Goal: Task Accomplishment & Management: Manage account settings

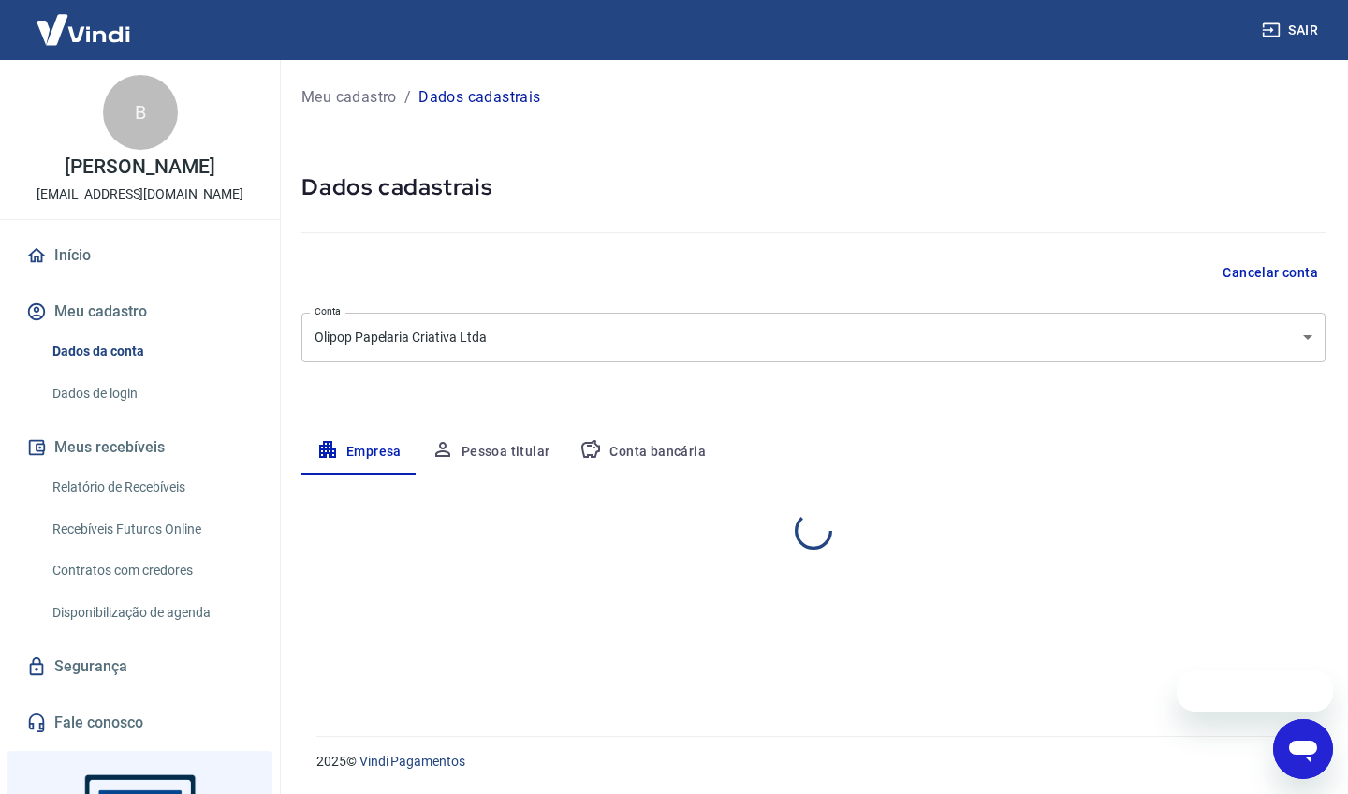
select select "SP"
select select "business"
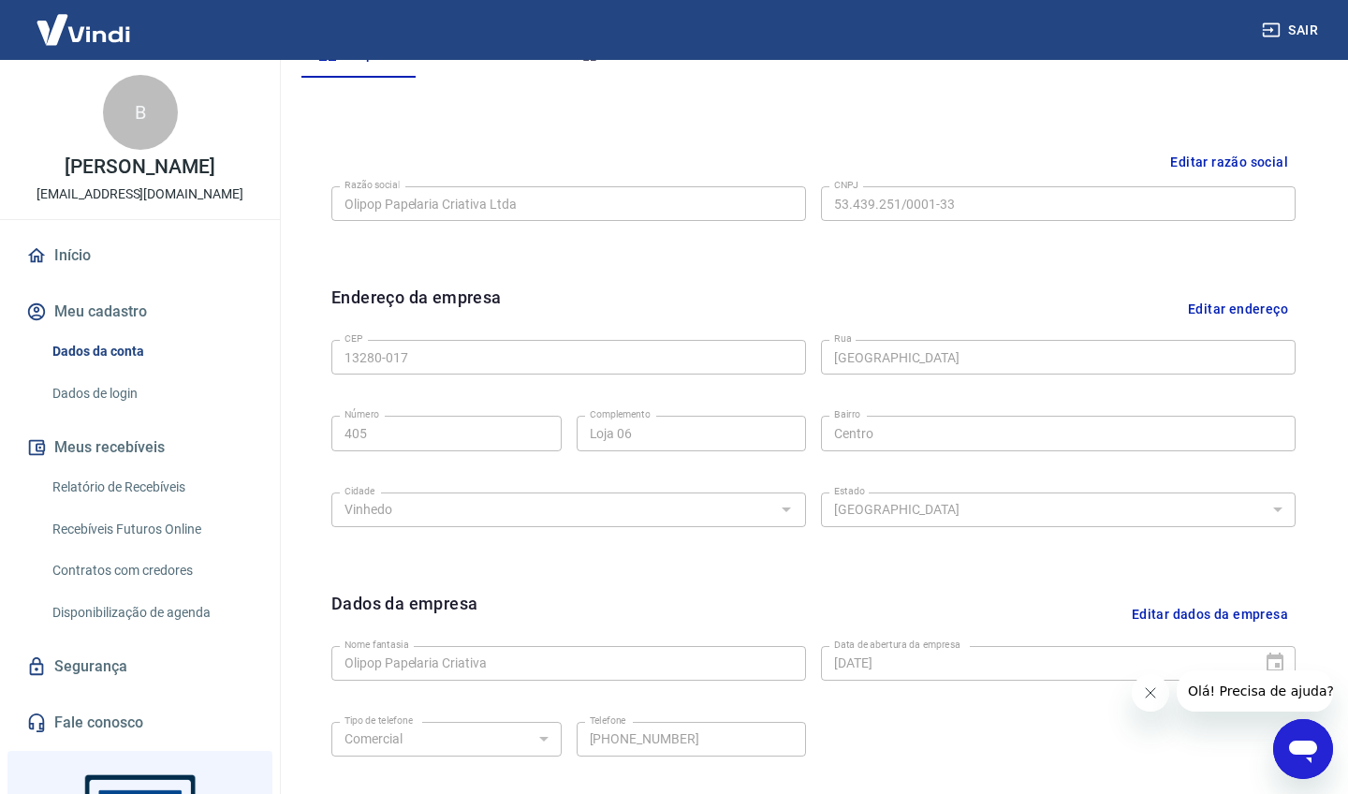
scroll to position [400, 0]
click at [125, 387] on link "Dados de login" at bounding box center [151, 393] width 213 height 38
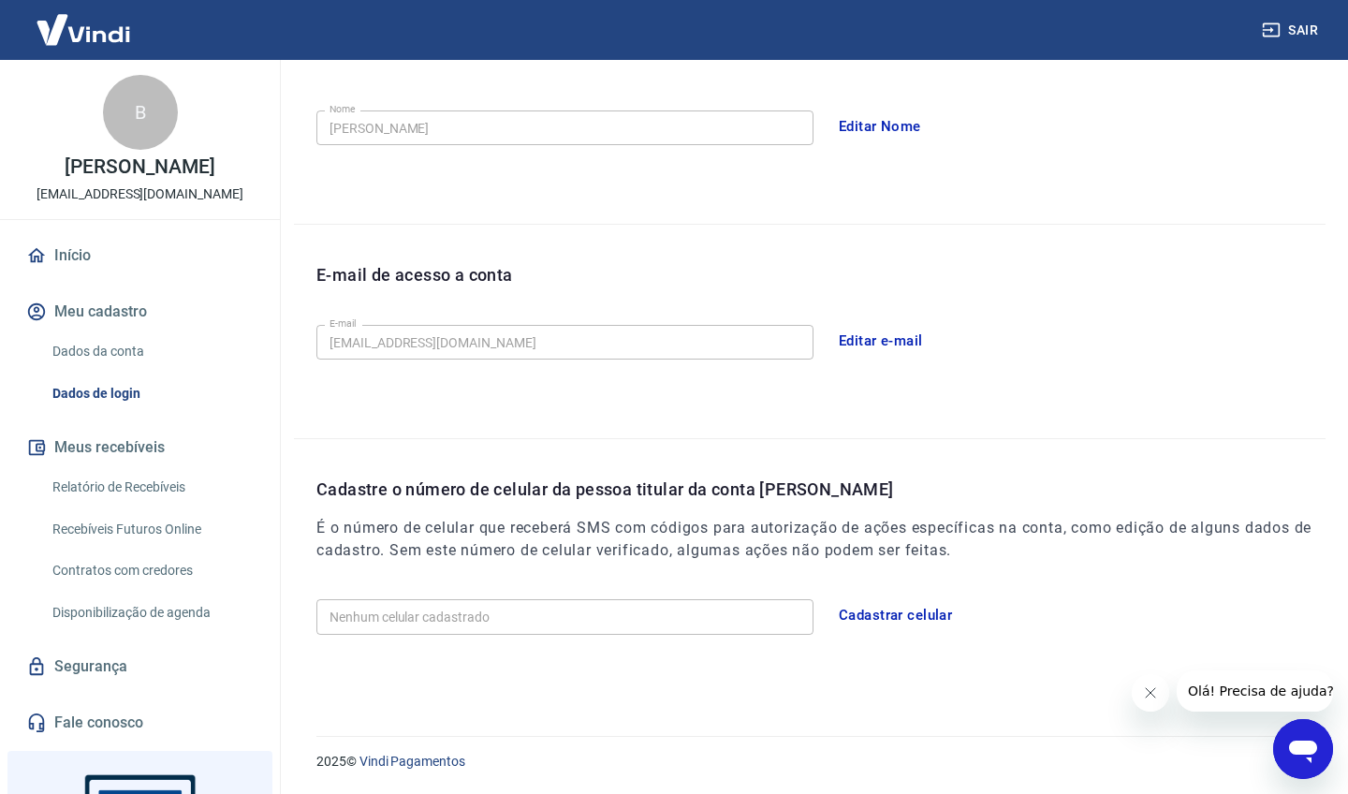
scroll to position [341, 0]
click at [871, 338] on button "Editar e-mail" at bounding box center [881, 341] width 105 height 39
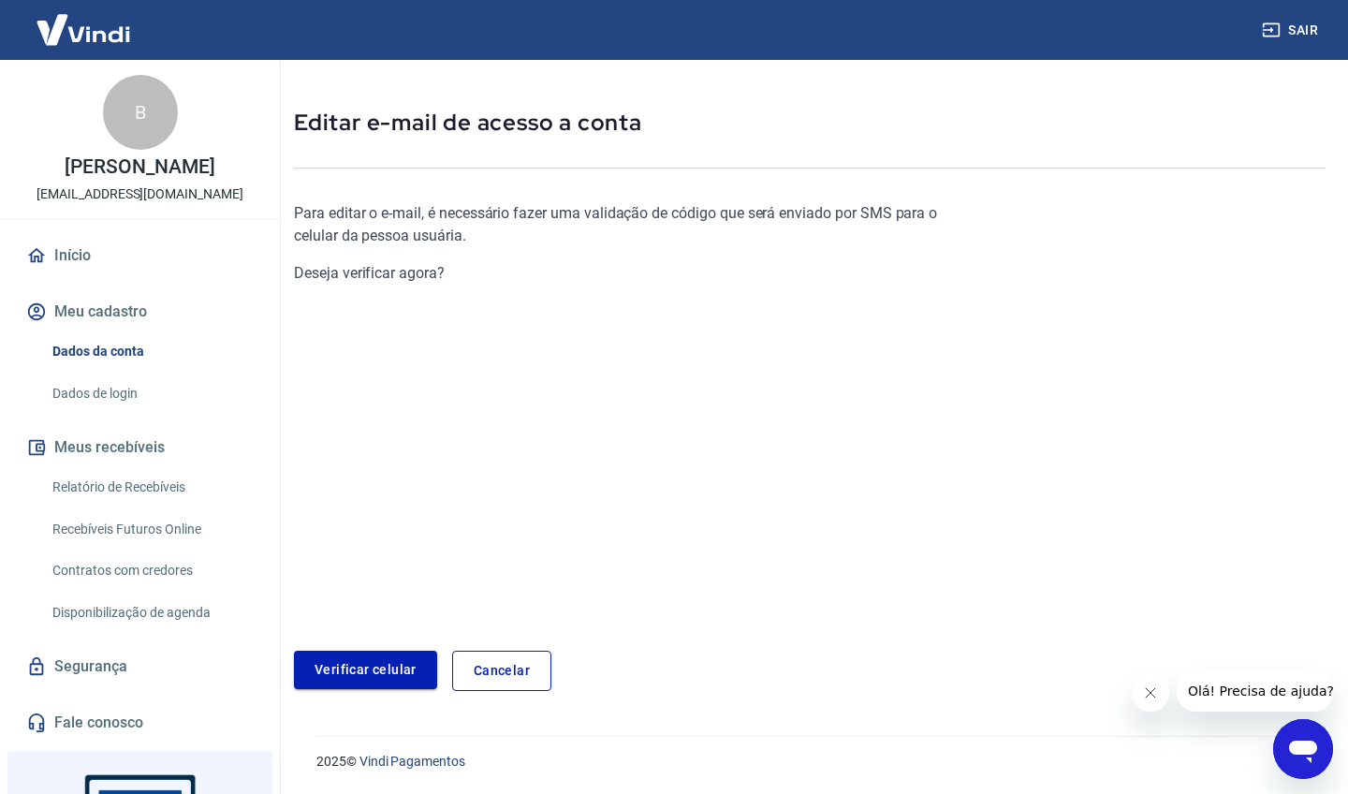
scroll to position [64, 0]
click at [380, 668] on link "Verificar celular" at bounding box center [365, 671] width 143 height 38
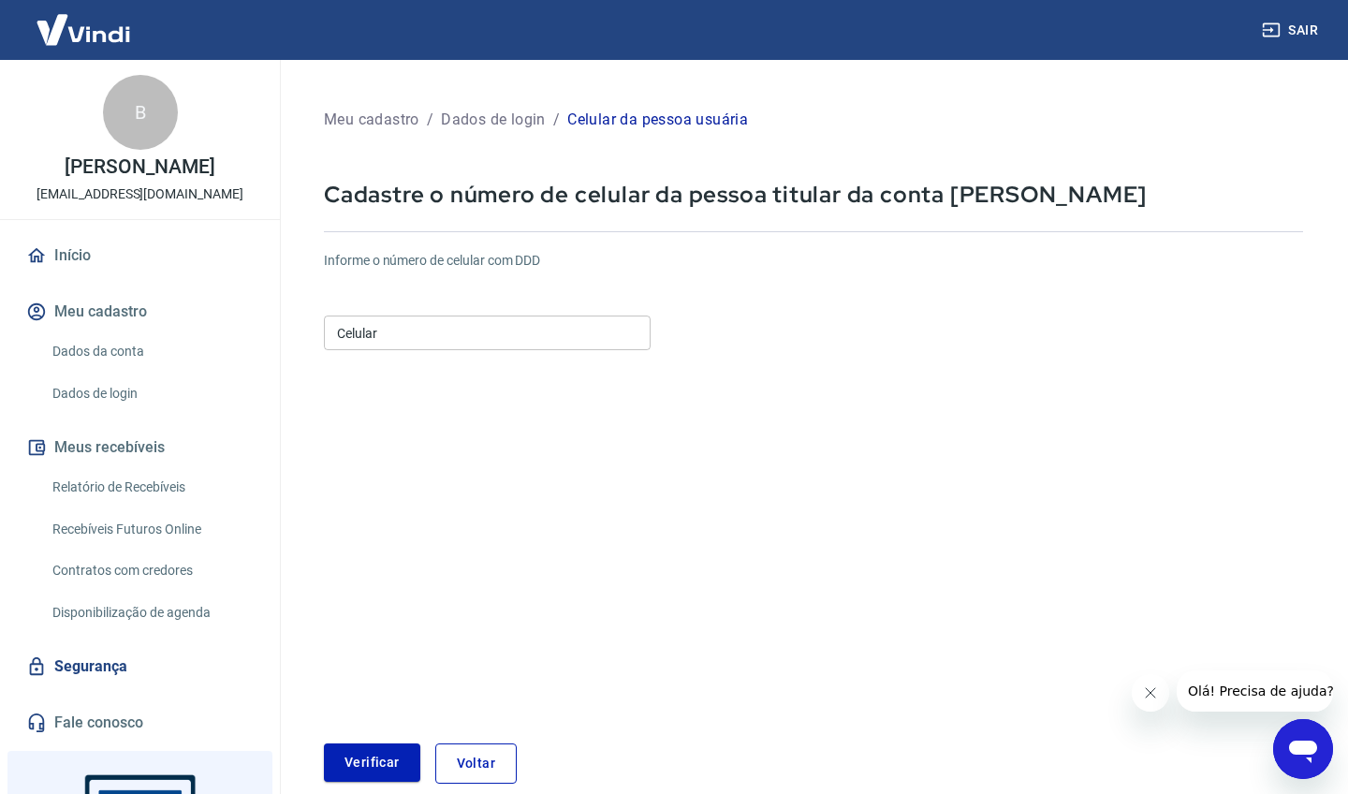
click at [400, 339] on input "Celular" at bounding box center [487, 333] width 327 height 35
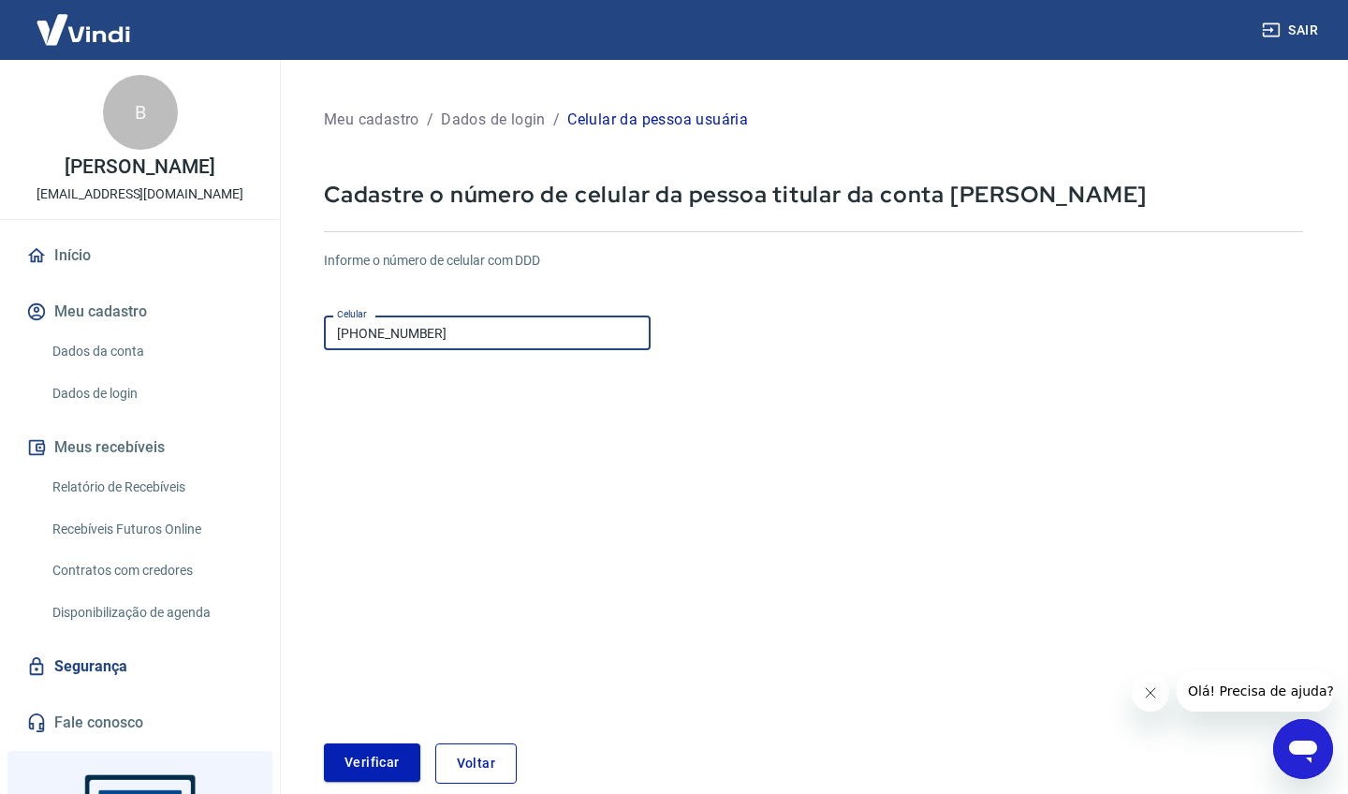
type input "[PHONE_NUMBER]"
click at [373, 756] on button "Verificar" at bounding box center [372, 762] width 96 height 38
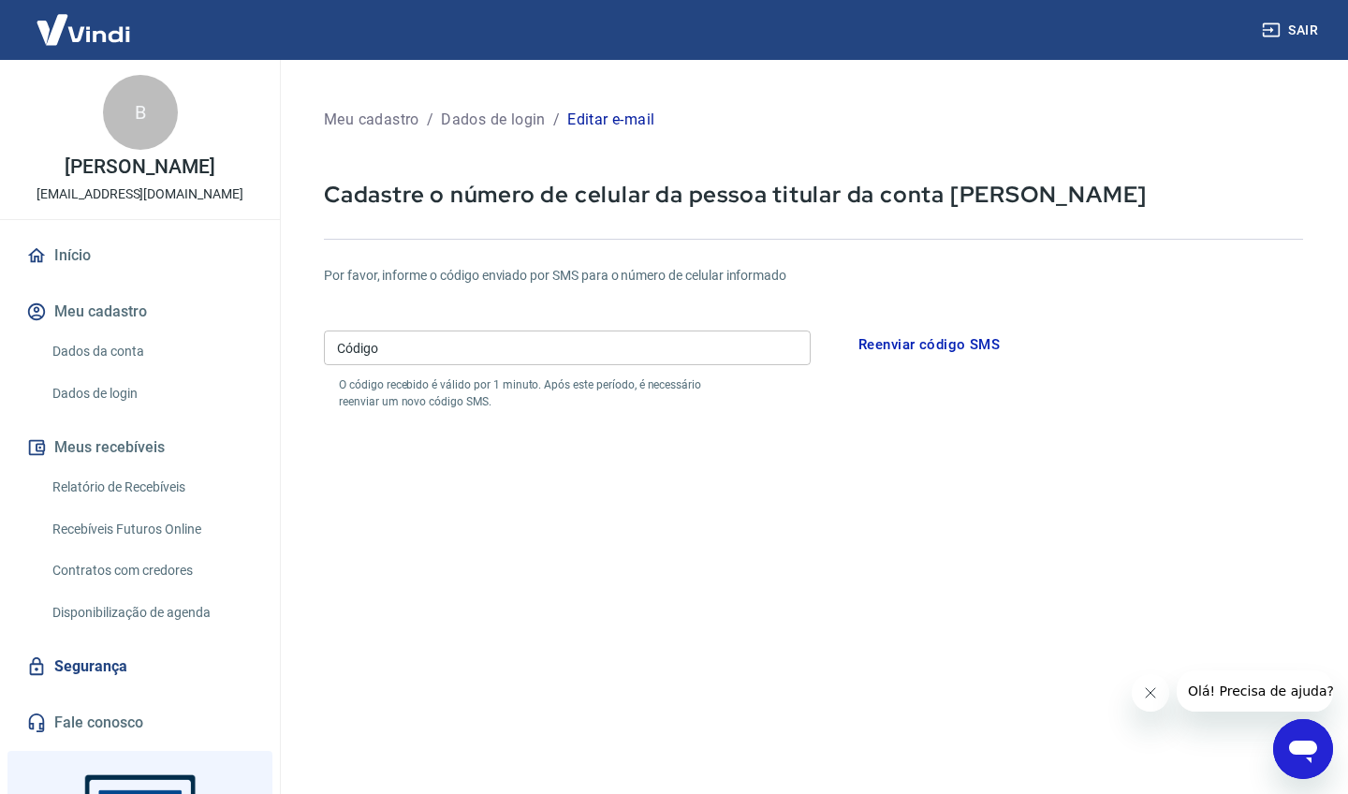
click at [471, 353] on input "Código" at bounding box center [567, 347] width 487 height 35
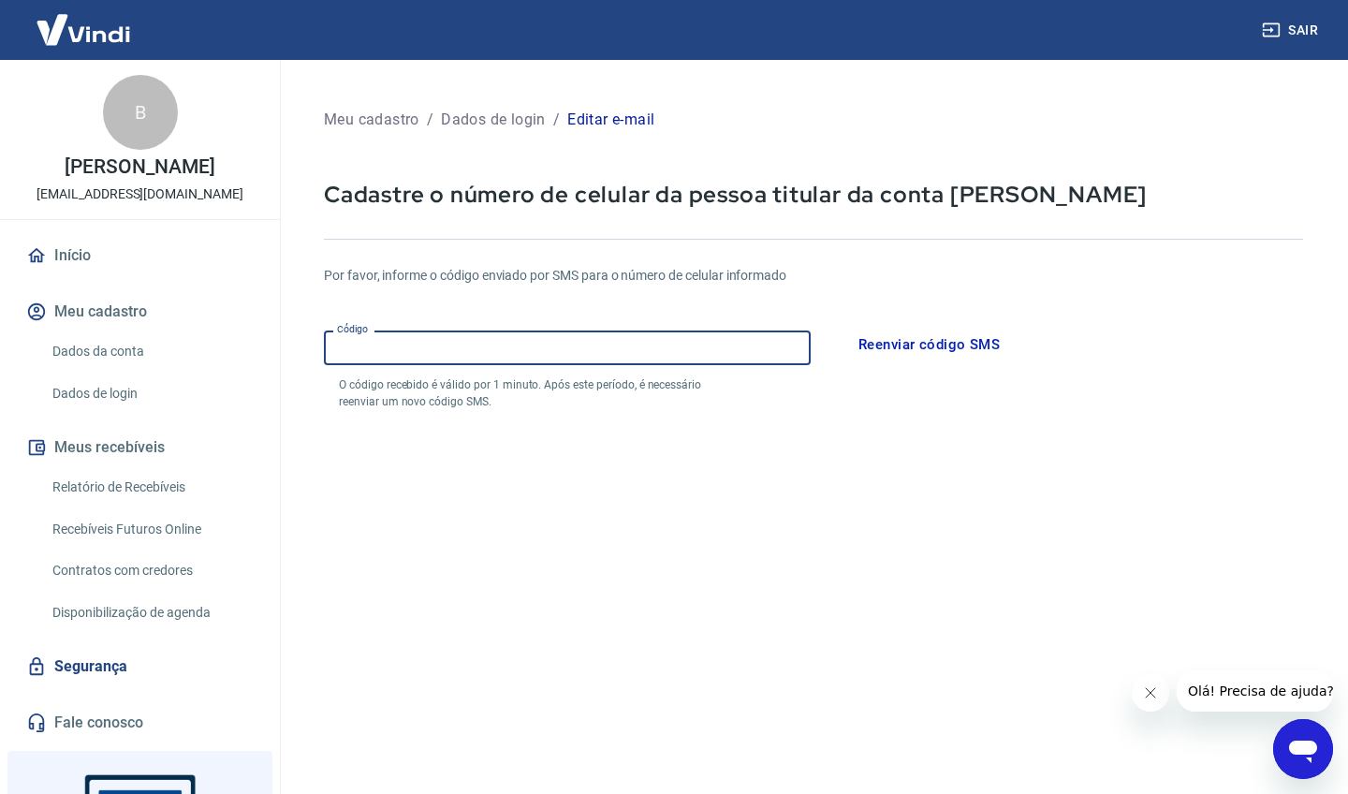
click at [902, 344] on button "Reenviar código SMS" at bounding box center [929, 344] width 162 height 39
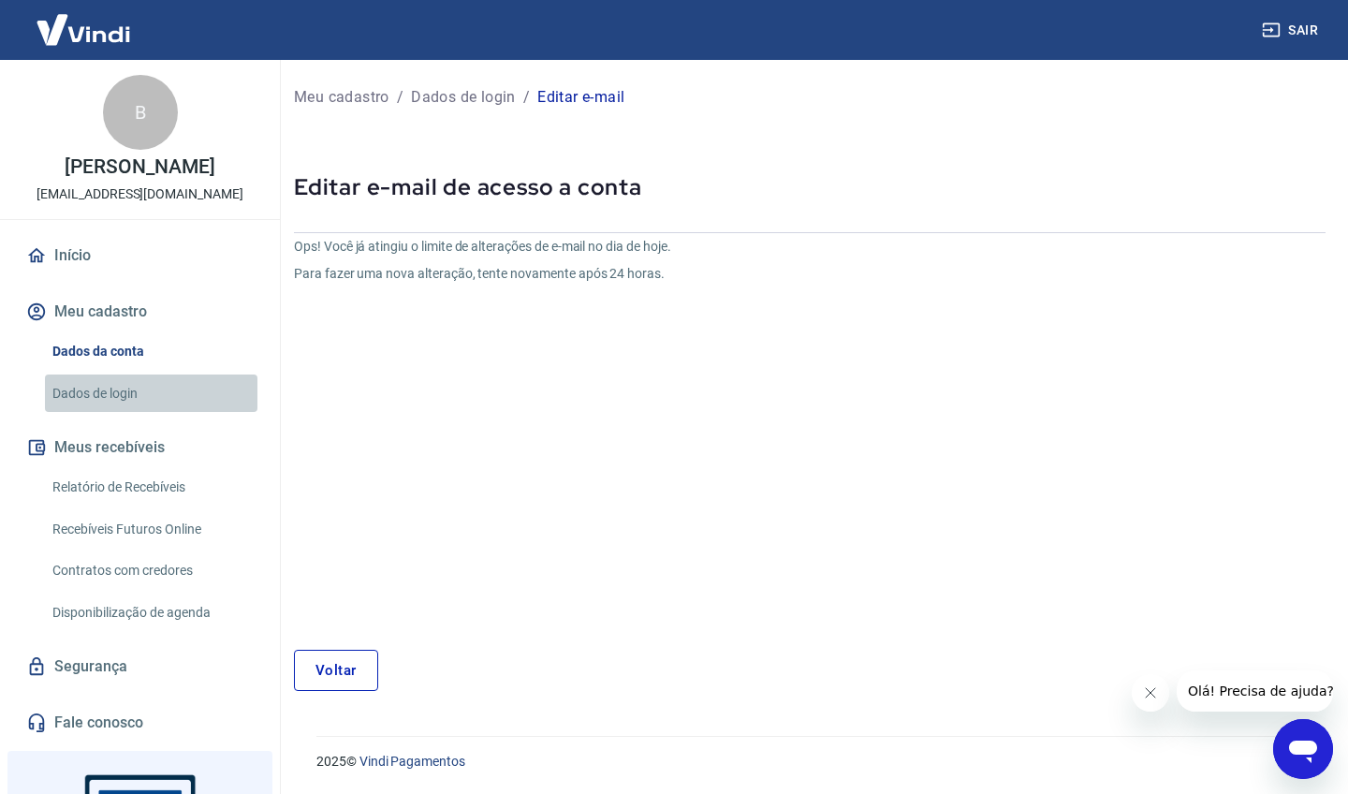
click at [115, 393] on link "Dados de login" at bounding box center [151, 393] width 213 height 38
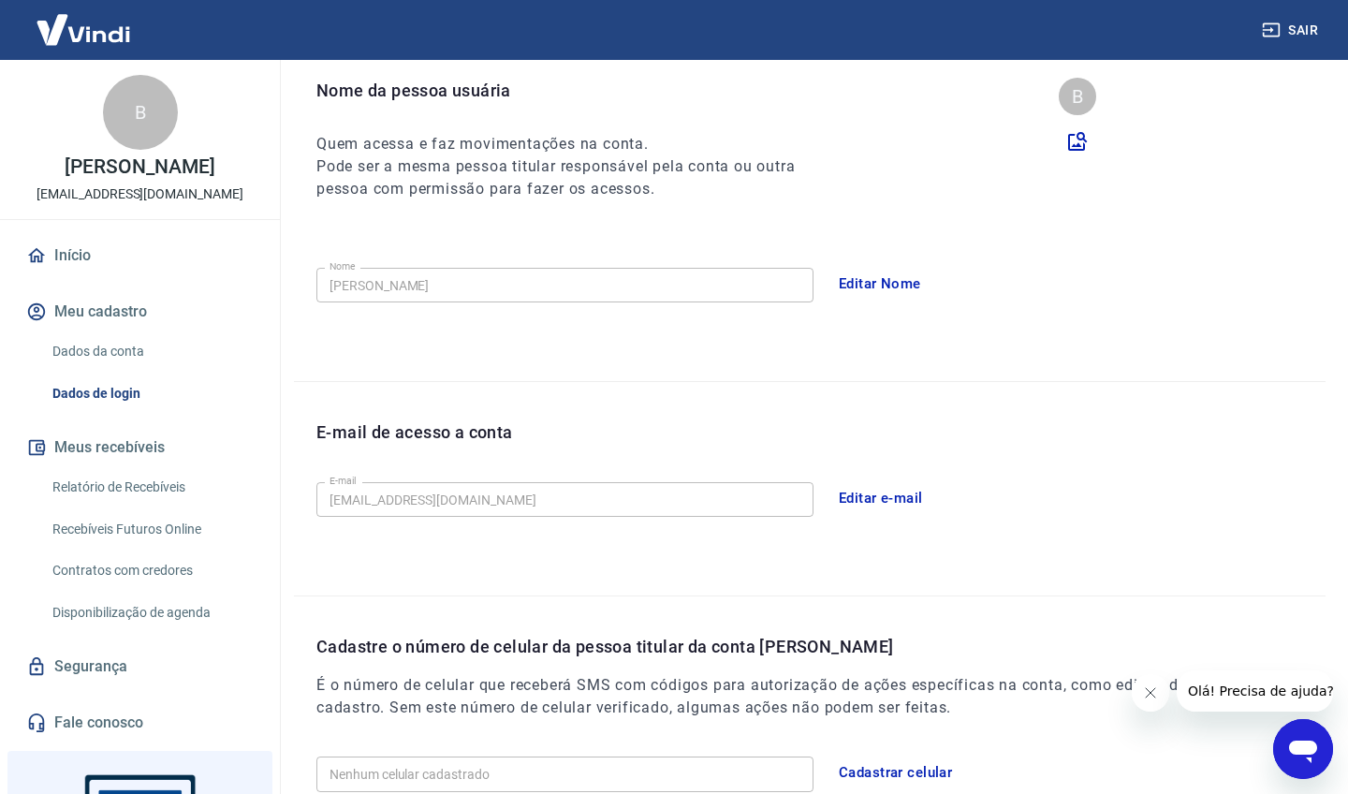
scroll to position [194, 0]
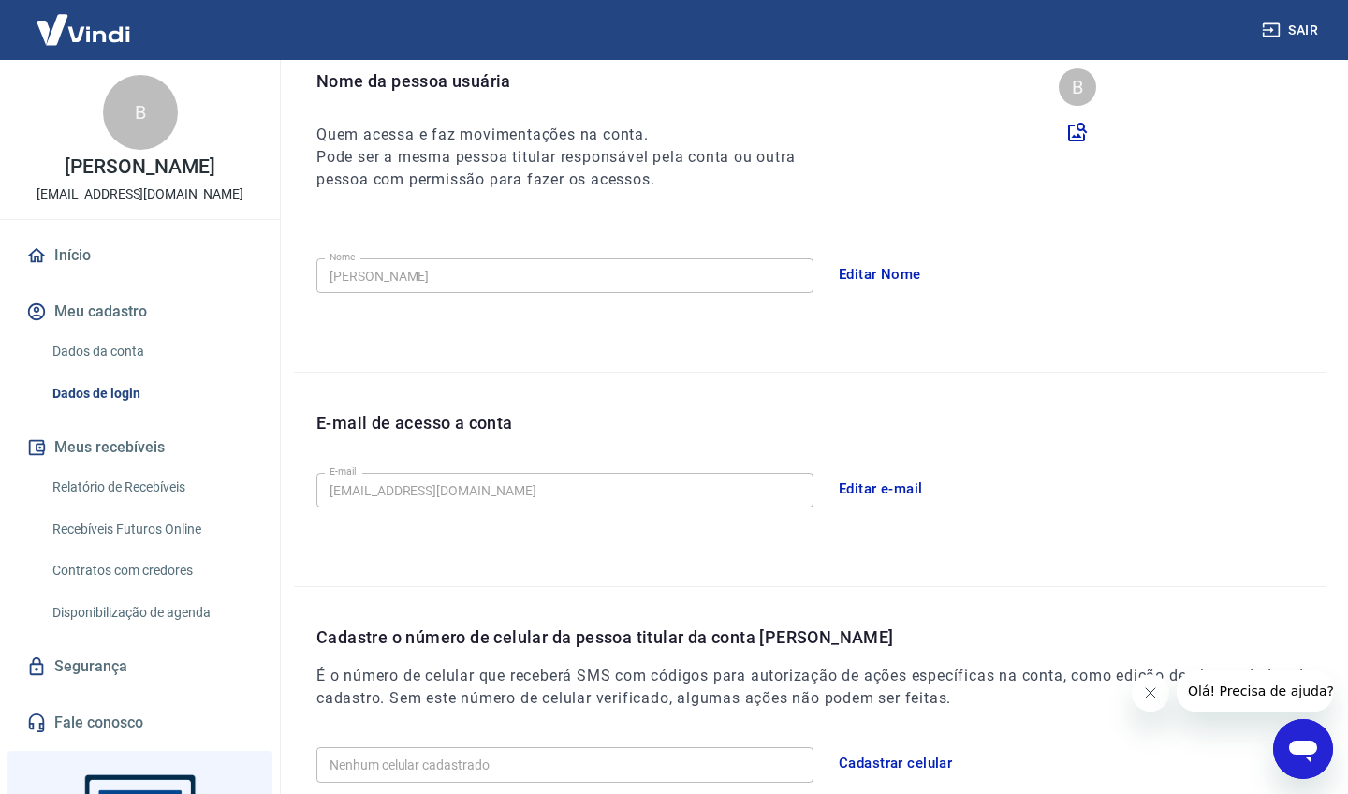
click at [879, 479] on button "Editar e-mail" at bounding box center [881, 488] width 105 height 39
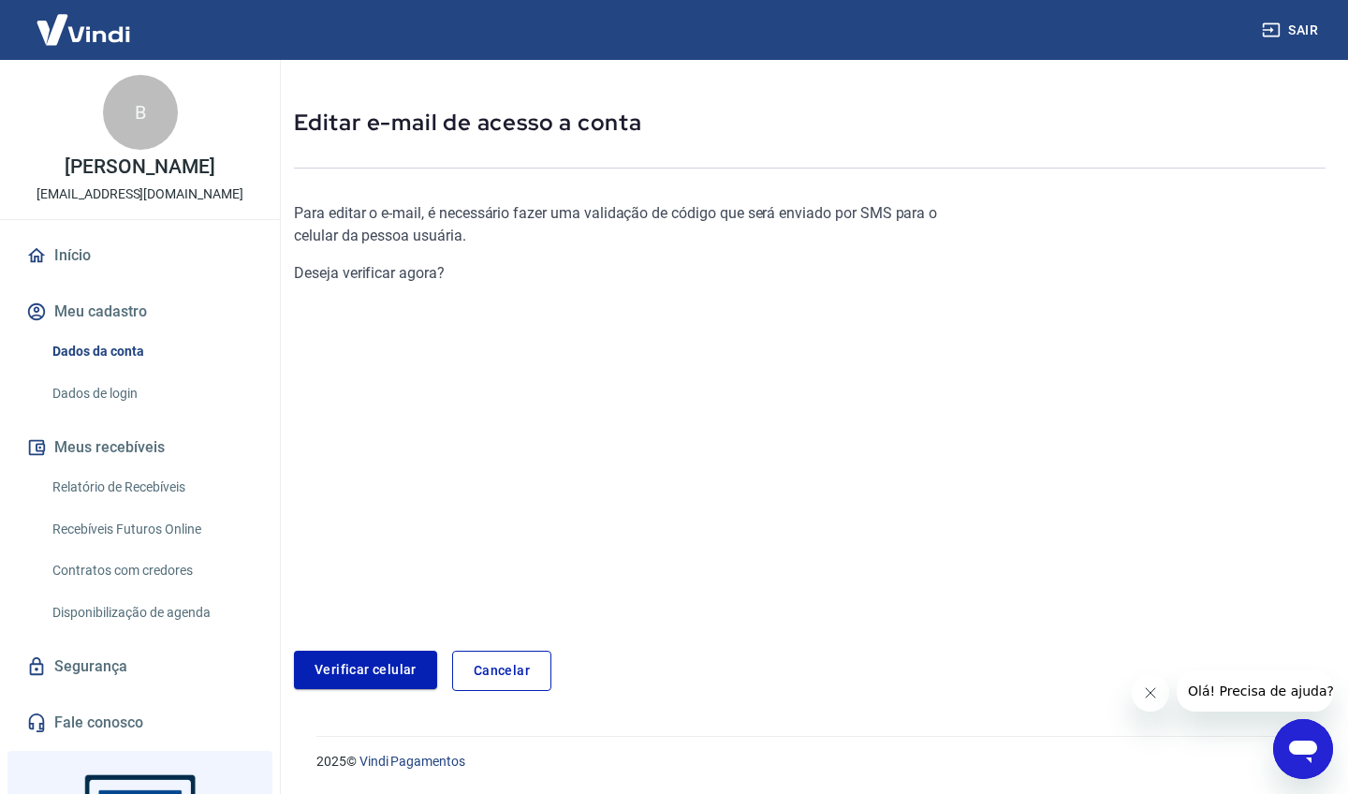
scroll to position [64, 0]
click at [388, 672] on link "Verificar celular" at bounding box center [365, 671] width 143 height 38
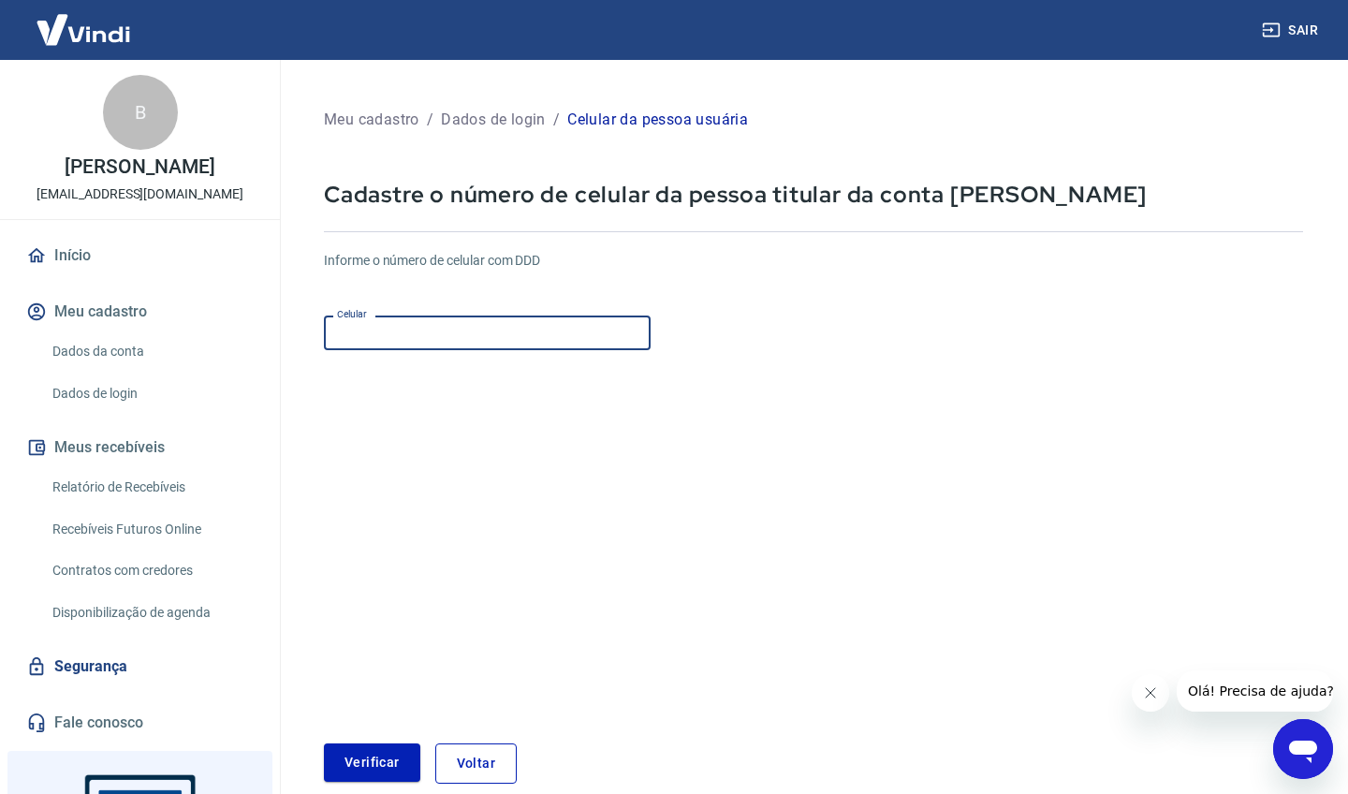
click at [399, 328] on input "Celular" at bounding box center [487, 333] width 327 height 35
type input "[PHONE_NUMBER]"
click at [360, 769] on button "Verificar" at bounding box center [372, 762] width 96 height 38
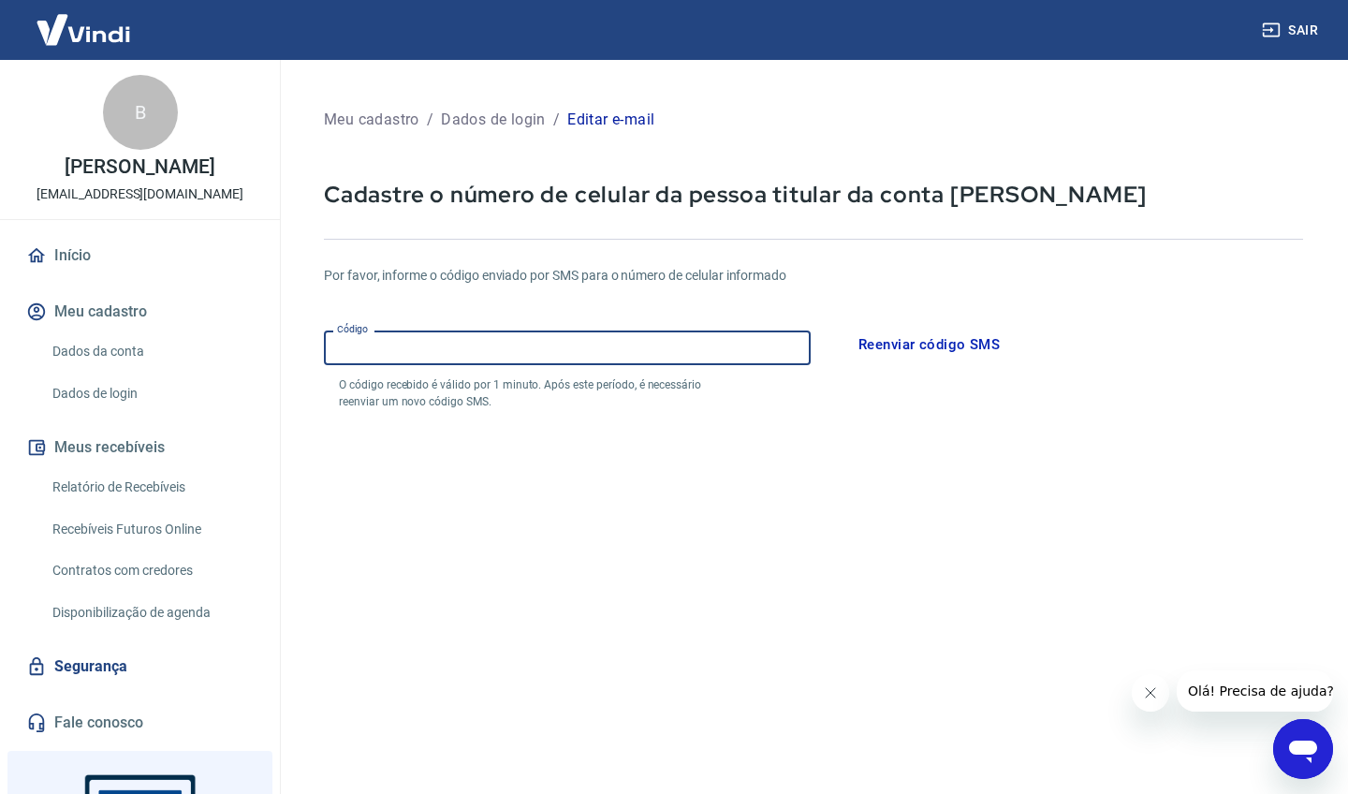
click at [366, 345] on input "Código" at bounding box center [567, 347] width 487 height 35
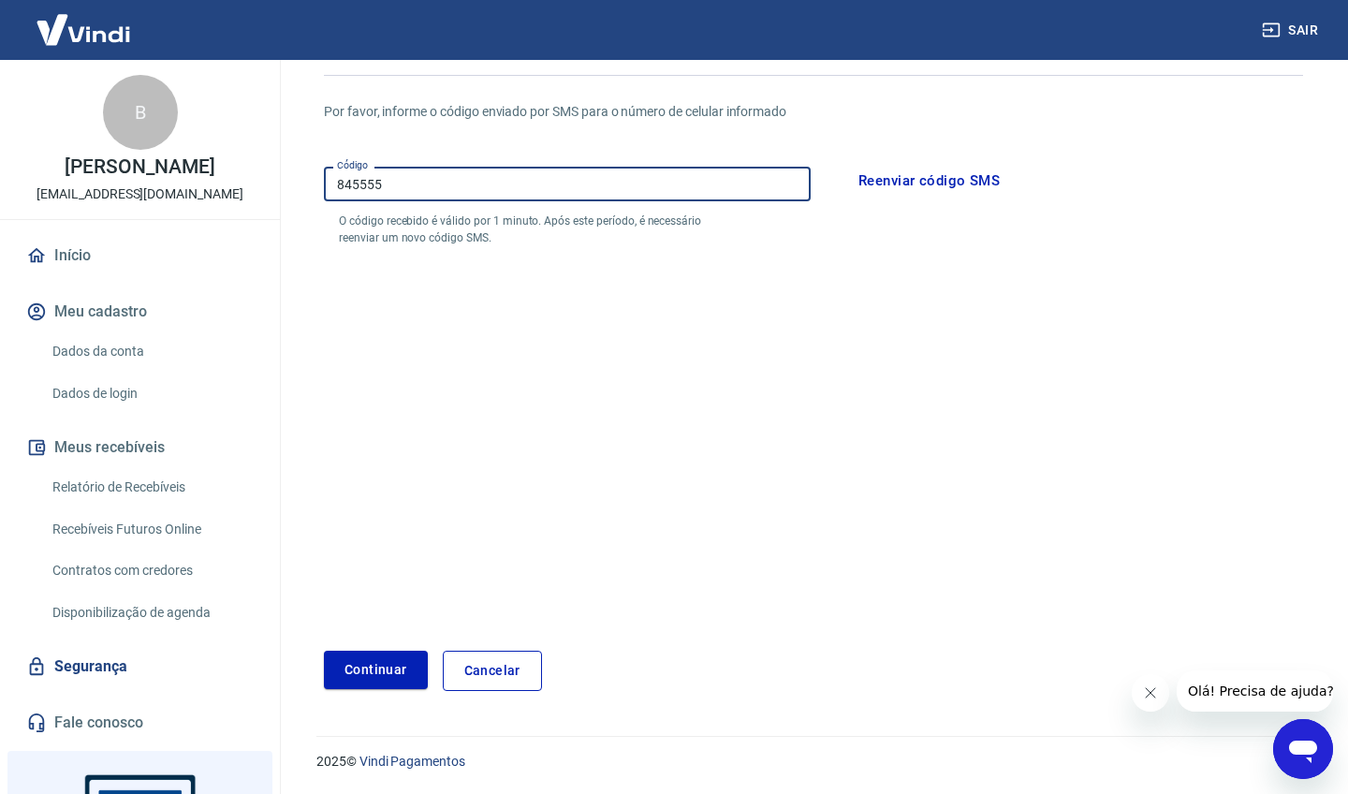
scroll to position [163, 0]
type input "845555"
click at [383, 664] on button "Continuar" at bounding box center [376, 671] width 104 height 38
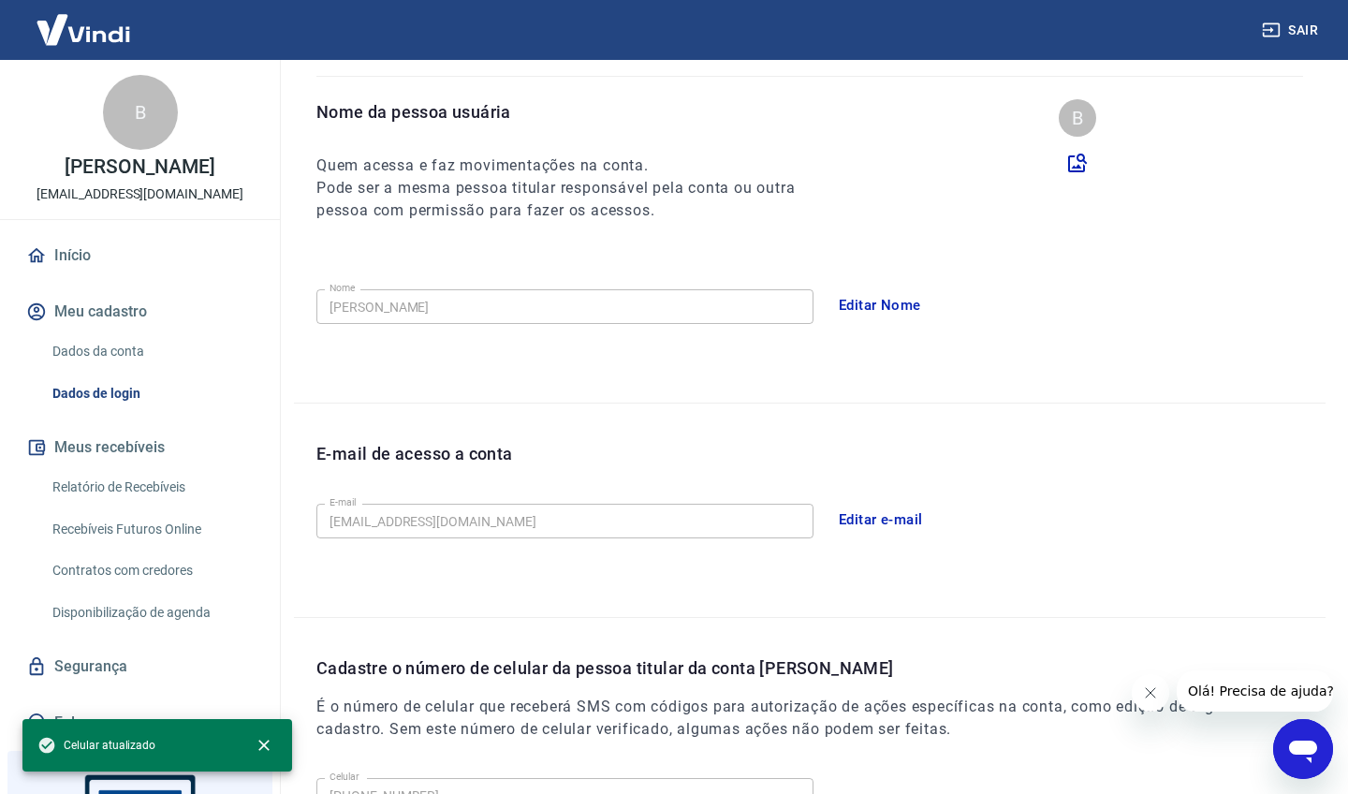
click at [859, 523] on button "Editar e-mail" at bounding box center [881, 519] width 105 height 39
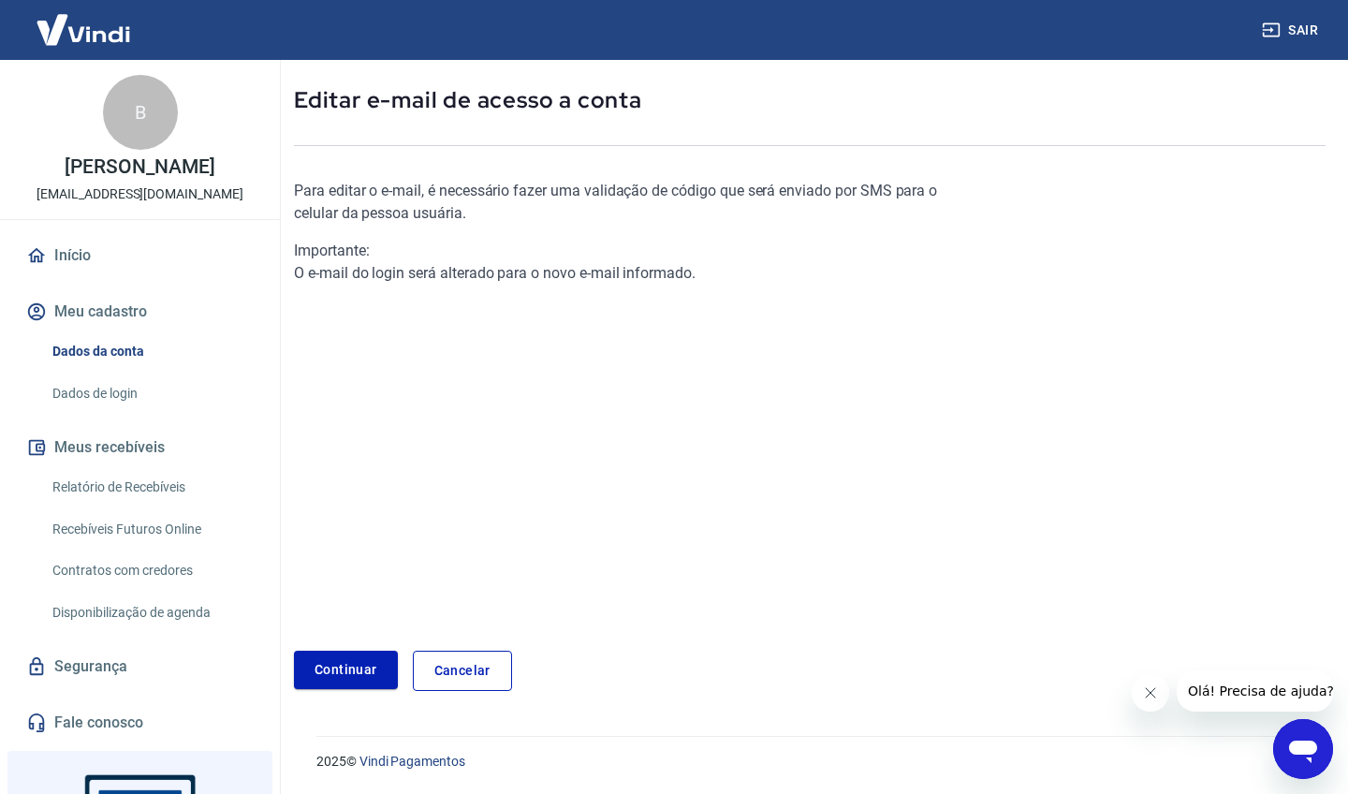
scroll to position [86, 0]
click at [472, 665] on link "Cancelar" at bounding box center [462, 672] width 99 height 40
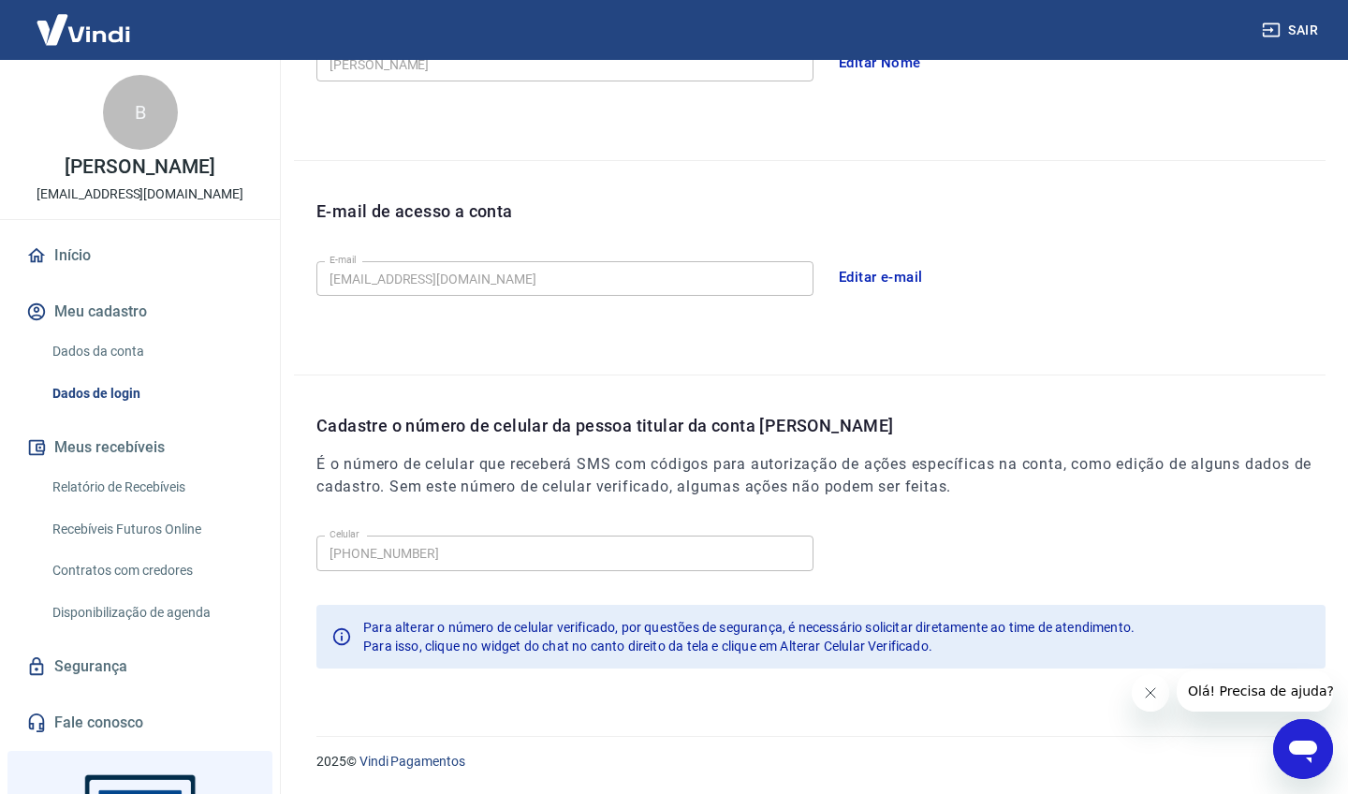
scroll to position [404, 0]
click at [492, 333] on div "E-mail de acesso a conta E-mail [EMAIL_ADDRESS][DOMAIN_NAME] E-mail Editar e-ma…" at bounding box center [810, 268] width 1032 height 213
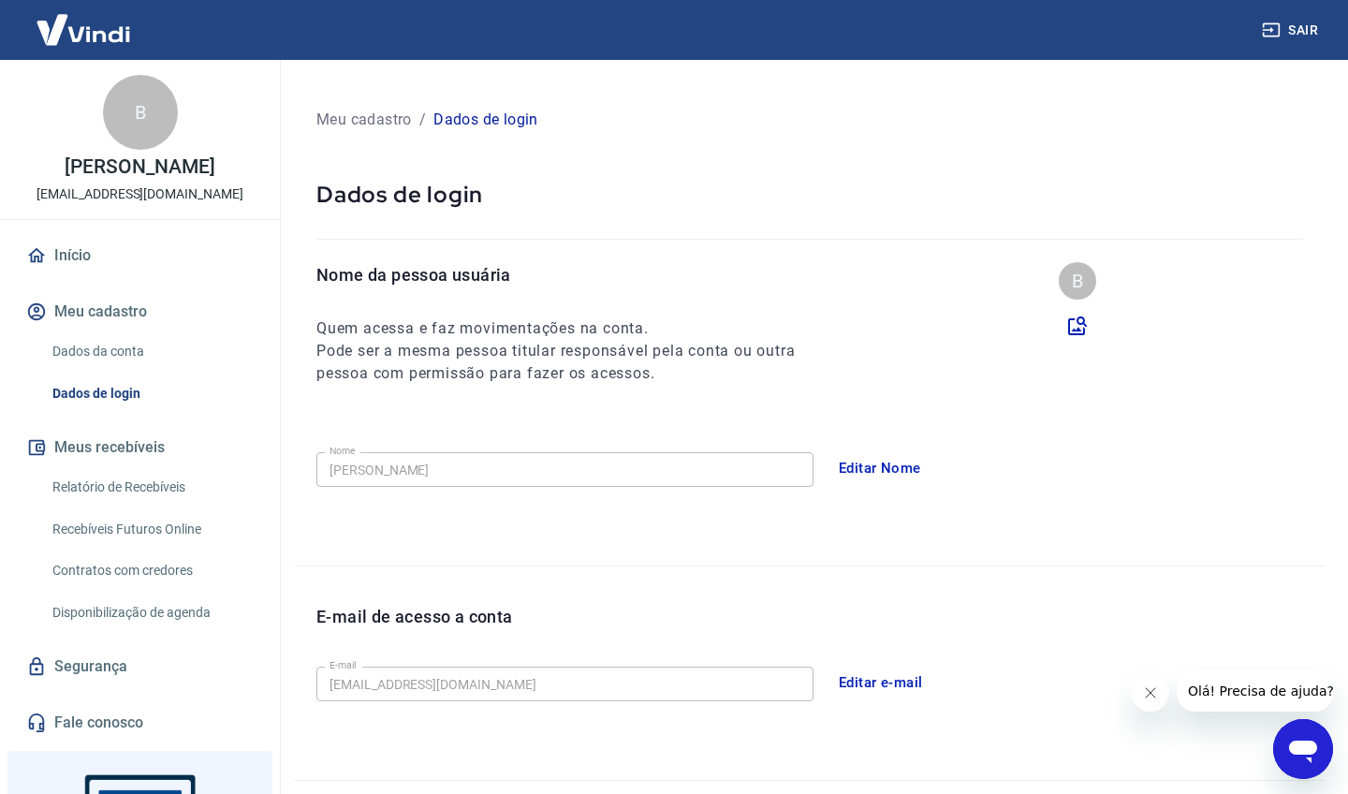
scroll to position [0, 0]
click at [114, 386] on link "Dados de login" at bounding box center [151, 393] width 213 height 38
click at [857, 674] on button "Editar e-mail" at bounding box center [881, 682] width 105 height 39
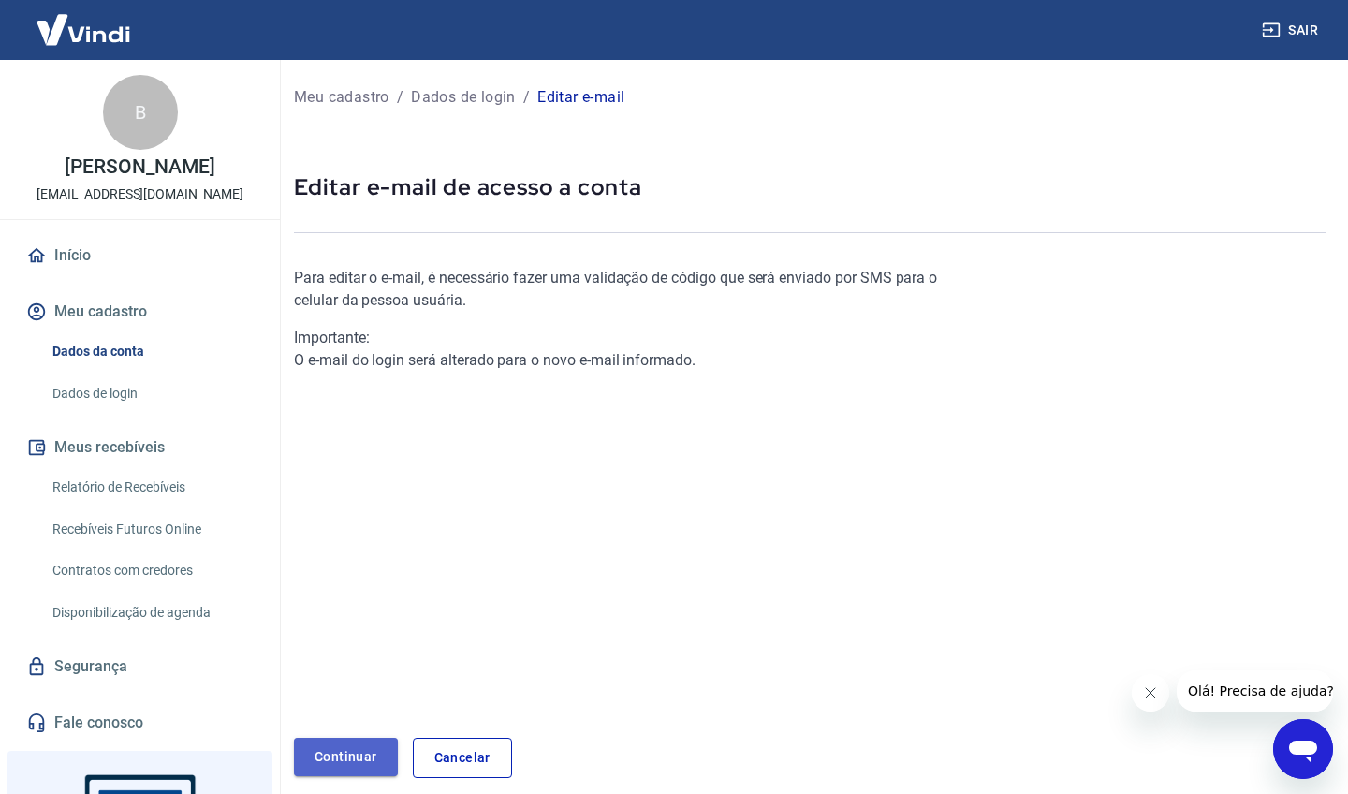
click at [328, 749] on link "Continuar" at bounding box center [346, 757] width 104 height 38
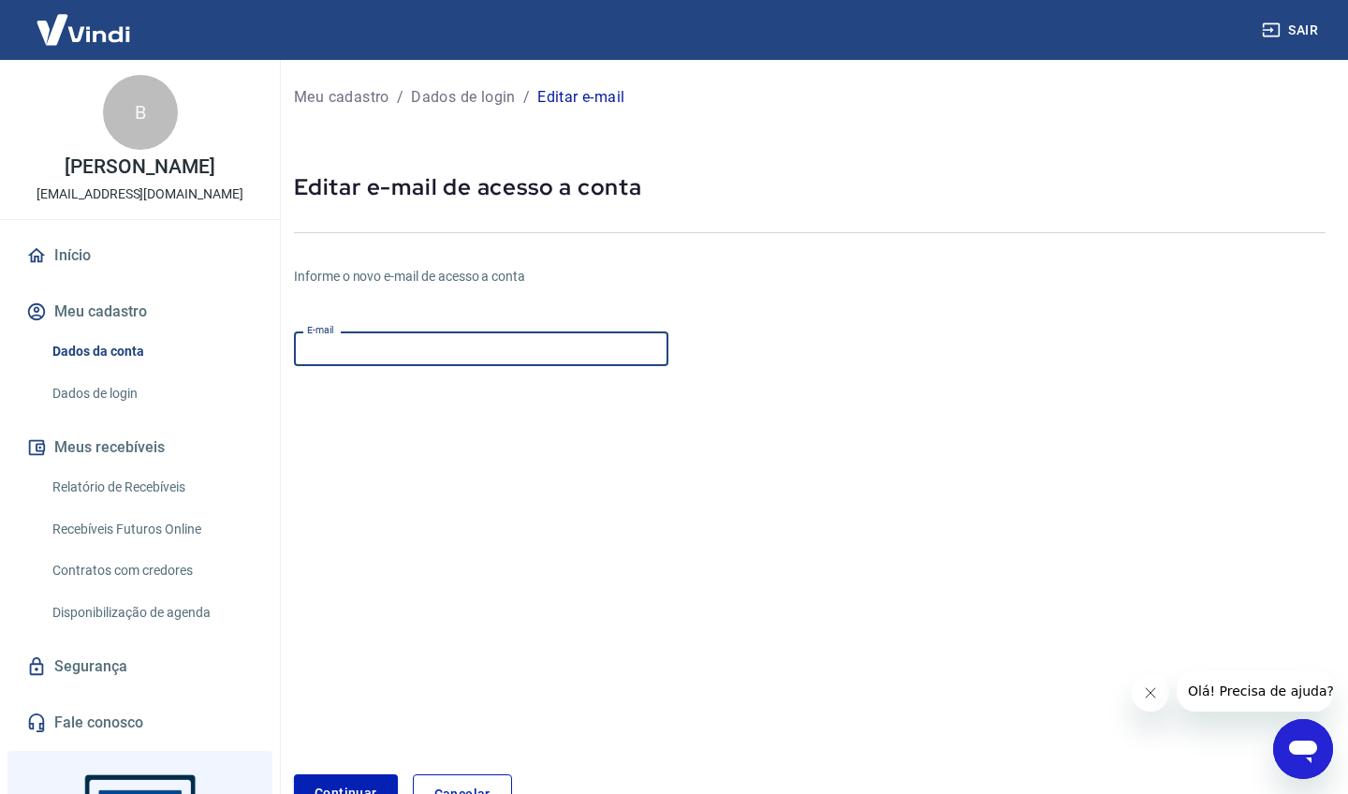
click at [389, 347] on input "E-mail" at bounding box center [481, 348] width 374 height 35
click at [547, 345] on input "[EMAIL_ADDRESS][DOMAIN_NAME]" at bounding box center [481, 348] width 374 height 35
type input "[EMAIL_ADDRESS][DOMAIN_NAME]"
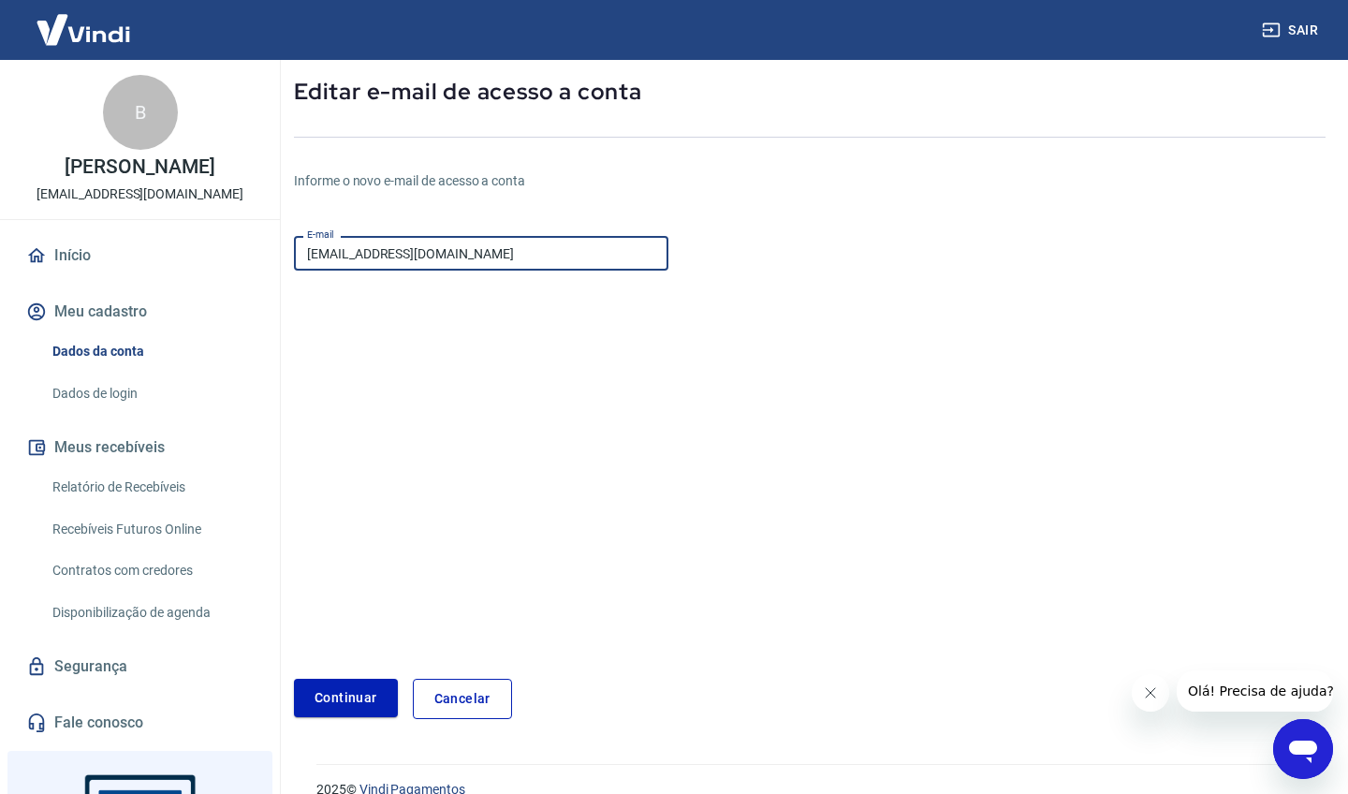
scroll to position [98, 0]
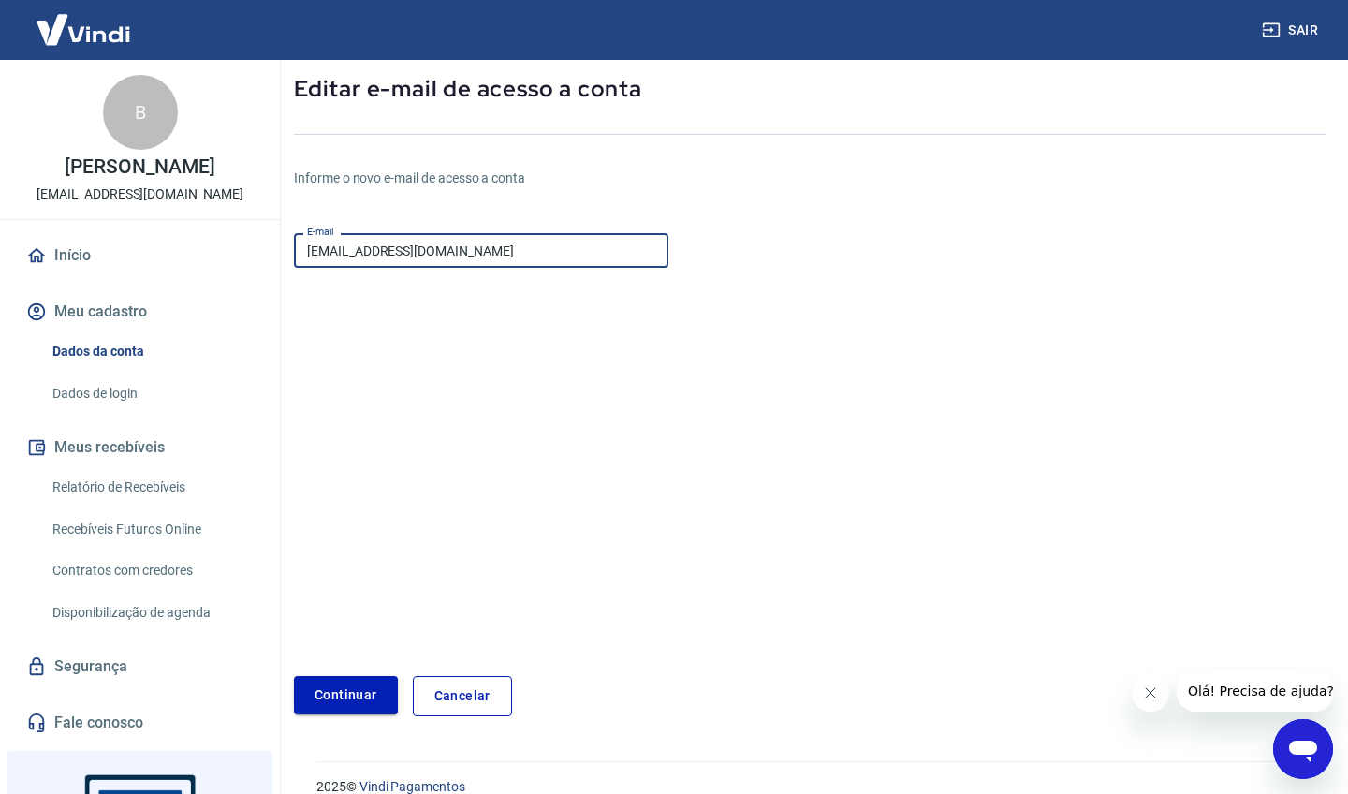
click at [369, 680] on button "Continuar" at bounding box center [346, 695] width 104 height 38
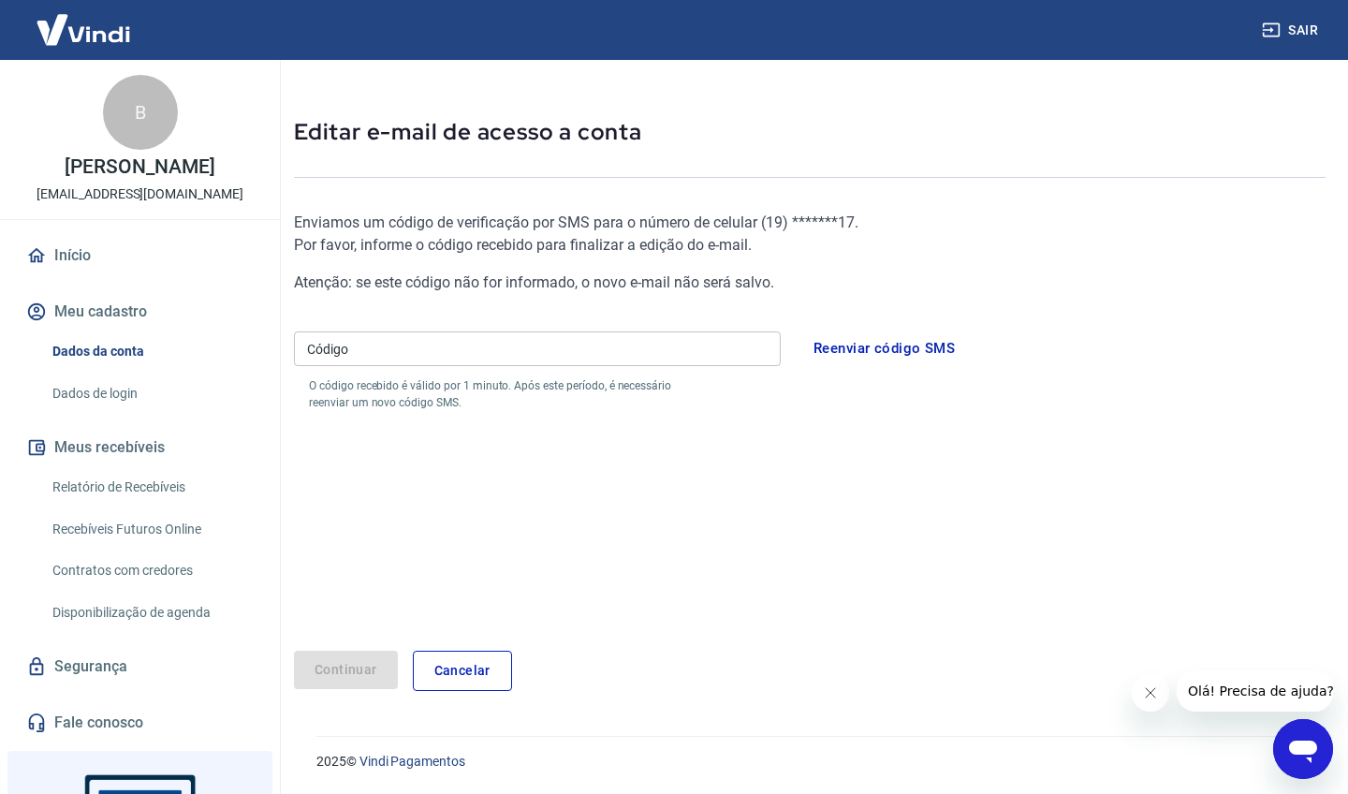
scroll to position [54, 0]
click at [391, 350] on input "Código" at bounding box center [537, 349] width 487 height 35
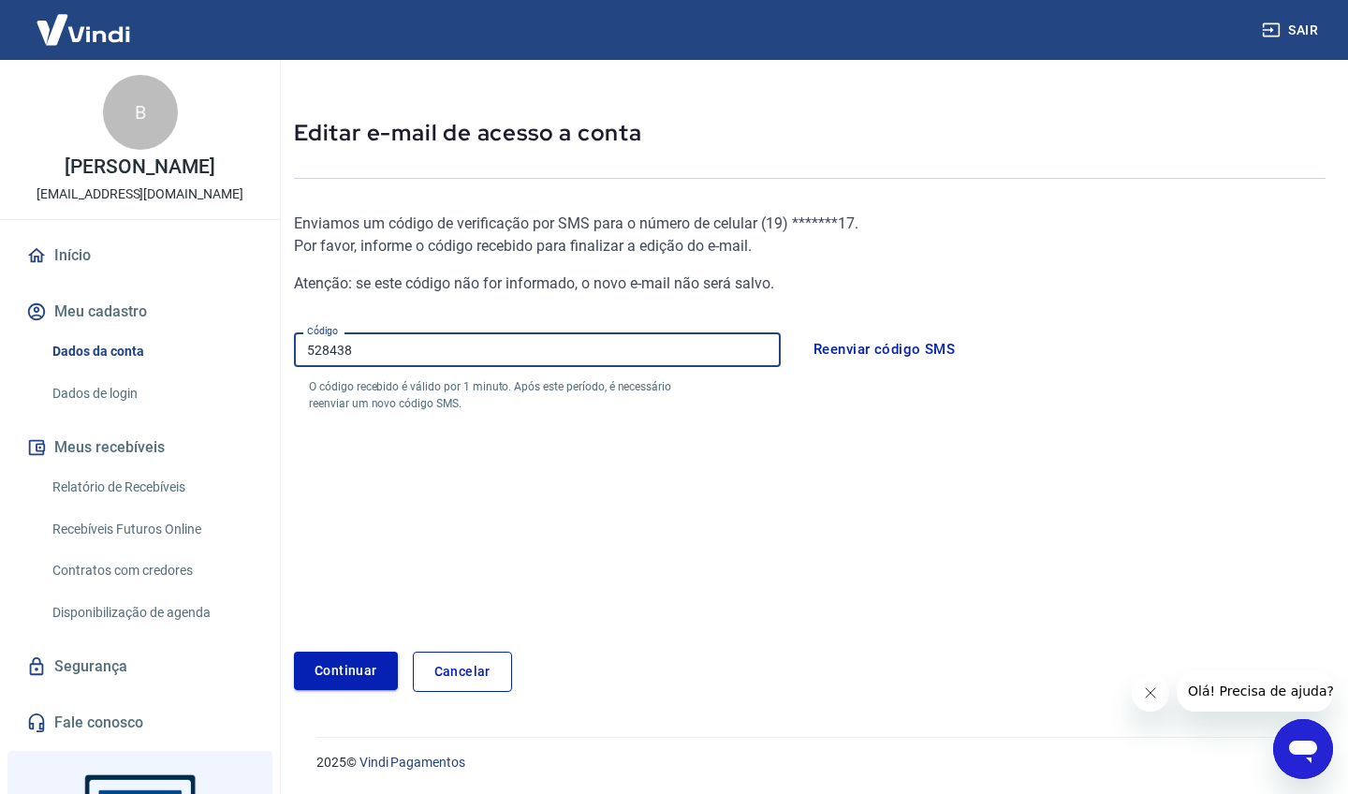
type input "528438"
click at [348, 670] on button "Continuar" at bounding box center [346, 671] width 104 height 38
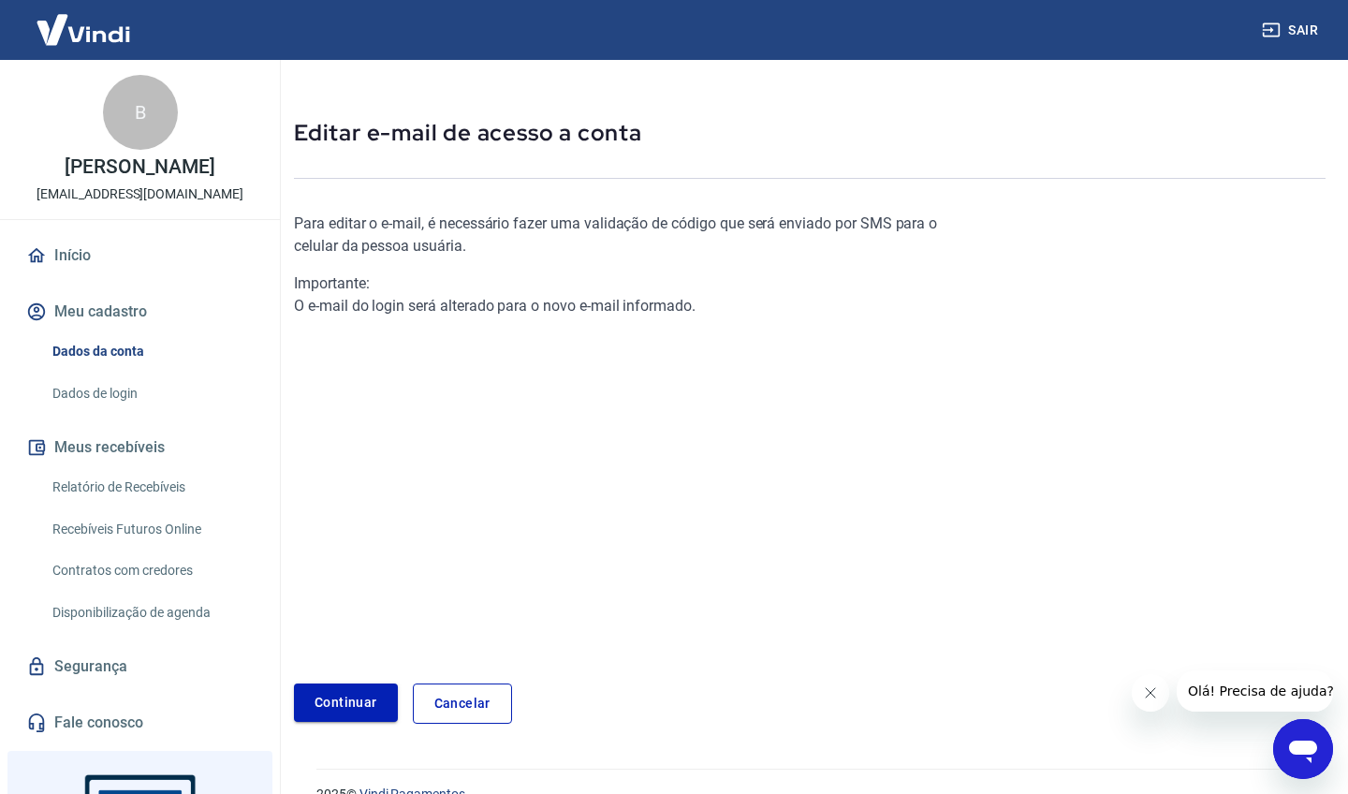
click at [338, 710] on link "Continuar" at bounding box center [346, 702] width 104 height 38
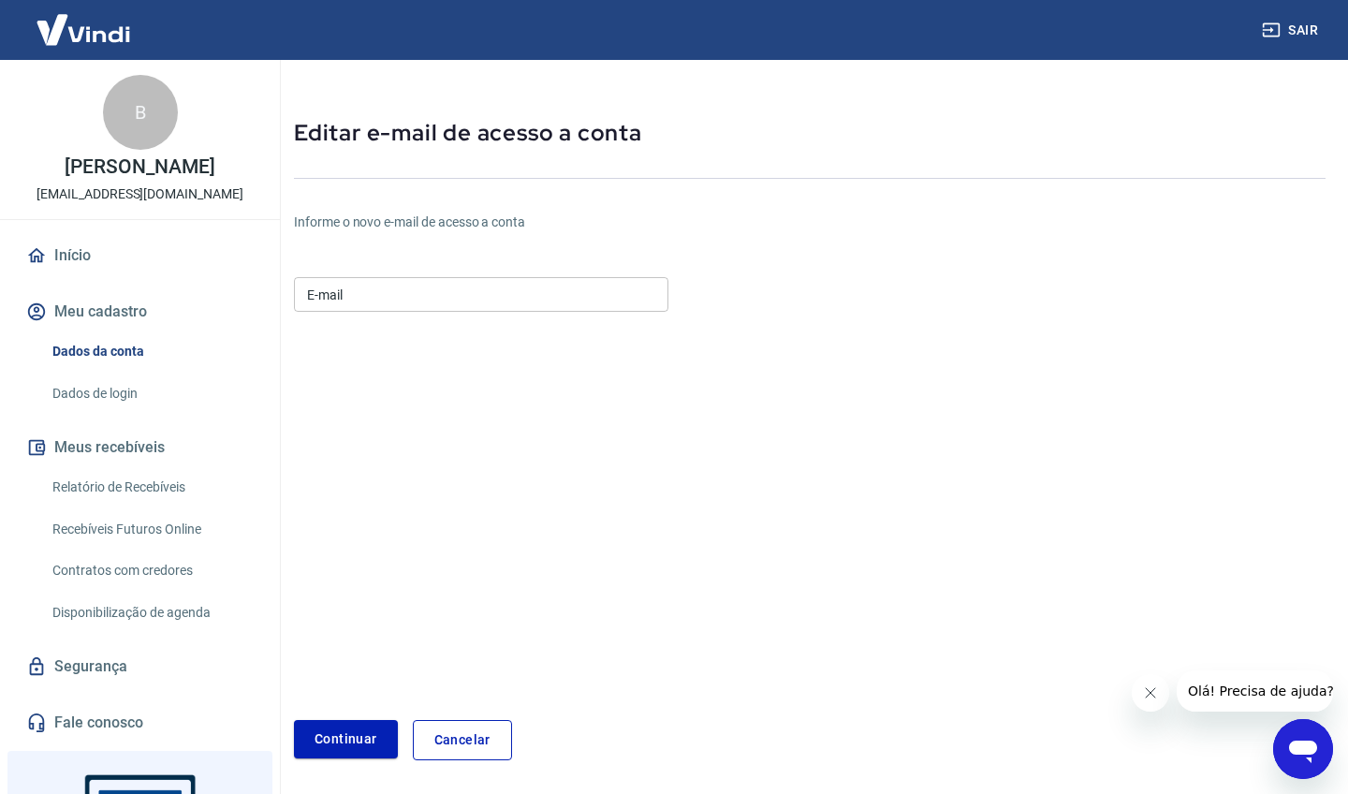
click at [367, 293] on input "E-mail" at bounding box center [481, 294] width 374 height 35
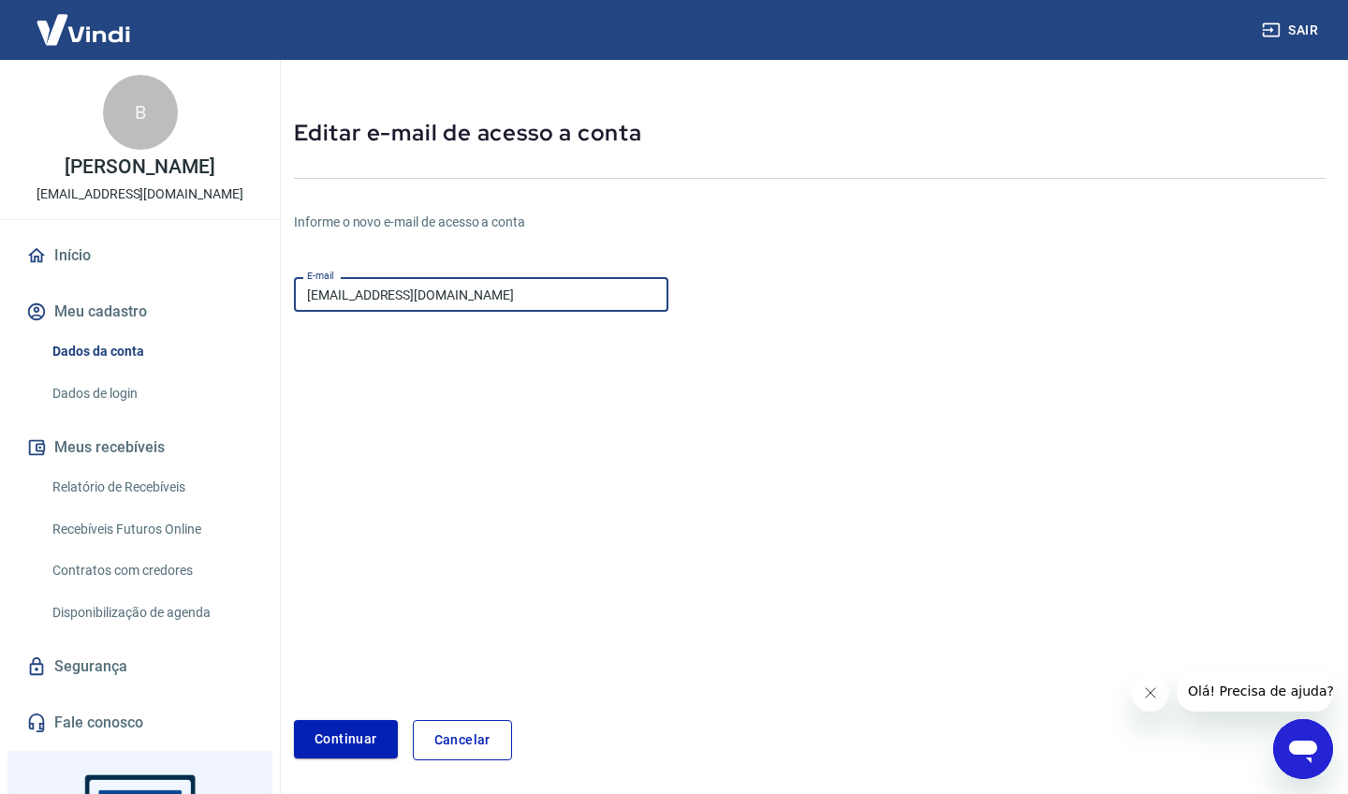
click at [545, 292] on input "[EMAIL_ADDRESS][DOMAIN_NAME]" at bounding box center [481, 294] width 374 height 35
type input "[EMAIL_ADDRESS][DOMAIN_NAME]"
click at [625, 416] on form "E-mail [EMAIL_ADDRESS][DOMAIN_NAME] E-mail Continuar Cancelar" at bounding box center [638, 515] width 688 height 491
click at [357, 743] on button "Continuar" at bounding box center [346, 739] width 104 height 38
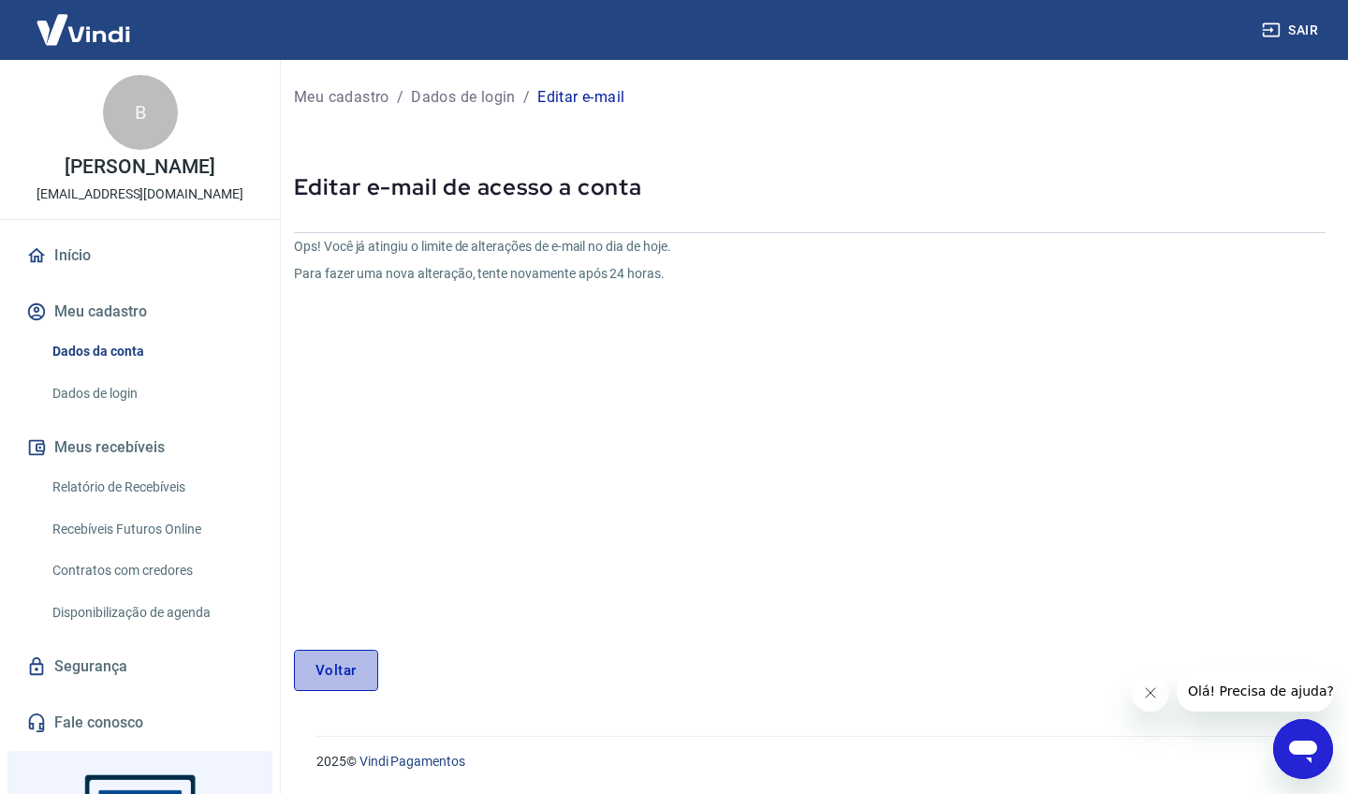
click at [323, 669] on link "Voltar" at bounding box center [336, 670] width 84 height 41
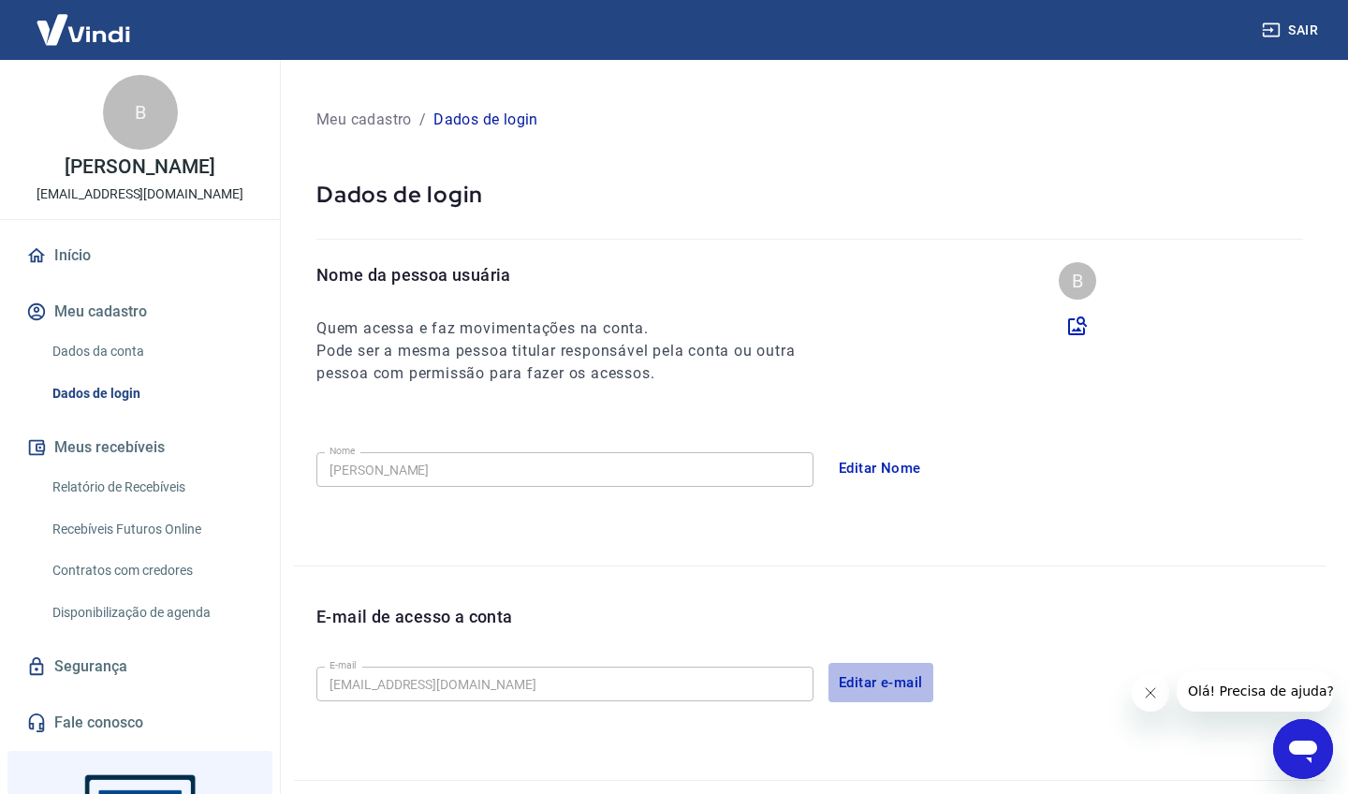
click at [888, 688] on button "Editar e-mail" at bounding box center [881, 682] width 105 height 39
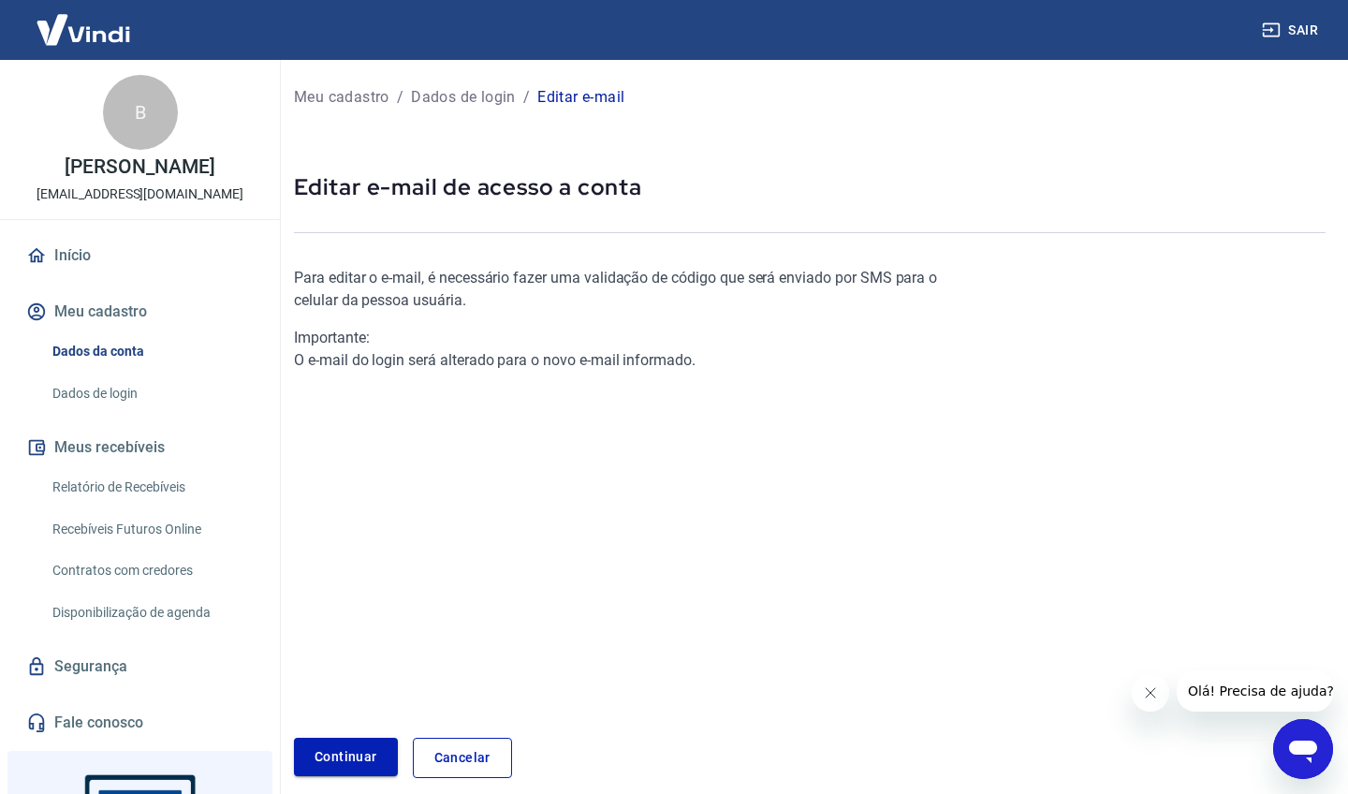
click at [340, 761] on link "Continuar" at bounding box center [346, 757] width 104 height 38
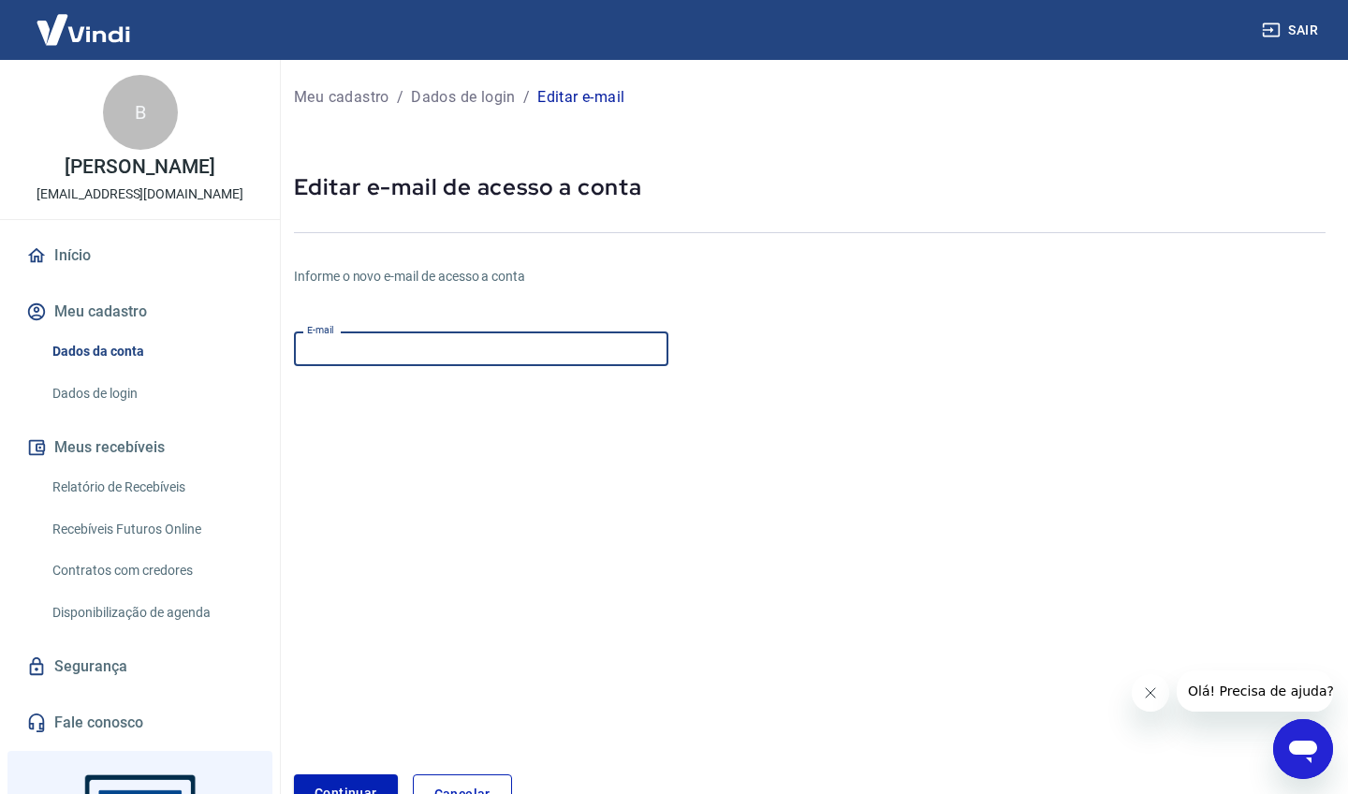
click at [395, 353] on input "E-mail" at bounding box center [481, 348] width 374 height 35
type input "[EMAIL_ADDRESS][DOMAIN_NAME]"
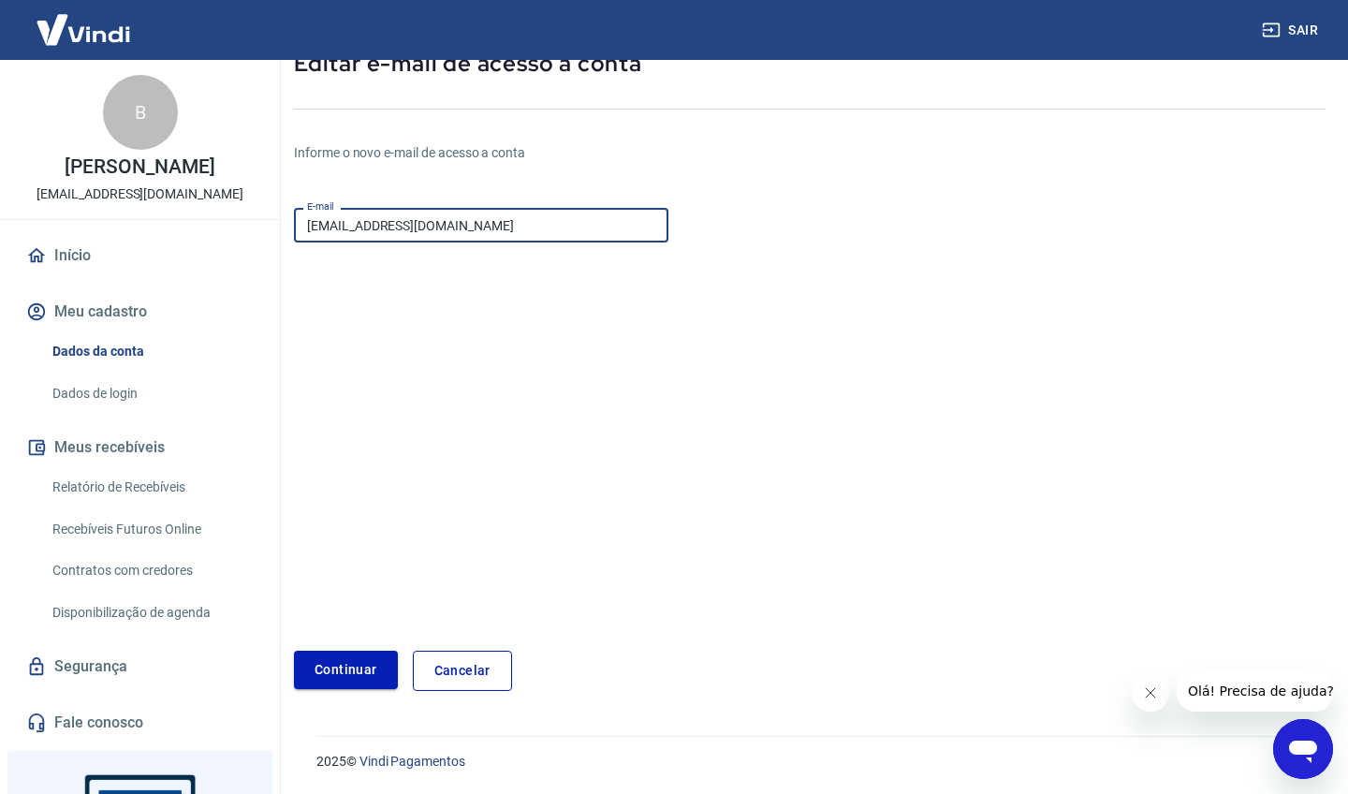
scroll to position [123, 0]
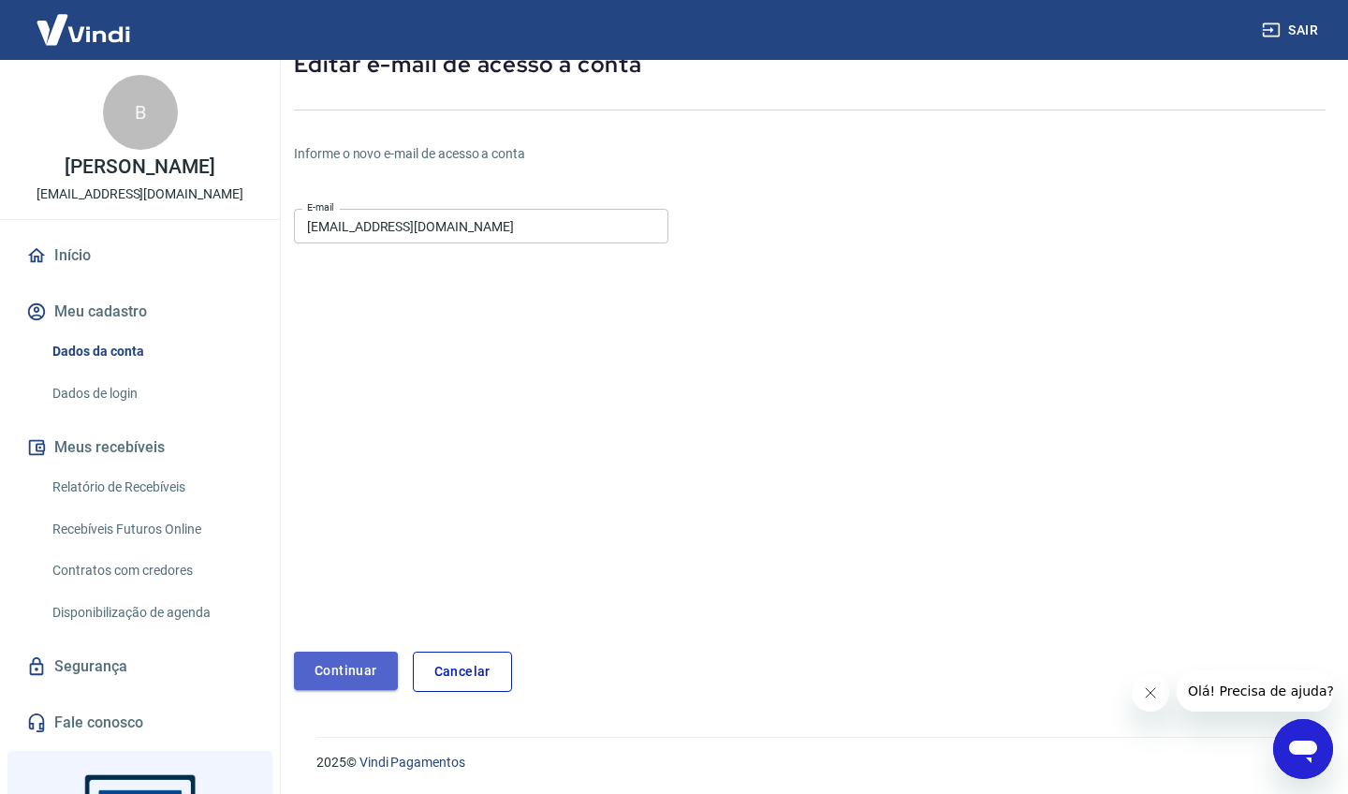
click at [358, 653] on button "Continuar" at bounding box center [346, 671] width 104 height 38
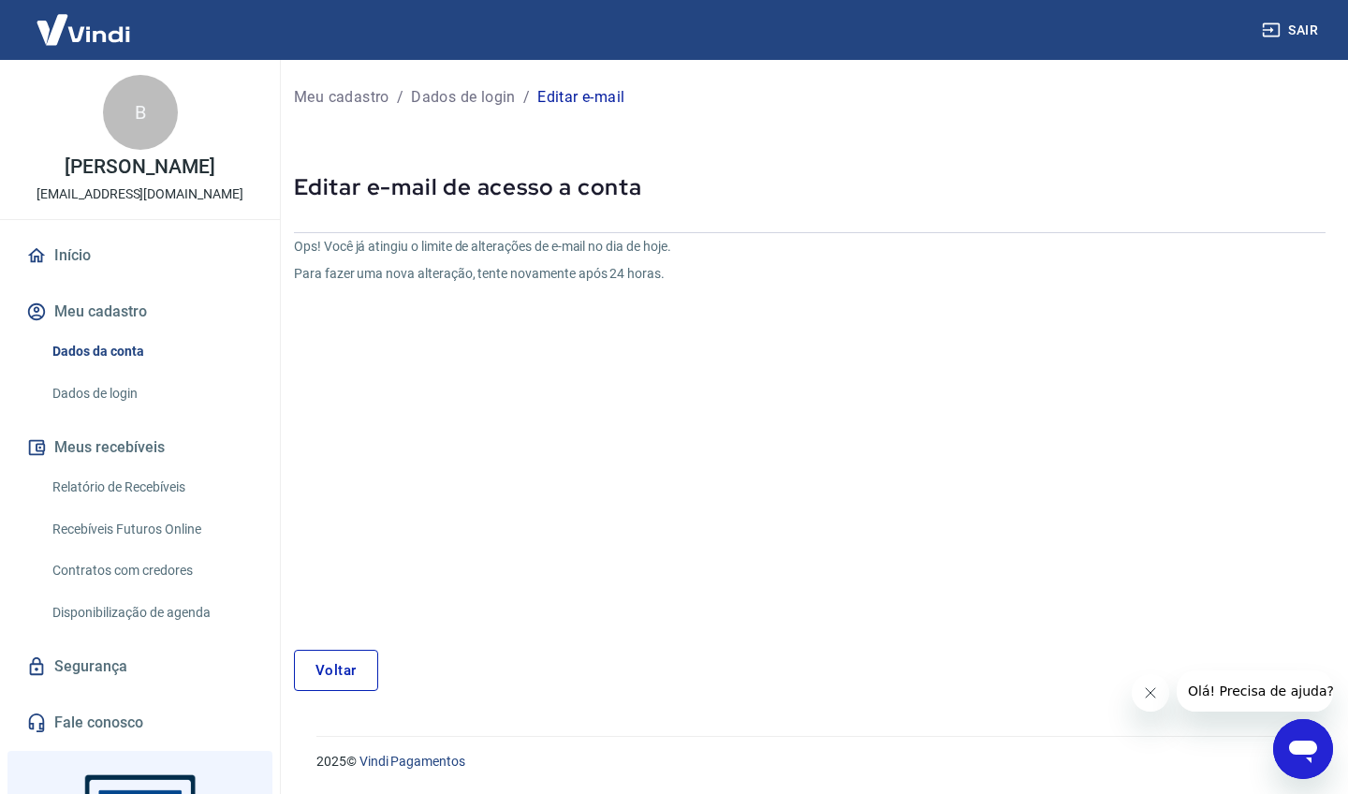
click at [105, 392] on link "Dados de login" at bounding box center [151, 393] width 213 height 38
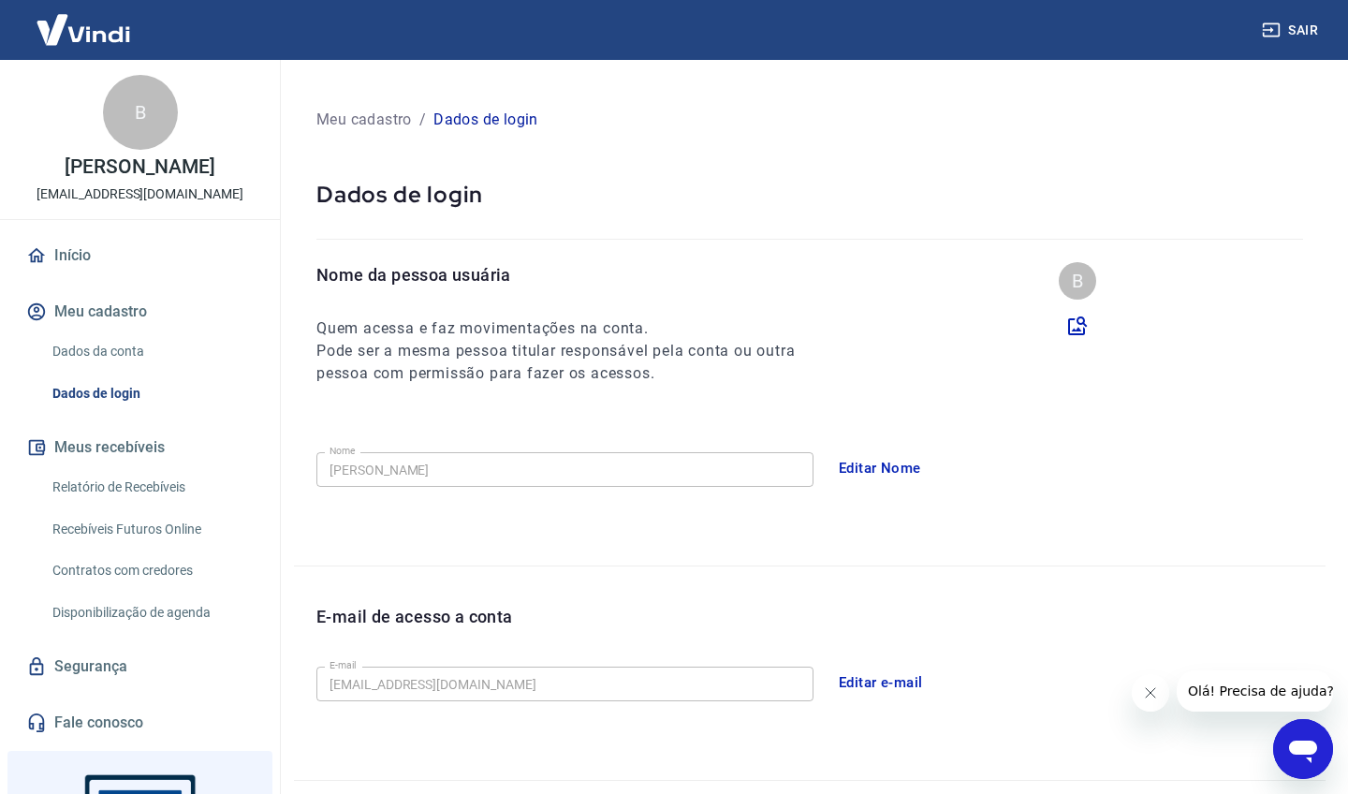
click at [903, 681] on button "Editar e-mail" at bounding box center [881, 682] width 105 height 39
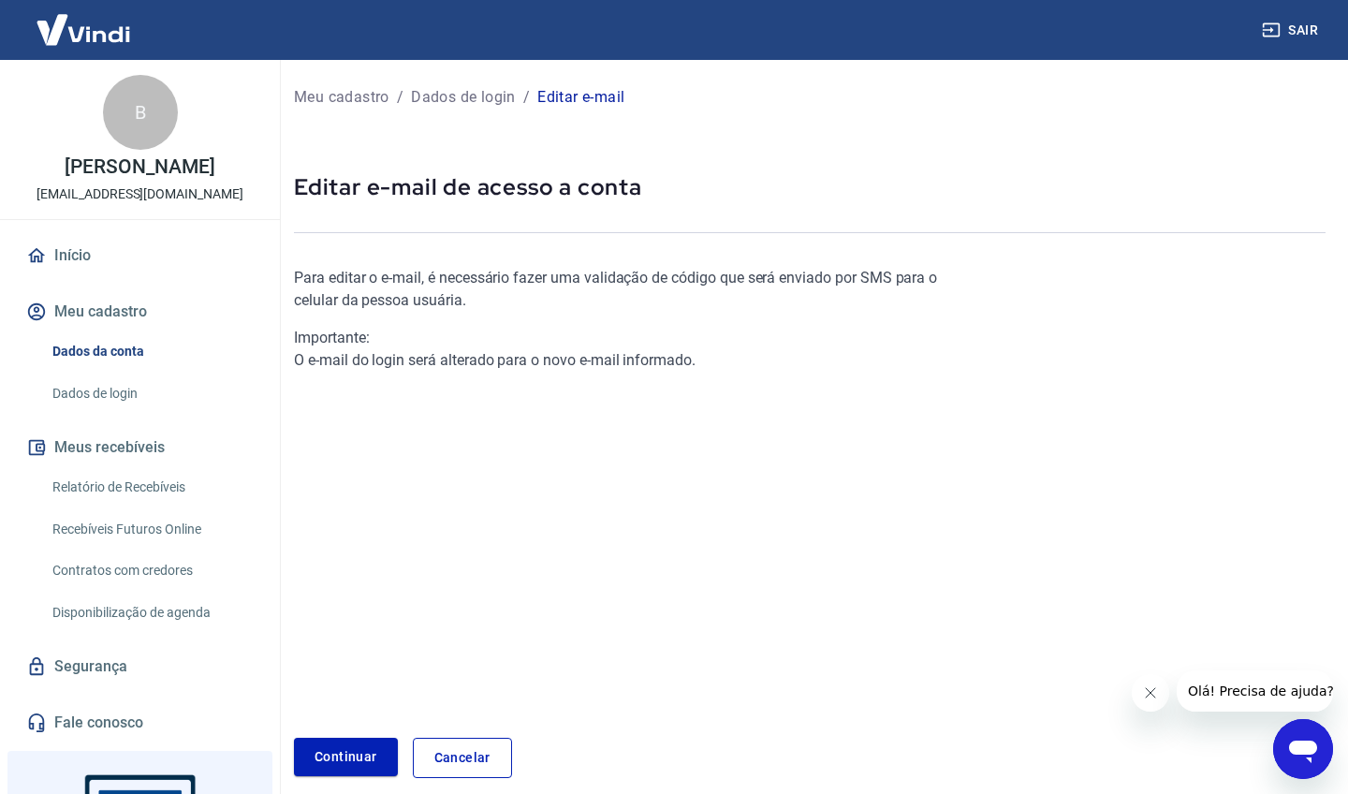
scroll to position [68, 0]
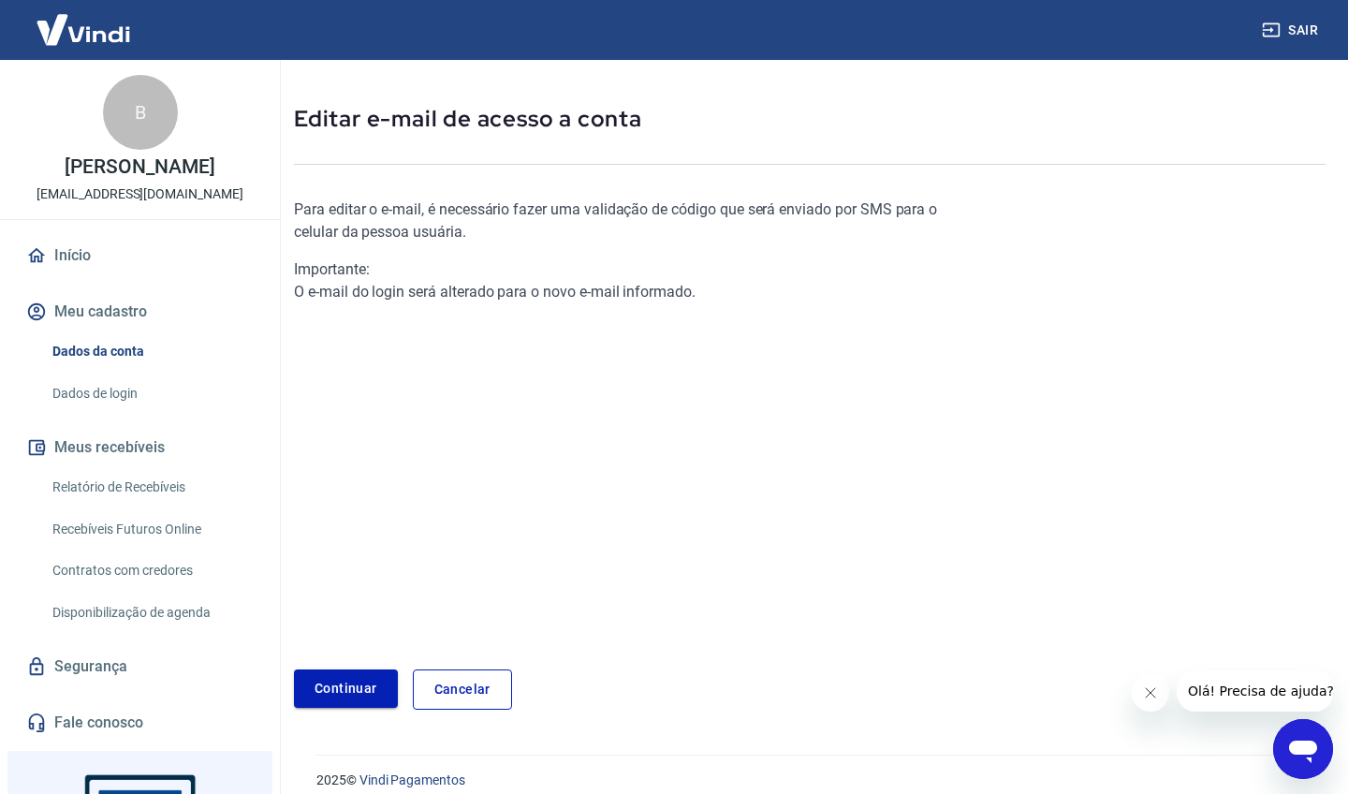
click at [361, 681] on link "Continuar" at bounding box center [346, 688] width 104 height 38
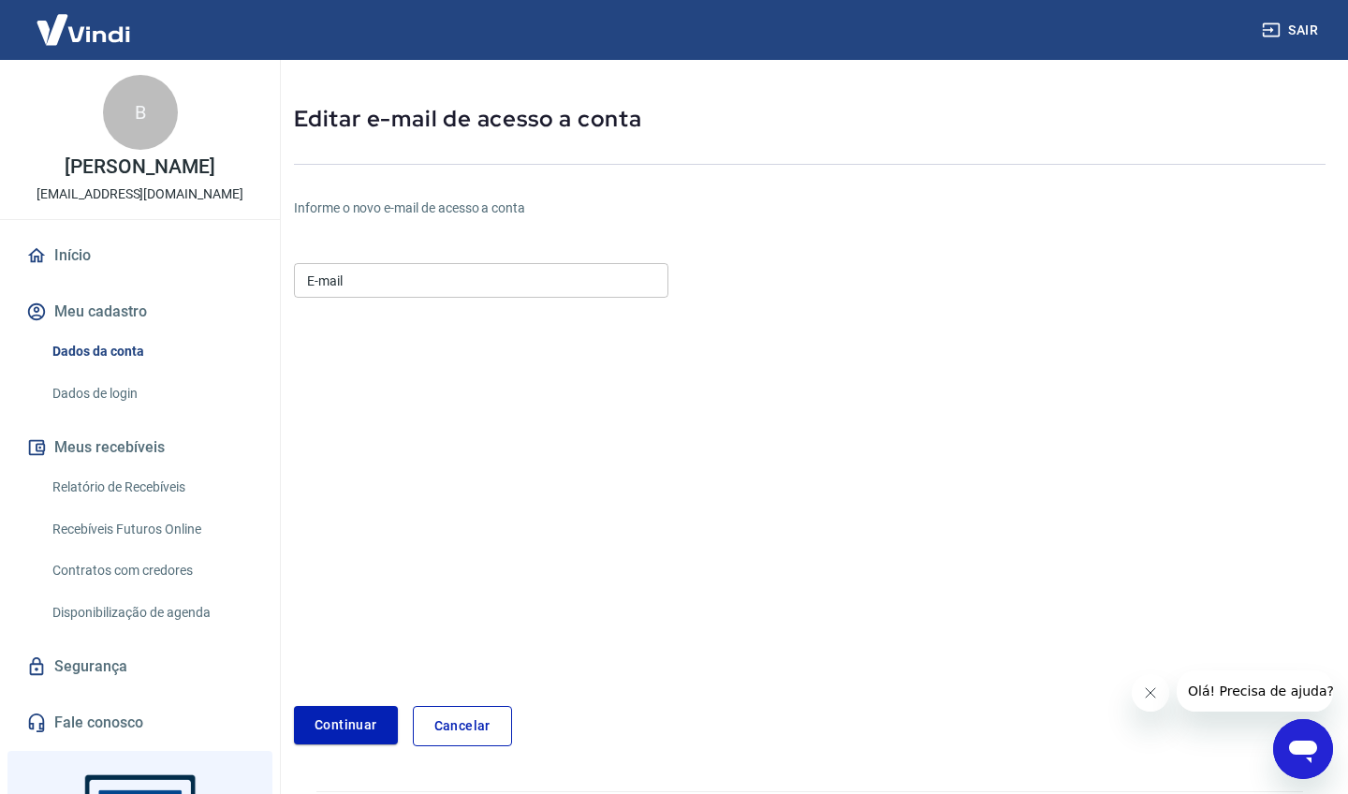
click at [411, 276] on input "E-mail" at bounding box center [481, 280] width 374 height 35
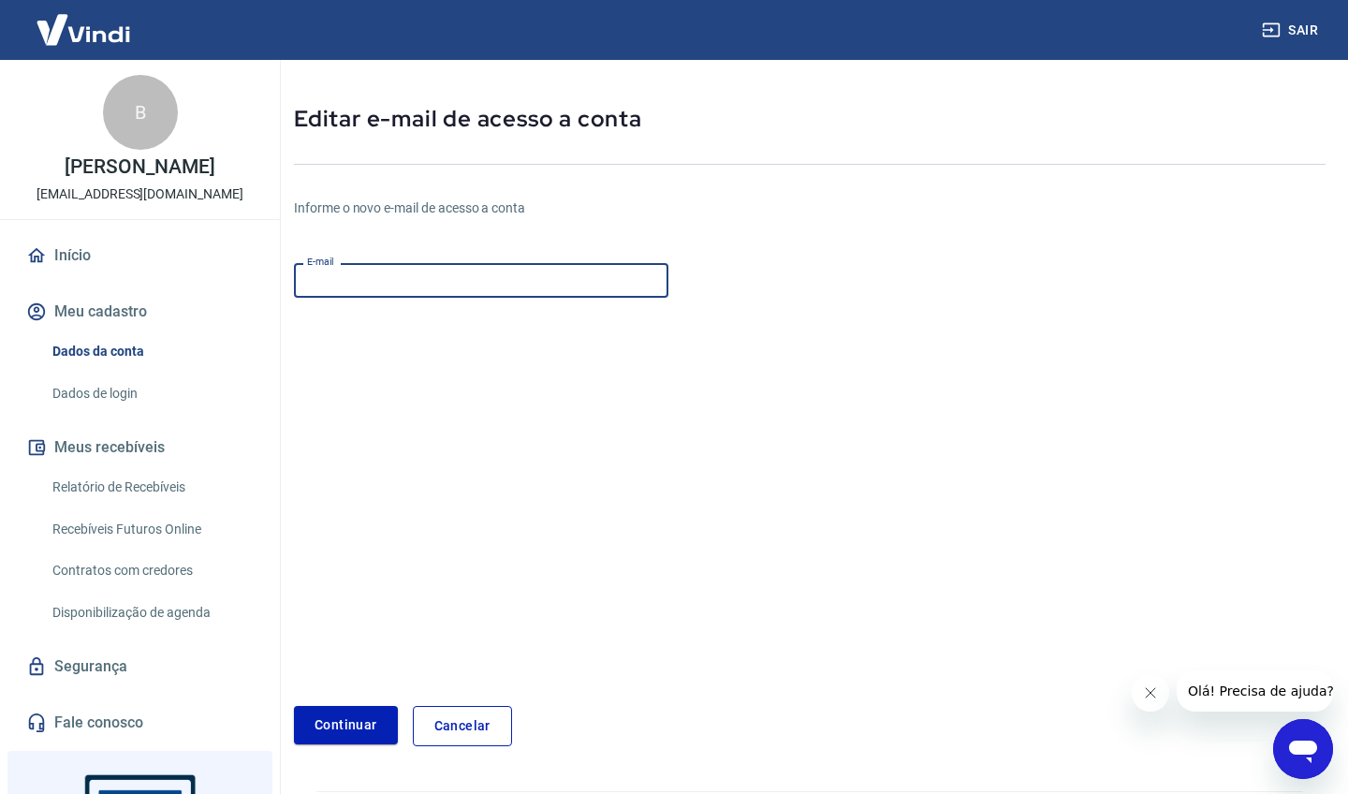
type input "[EMAIL_ADDRESS][DOMAIN_NAME]"
type input "r"
type input "[EMAIL_ADDRESS][DOMAIN_NAME]"
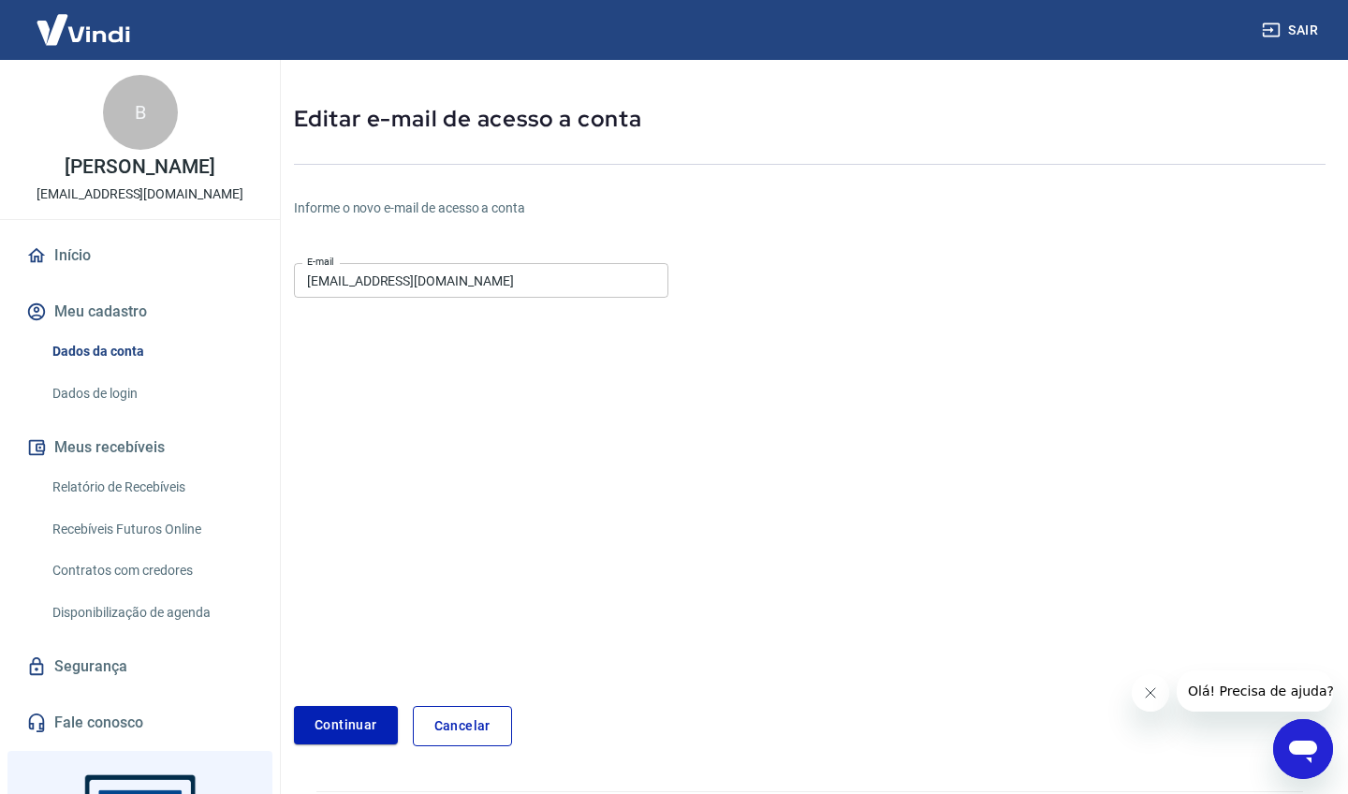
click at [353, 704] on form "E-mail [EMAIL_ADDRESS][DOMAIN_NAME] E-mail Continuar Cancelar" at bounding box center [638, 501] width 688 height 491
click at [350, 722] on button "Continuar" at bounding box center [346, 725] width 104 height 38
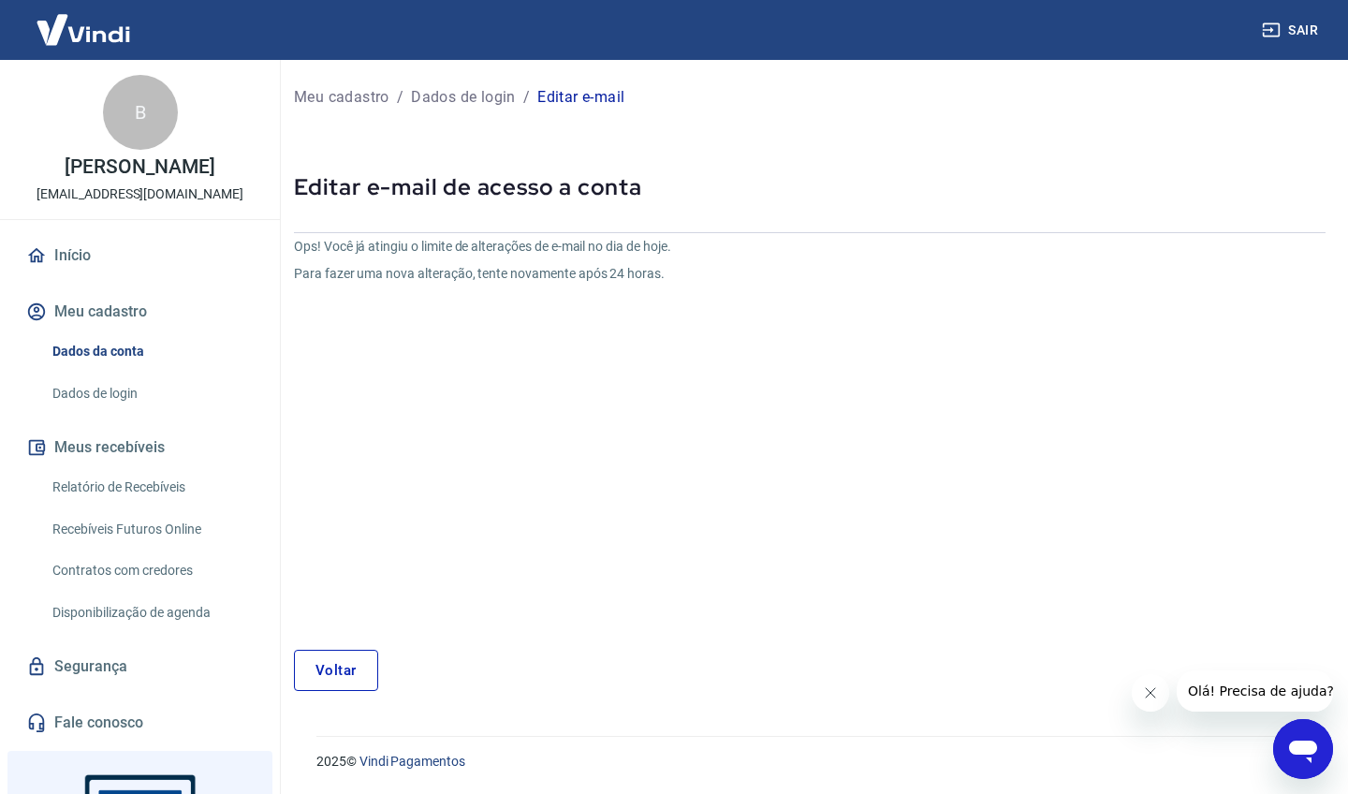
click at [128, 393] on link "Dados de login" at bounding box center [151, 393] width 213 height 38
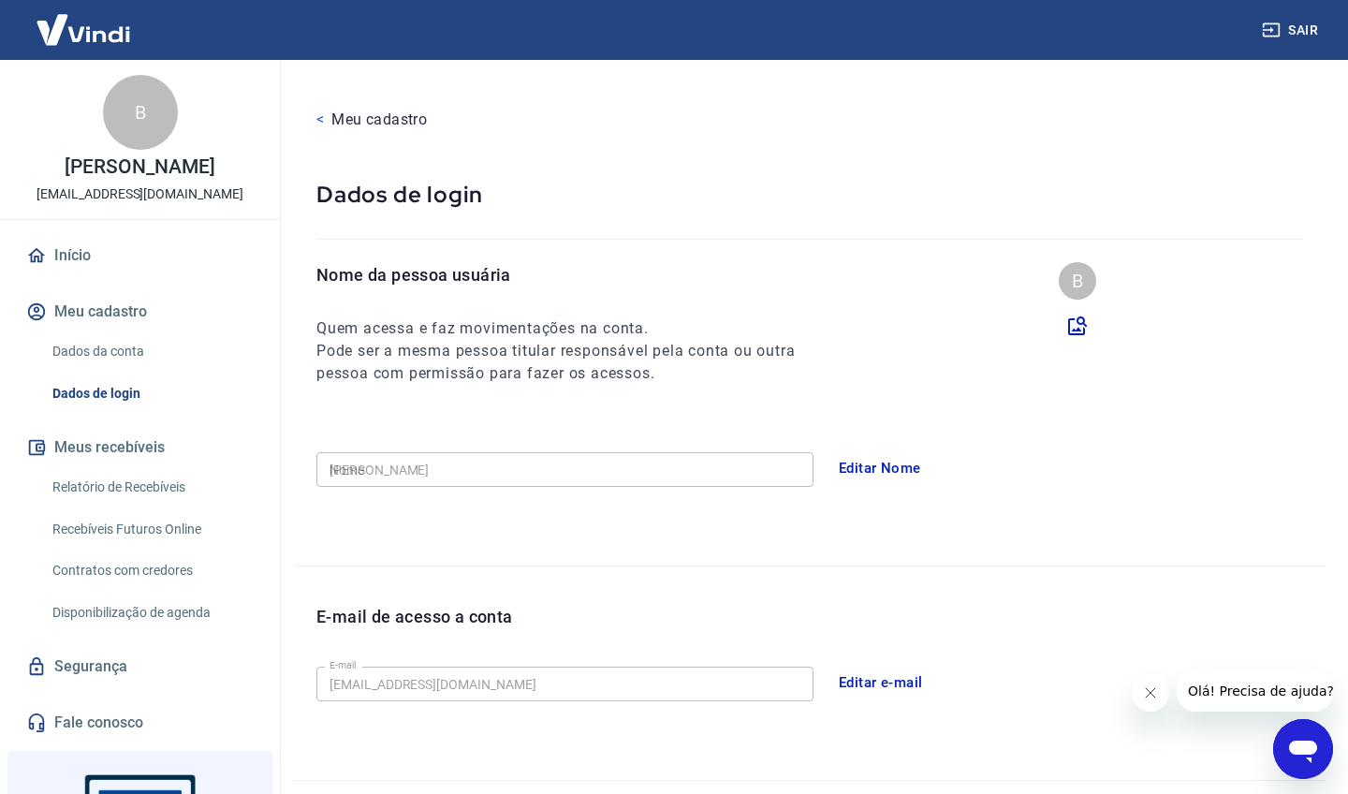
type input "[PHONE_NUMBER]"
click at [105, 43] on img at bounding box center [83, 29] width 122 height 57
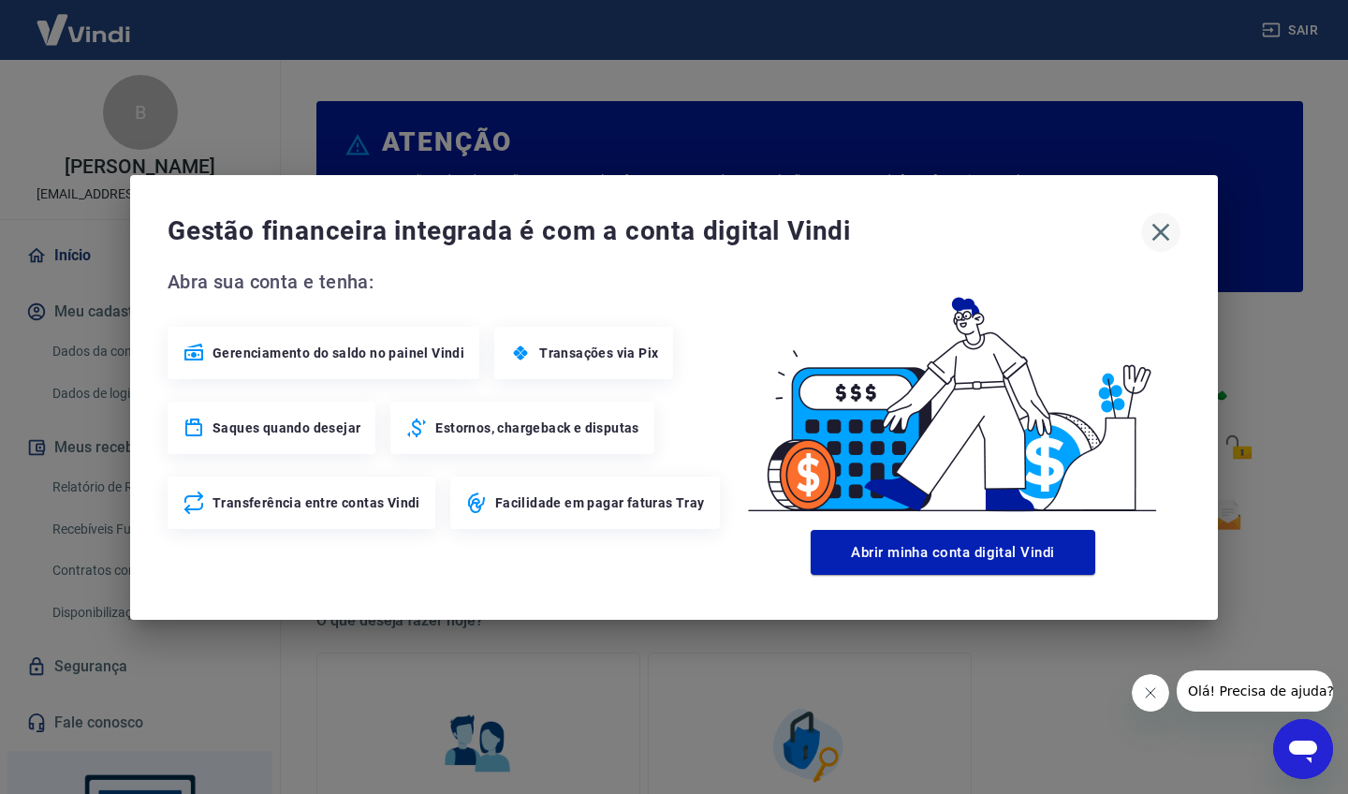
click at [1155, 228] on icon "button" at bounding box center [1161, 232] width 18 height 18
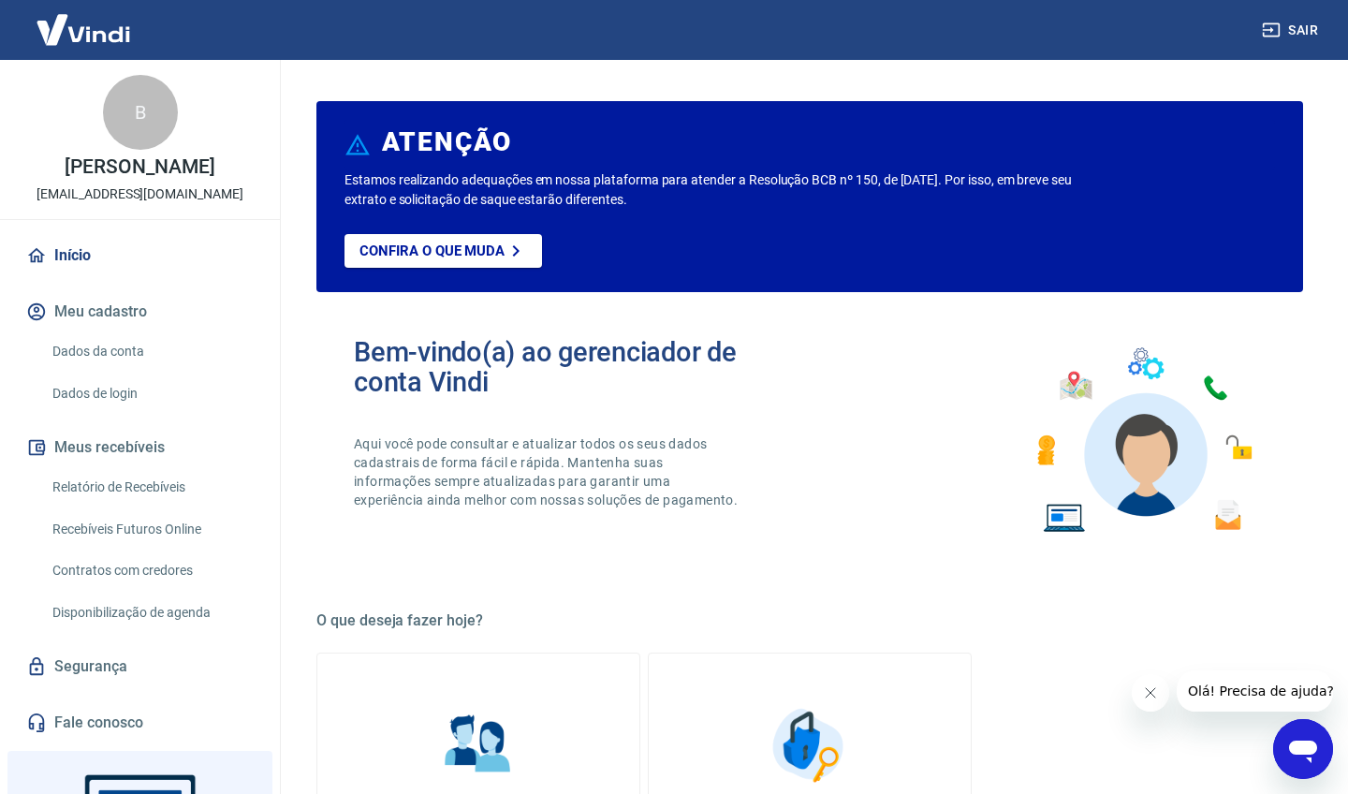
click at [102, 37] on img at bounding box center [83, 29] width 122 height 57
click at [749, 535] on div "Bem-vindo(a) ao gerenciador de conta Vindi Aqui você pode consultar e atualizar…" at bounding box center [582, 440] width 456 height 207
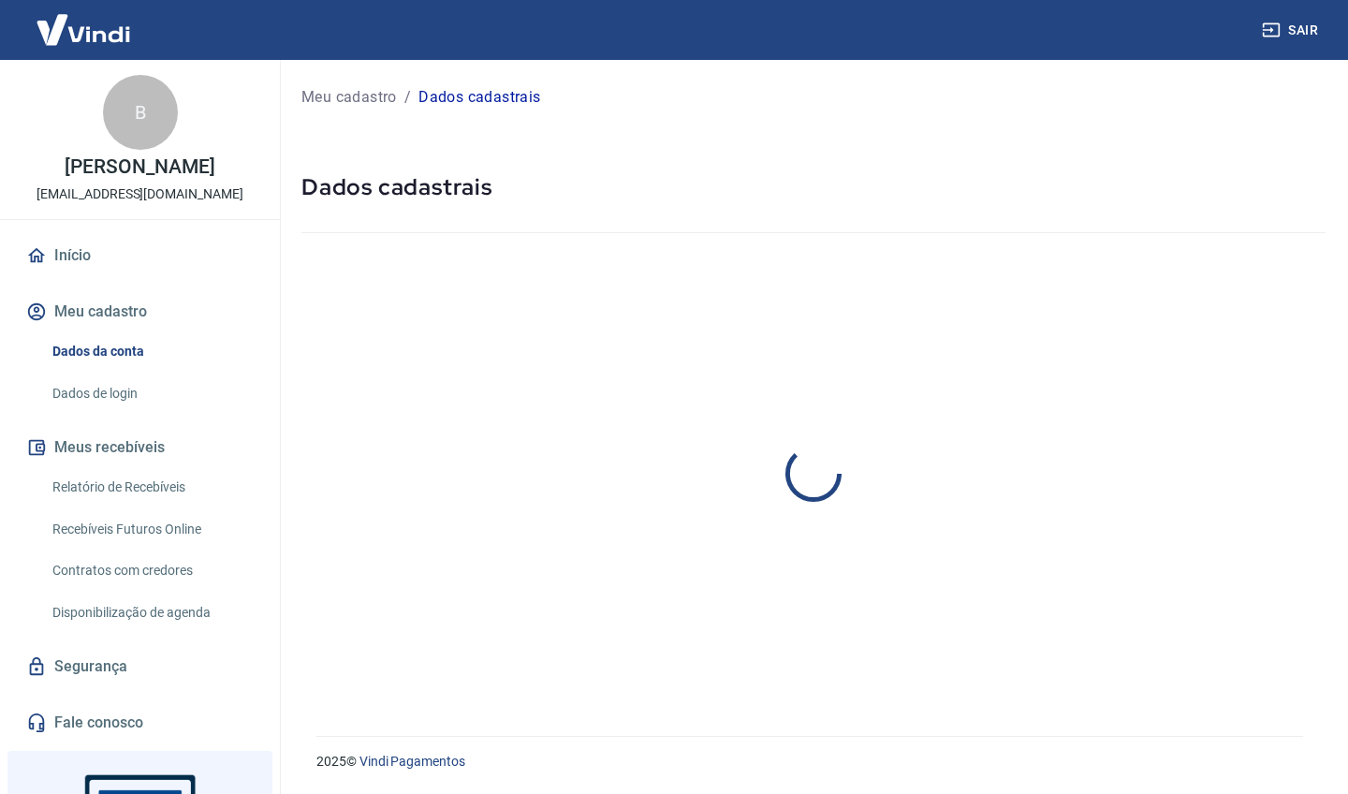
select select "SP"
select select "business"
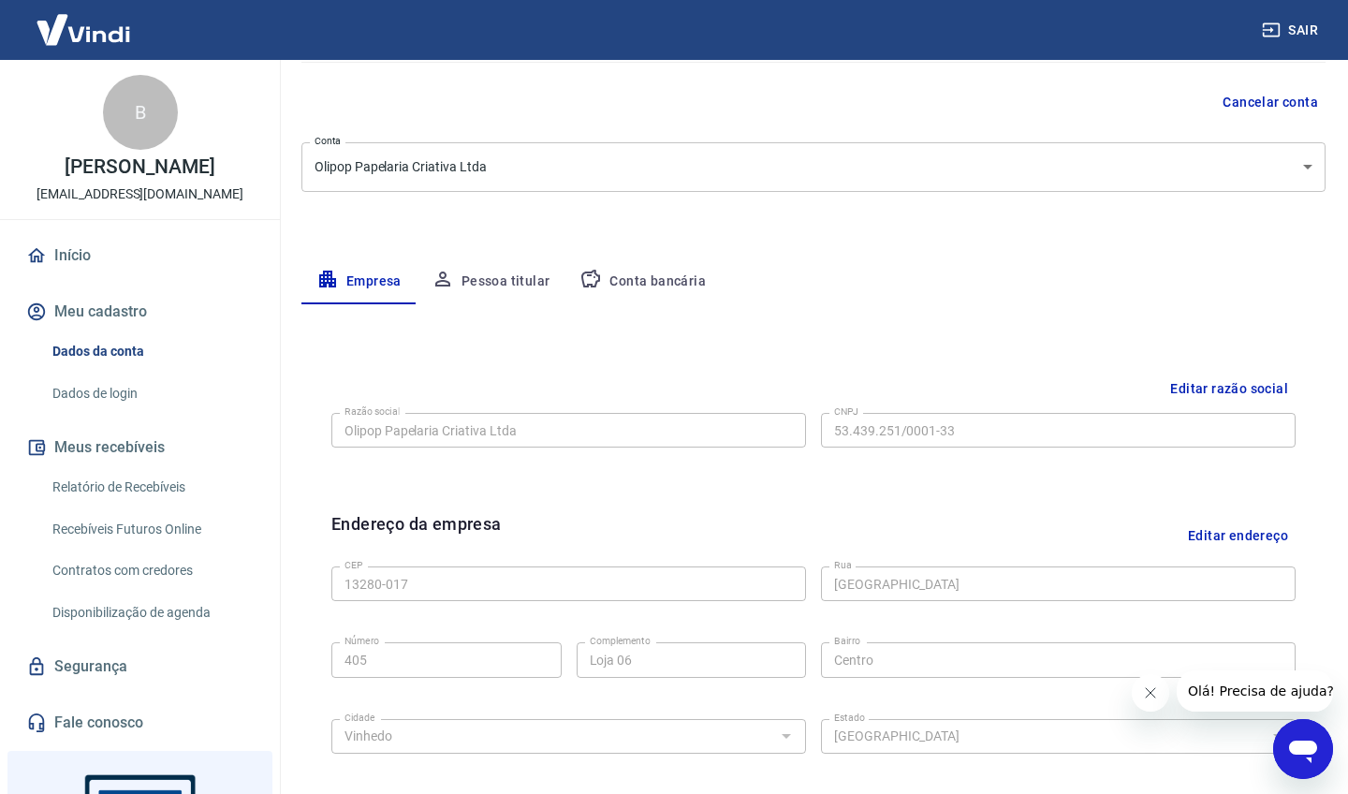
scroll to position [180, 0]
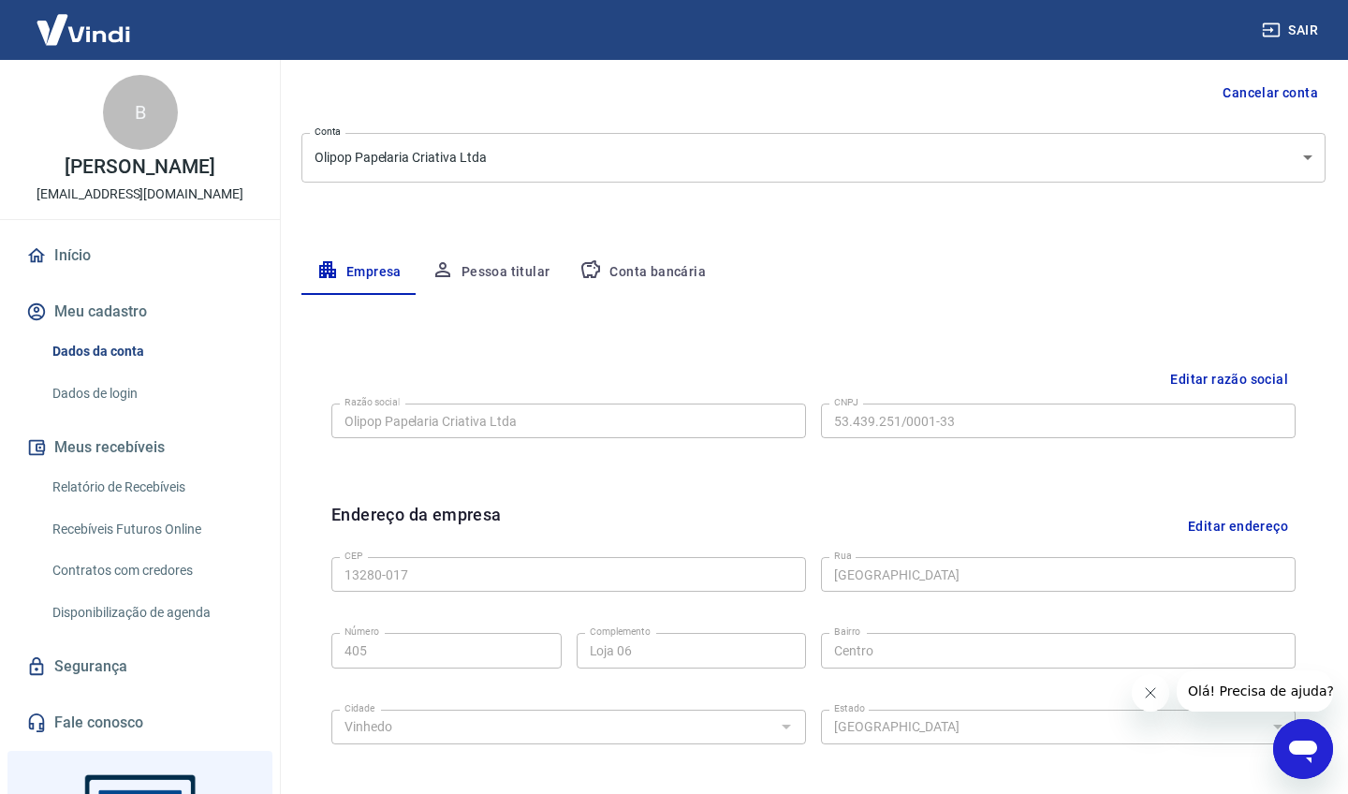
click at [113, 388] on link "Dados de login" at bounding box center [151, 393] width 213 height 38
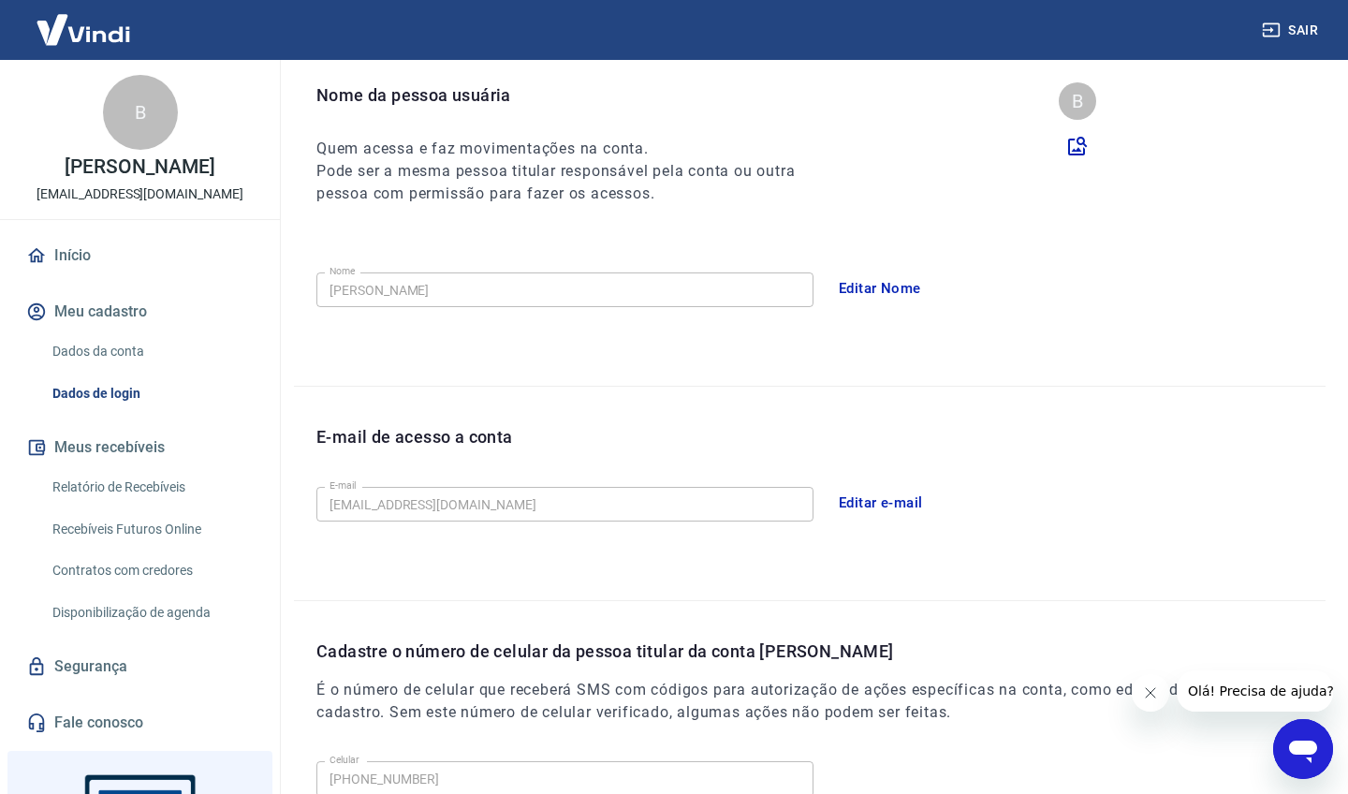
click at [897, 500] on button "Editar e-mail" at bounding box center [881, 502] width 105 height 39
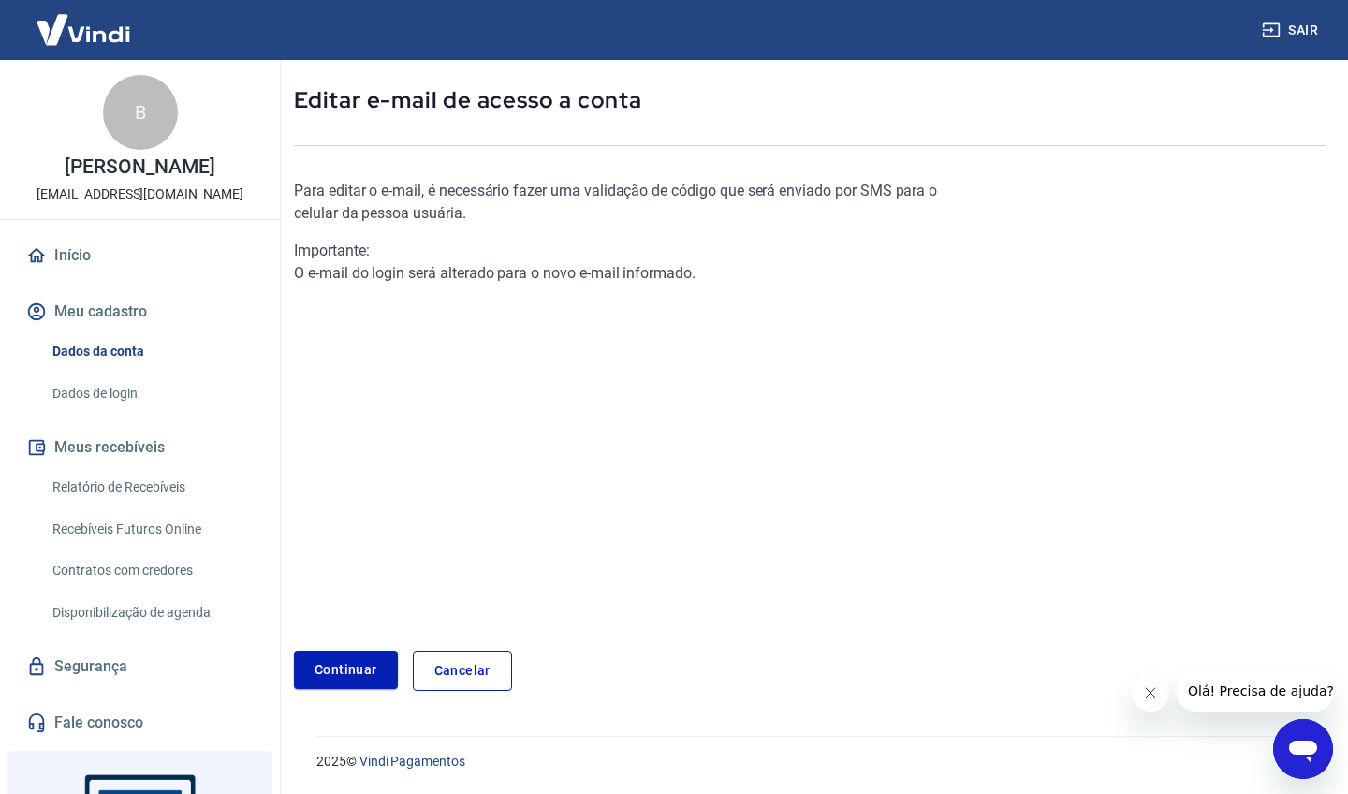
scroll to position [86, 0]
click at [358, 671] on link "Continuar" at bounding box center [346, 671] width 104 height 38
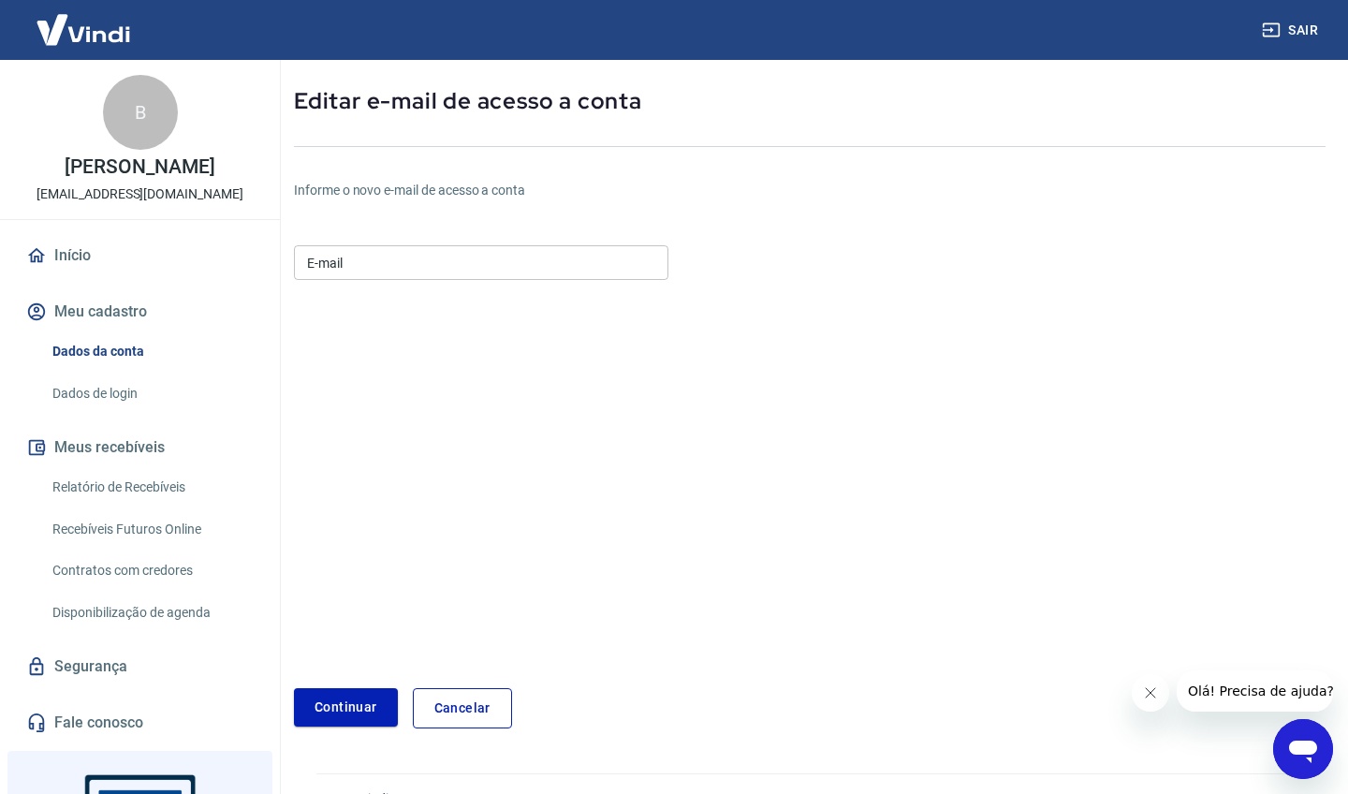
click at [503, 244] on div "E-mail E-mail" at bounding box center [481, 261] width 374 height 46
click at [485, 264] on input "E-mail" at bounding box center [481, 262] width 374 height 35
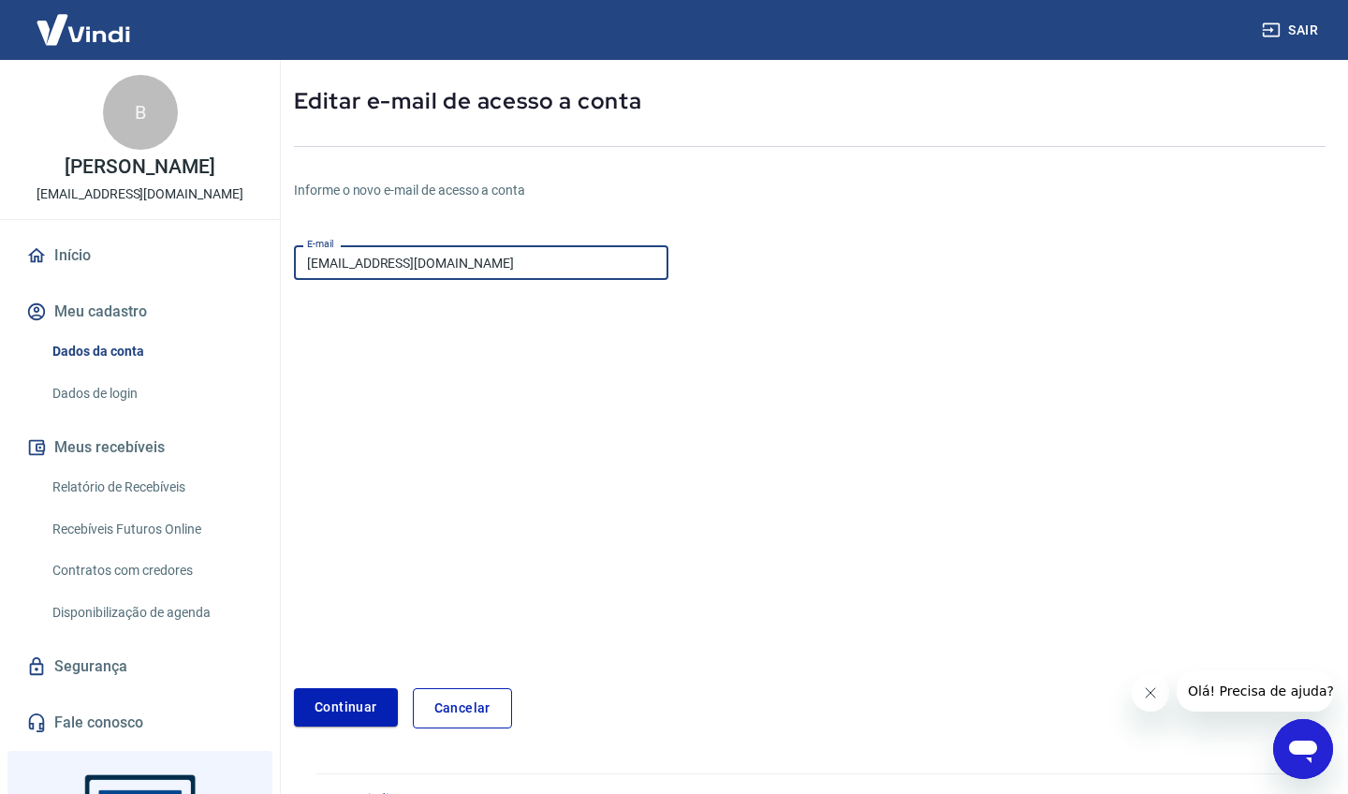
click at [521, 258] on input "[EMAIL_ADDRESS][DOMAIN_NAME]" at bounding box center [481, 262] width 374 height 35
type input "[EMAIL_ADDRESS][DOMAIN_NAME]"
click at [344, 717] on button "Continuar" at bounding box center [346, 707] width 104 height 38
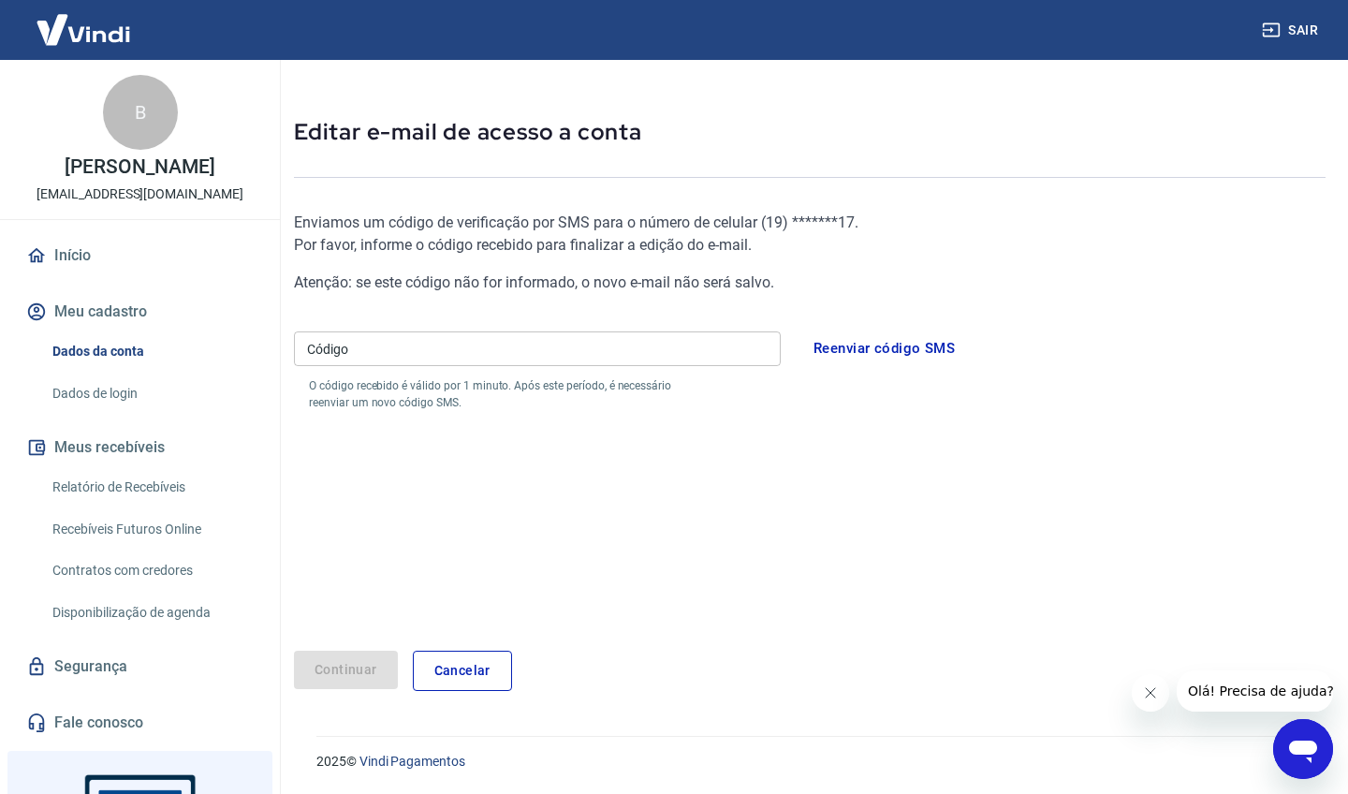
scroll to position [54, 0]
click at [434, 351] on input "Código" at bounding box center [537, 349] width 487 height 35
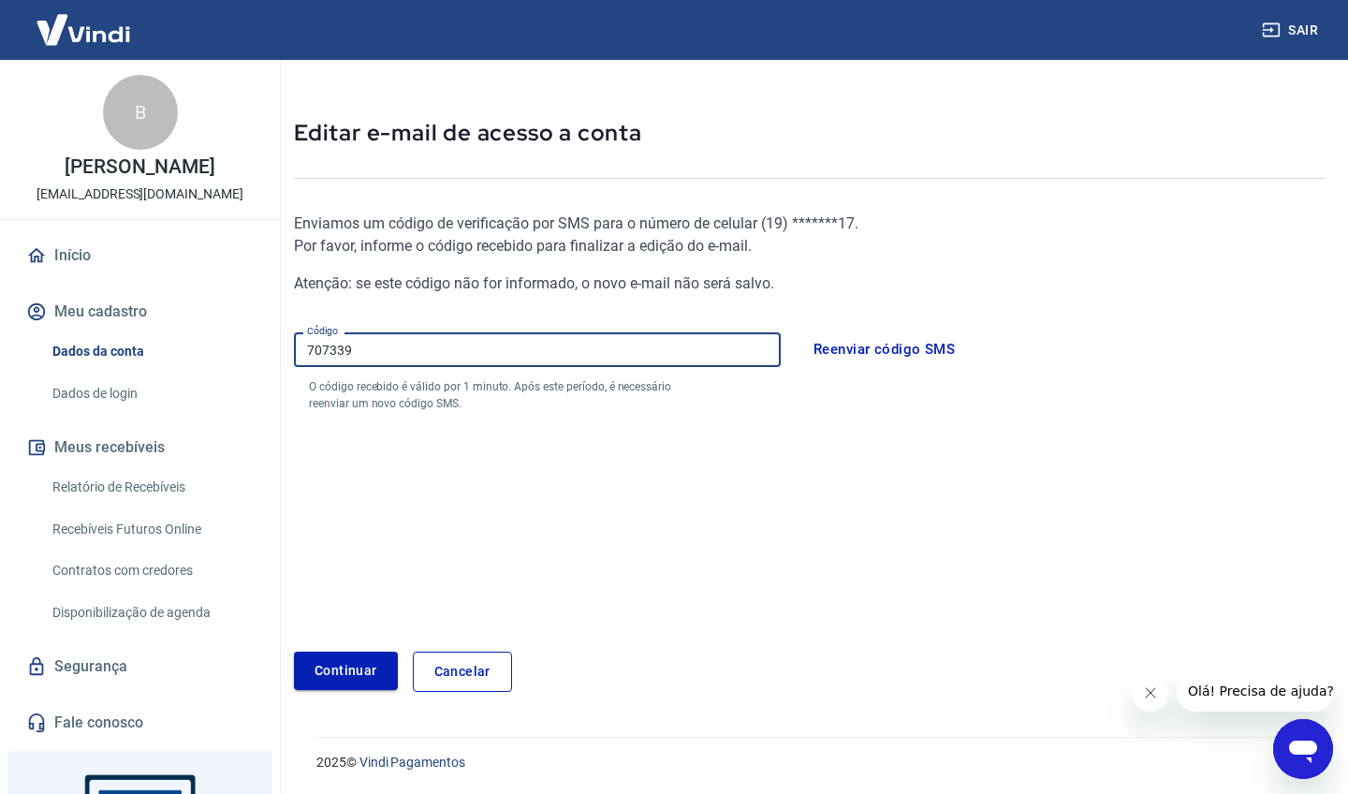
type input "707339"
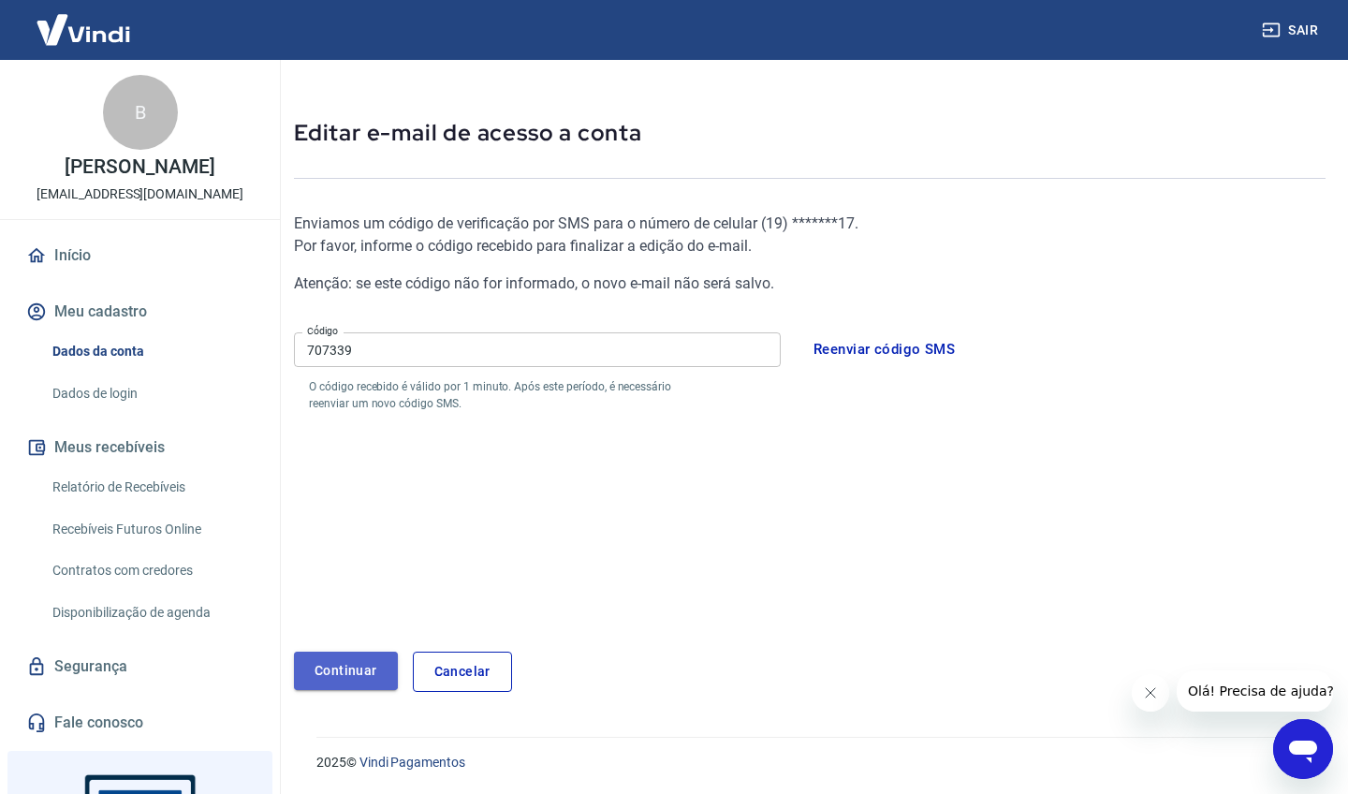
click at [344, 668] on button "Continuar" at bounding box center [346, 671] width 104 height 38
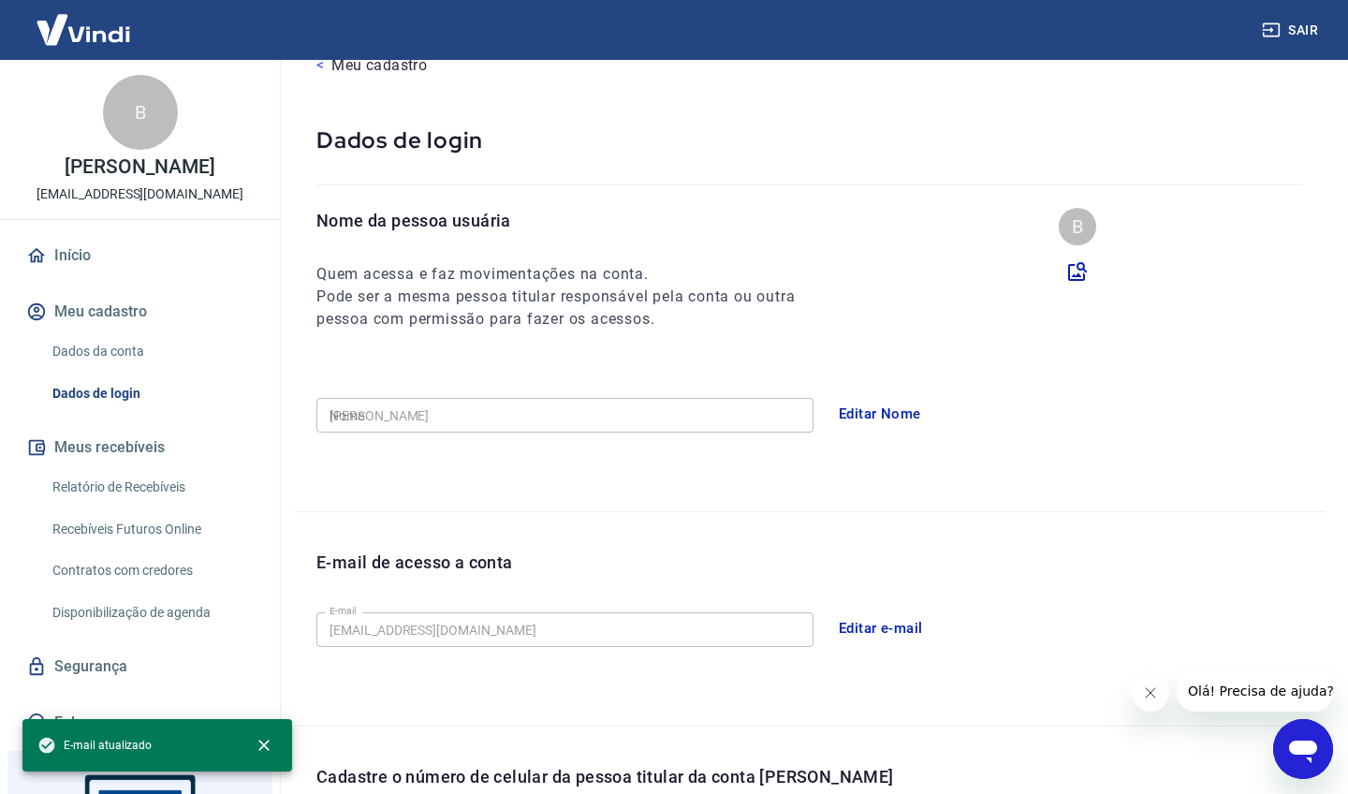
type input "[PHONE_NUMBER]"
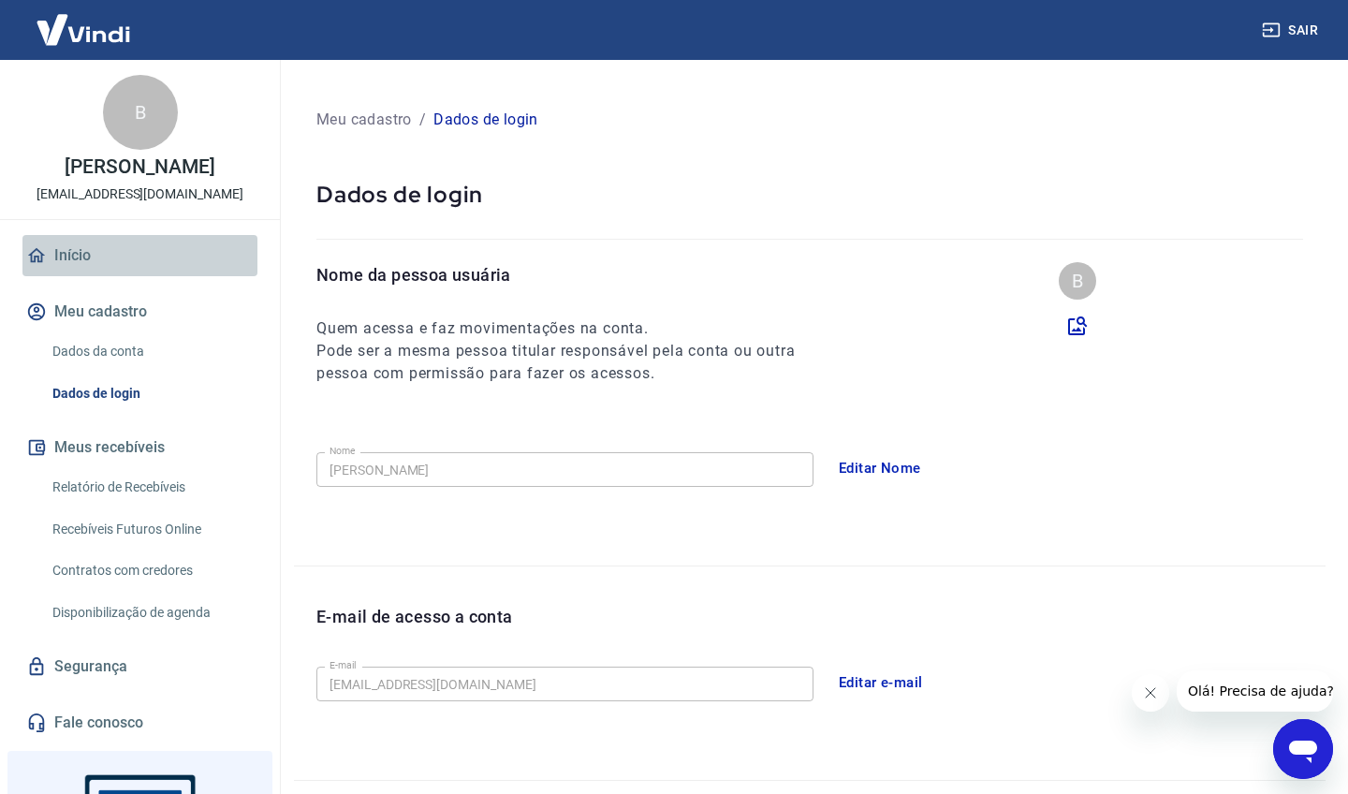
click at [81, 248] on link "Início" at bounding box center [139, 255] width 235 height 41
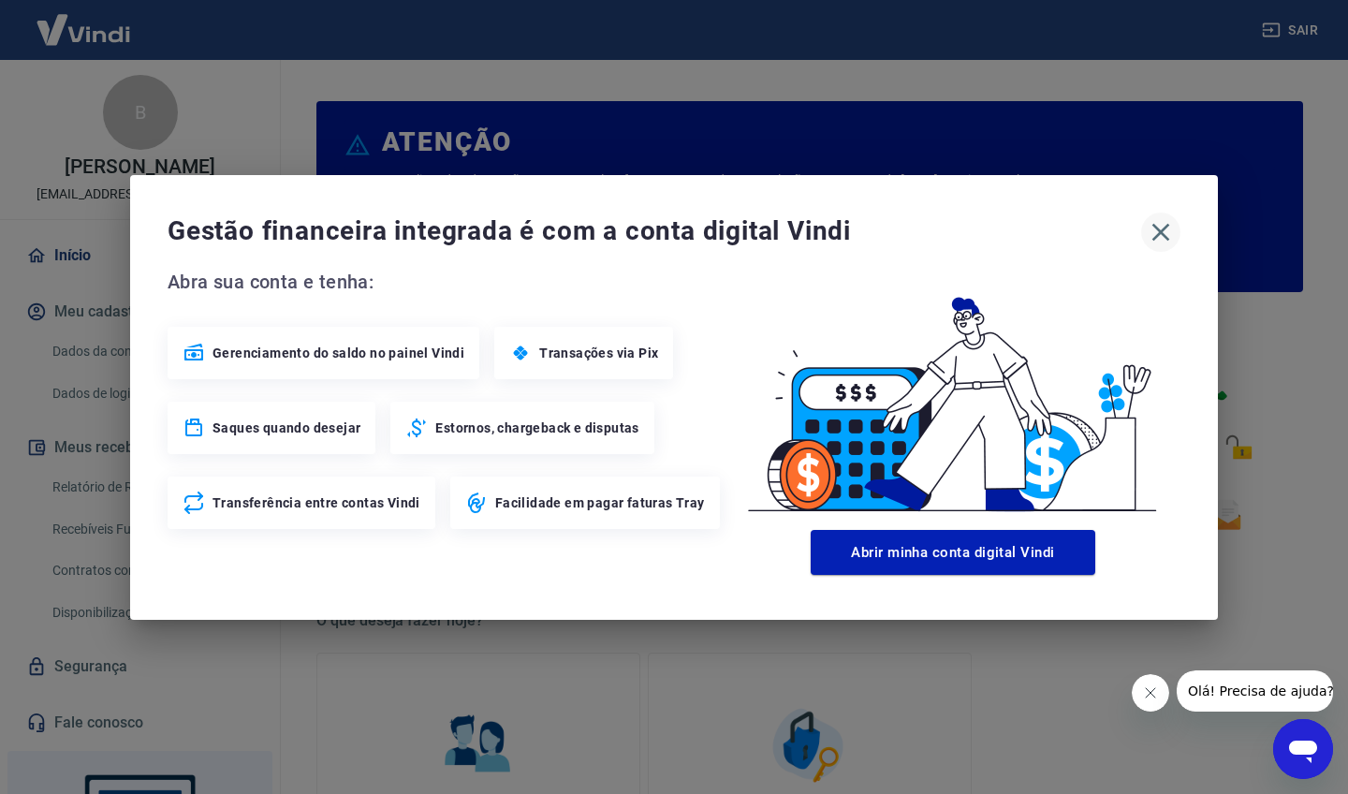
click at [1160, 230] on icon "button" at bounding box center [1161, 232] width 18 height 18
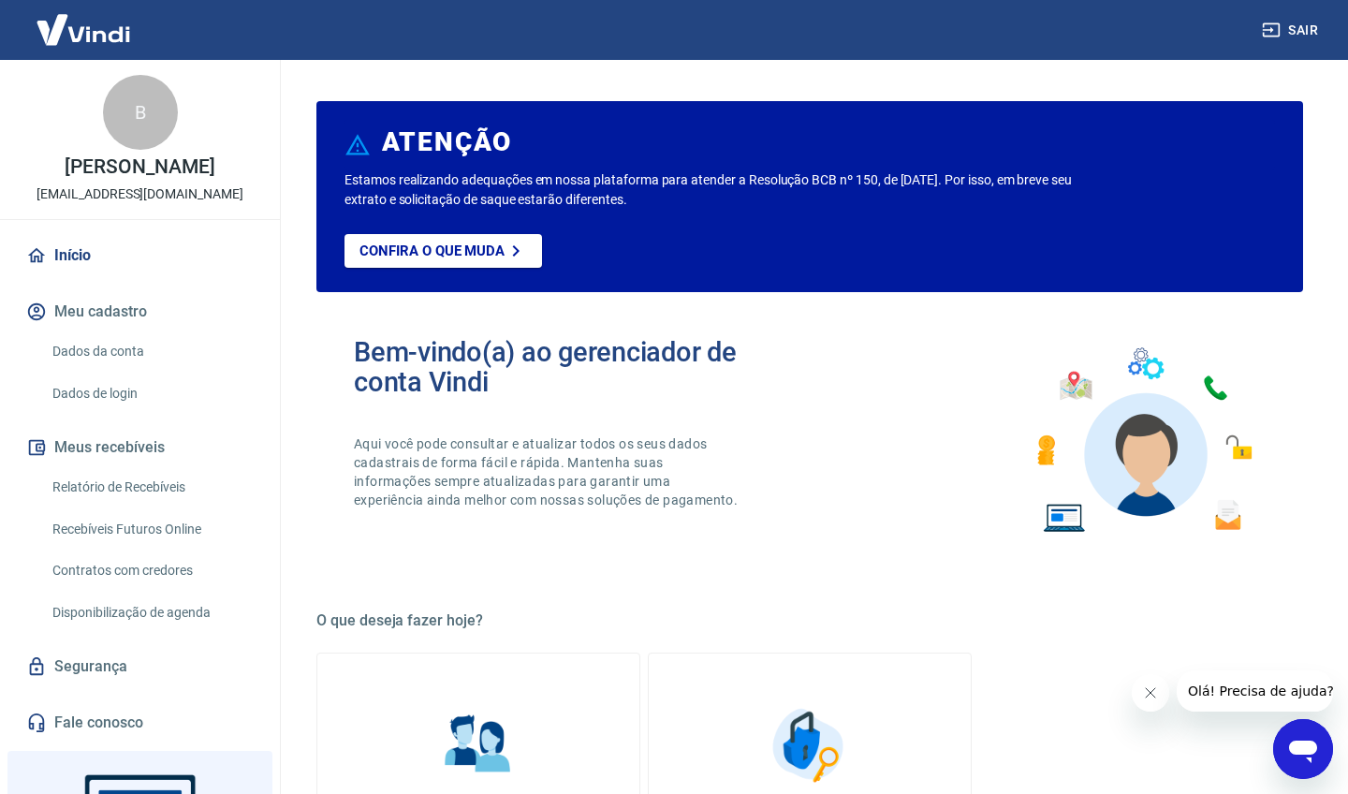
click at [103, 37] on img at bounding box center [83, 29] width 122 height 57
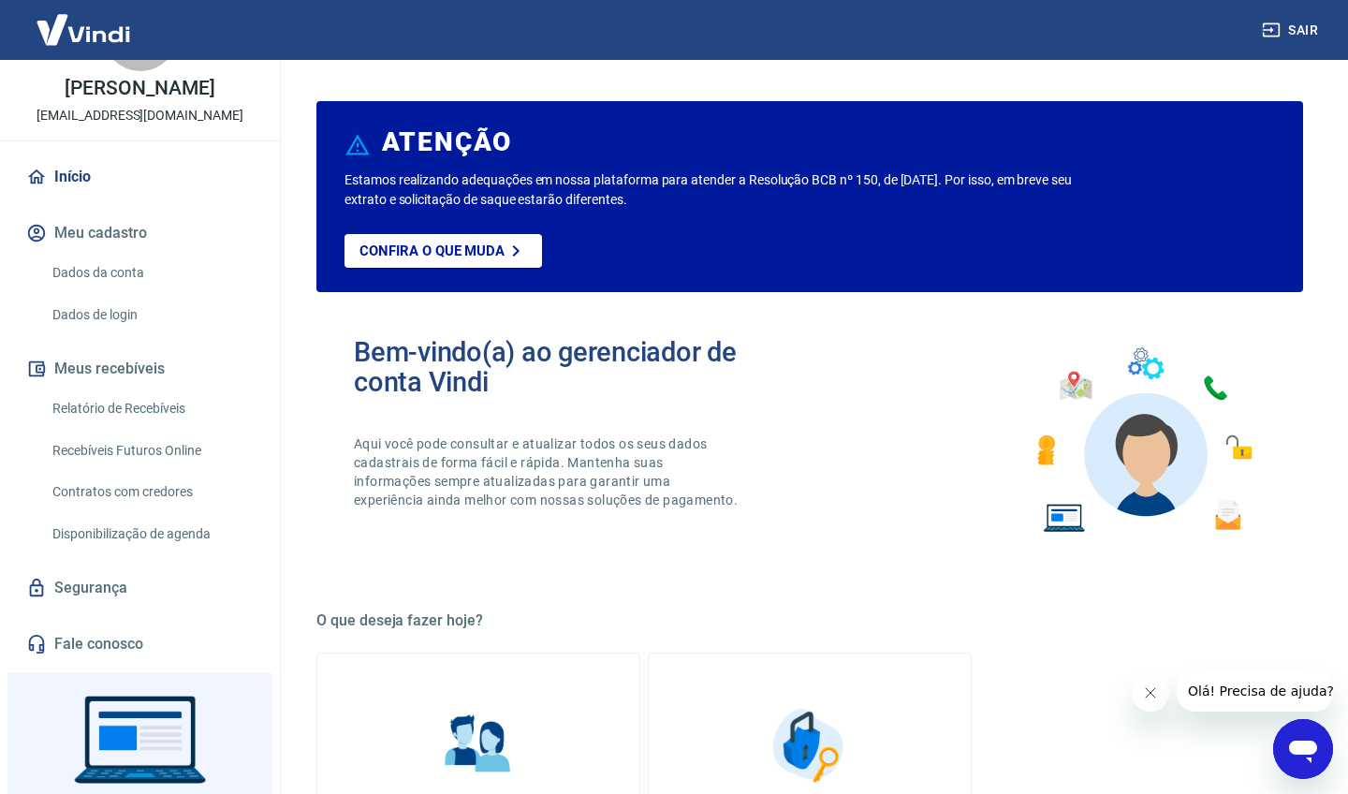
scroll to position [90, 0]
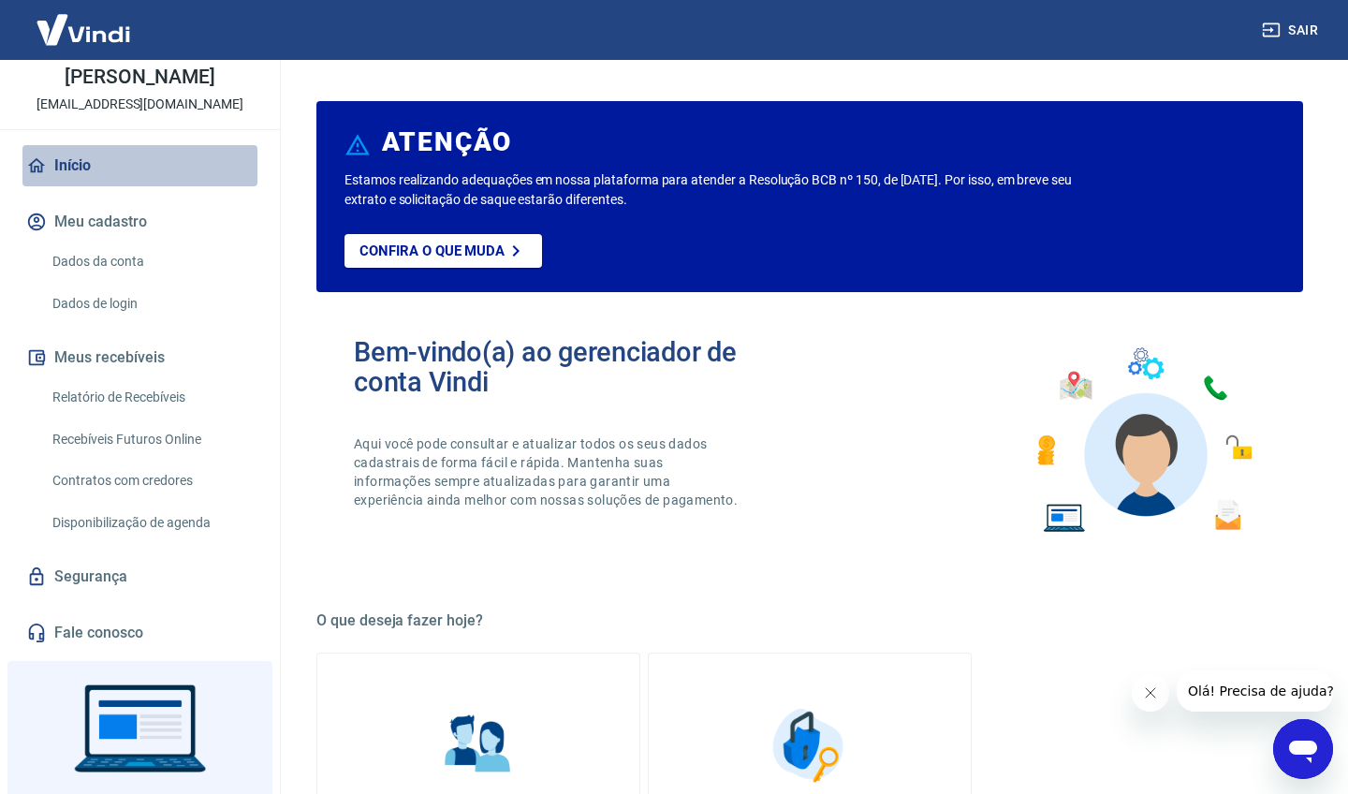
click at [80, 166] on link "Início" at bounding box center [139, 165] width 235 height 41
click at [1299, 32] on button "Sair" at bounding box center [1291, 30] width 67 height 35
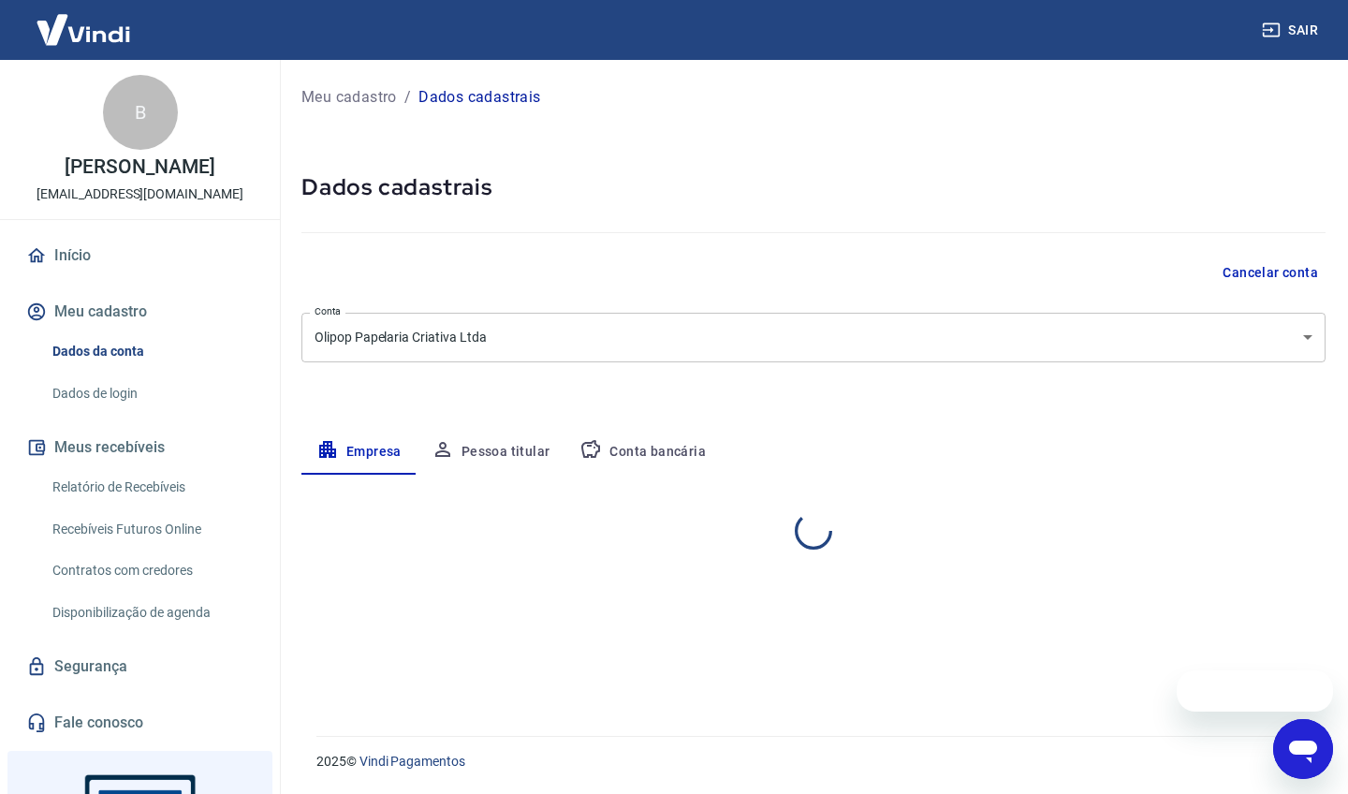
select select "SP"
select select "business"
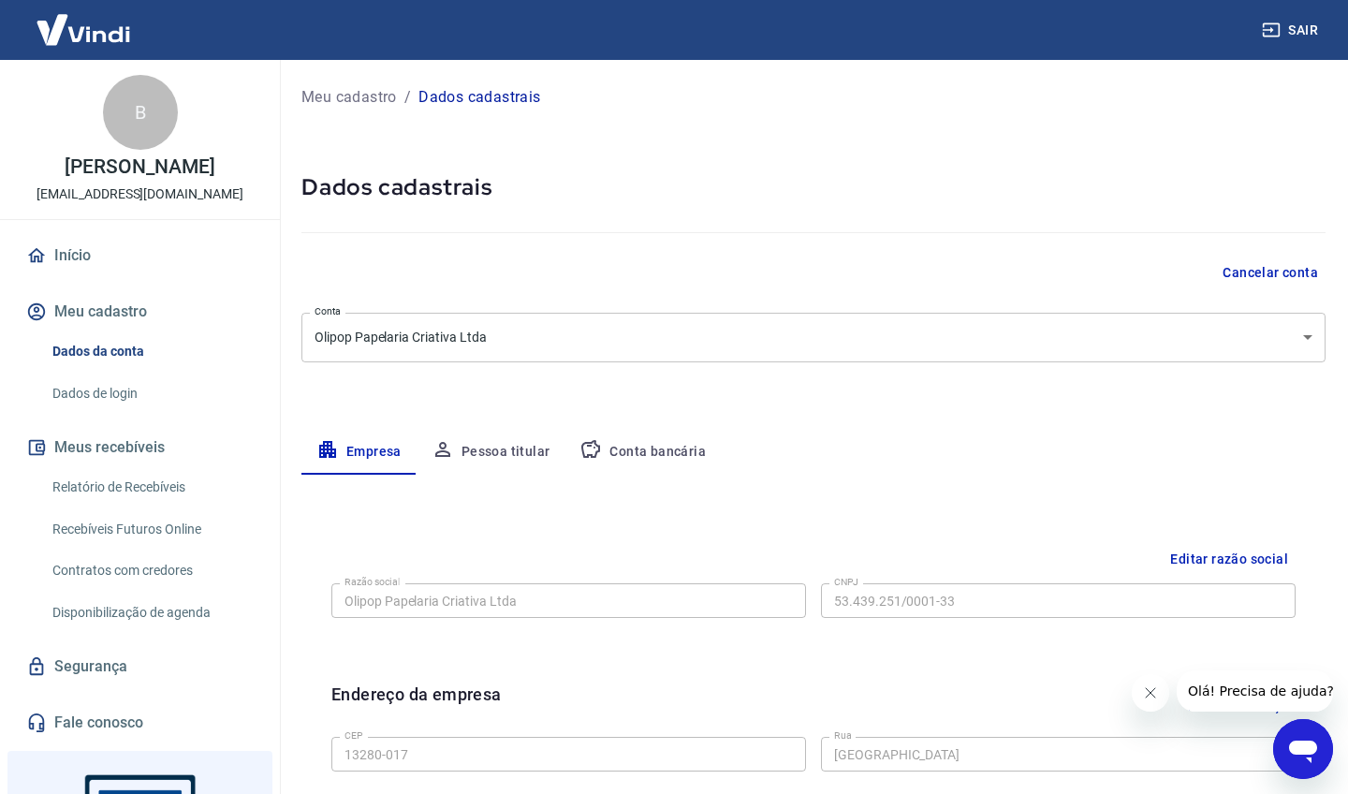
click at [113, 402] on link "Dados de login" at bounding box center [151, 393] width 213 height 38
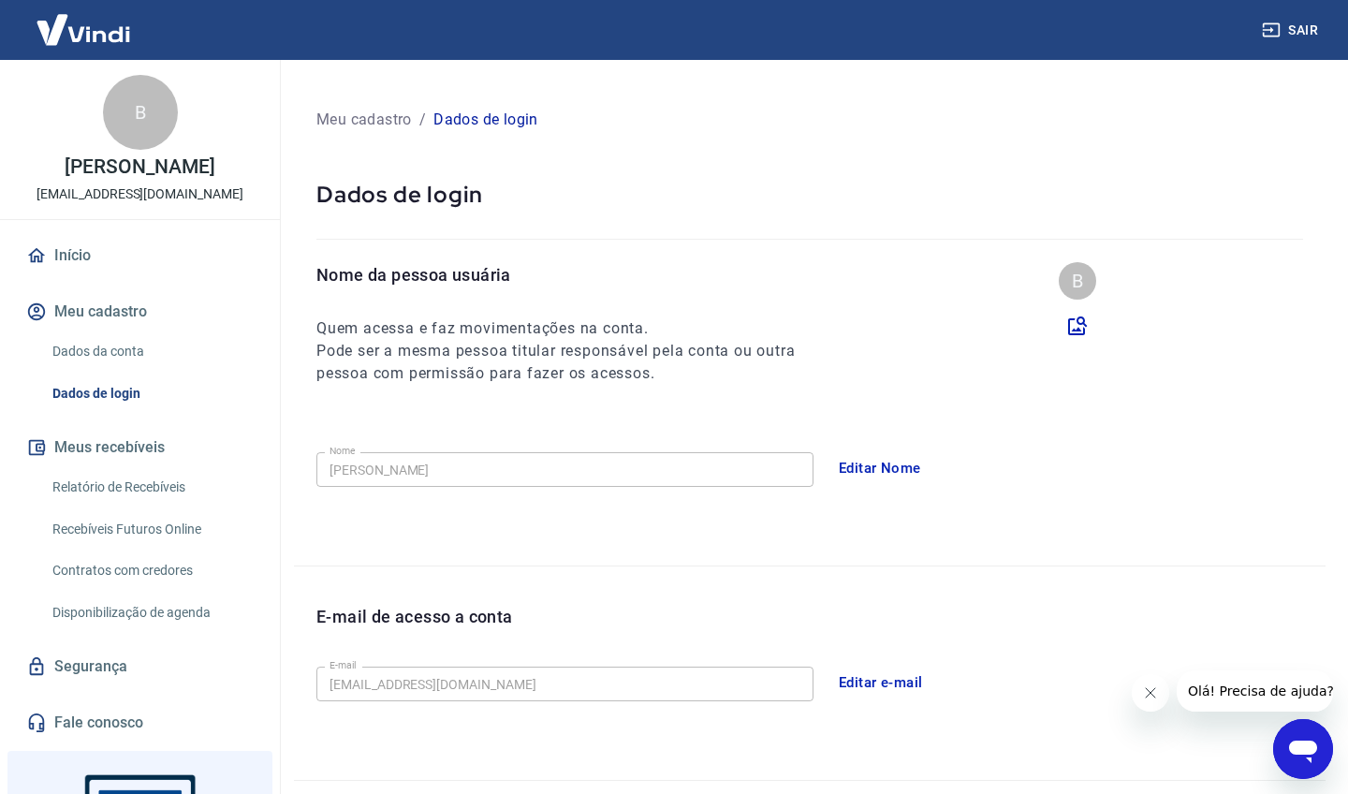
click at [119, 311] on button "Meu cadastro" at bounding box center [139, 311] width 235 height 41
click at [127, 345] on link "Dados da conta" at bounding box center [151, 351] width 213 height 38
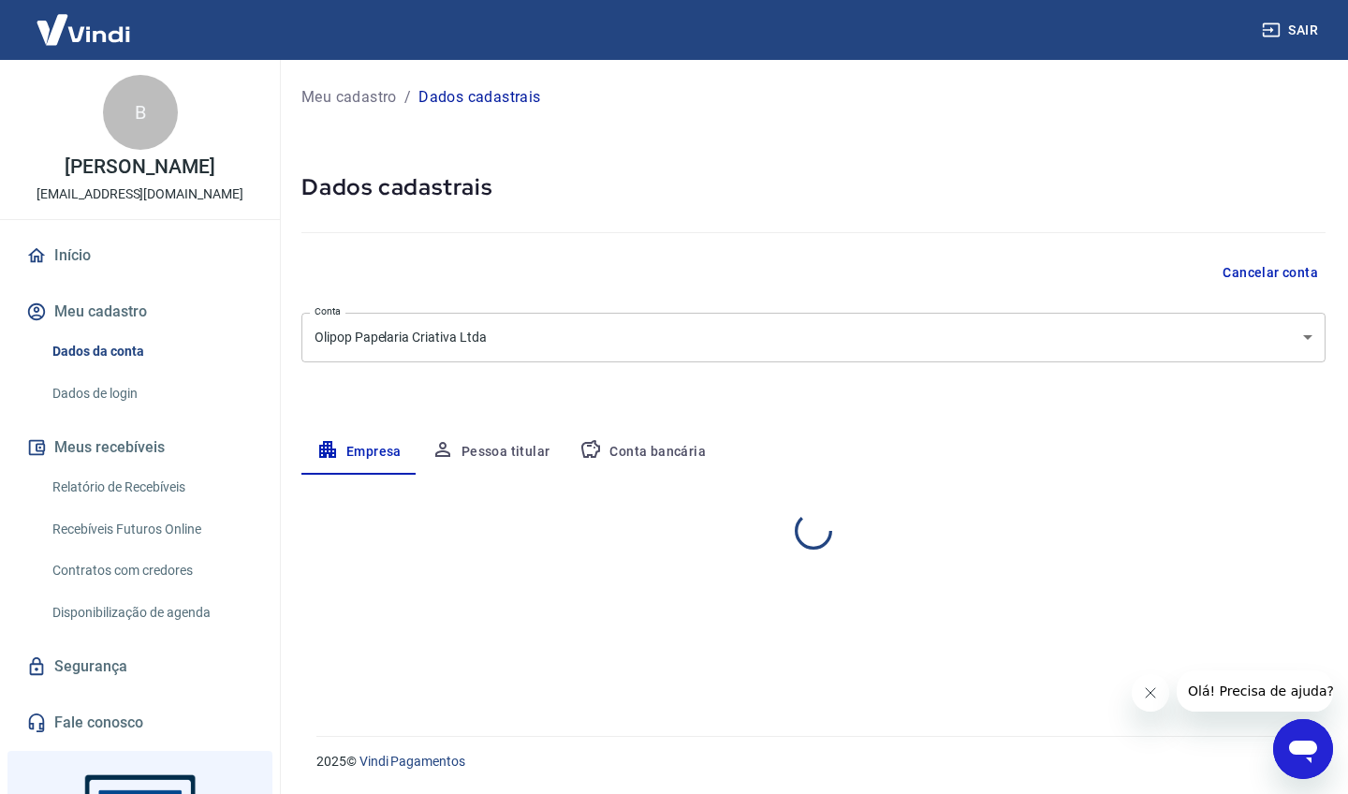
select select "SP"
select select "business"
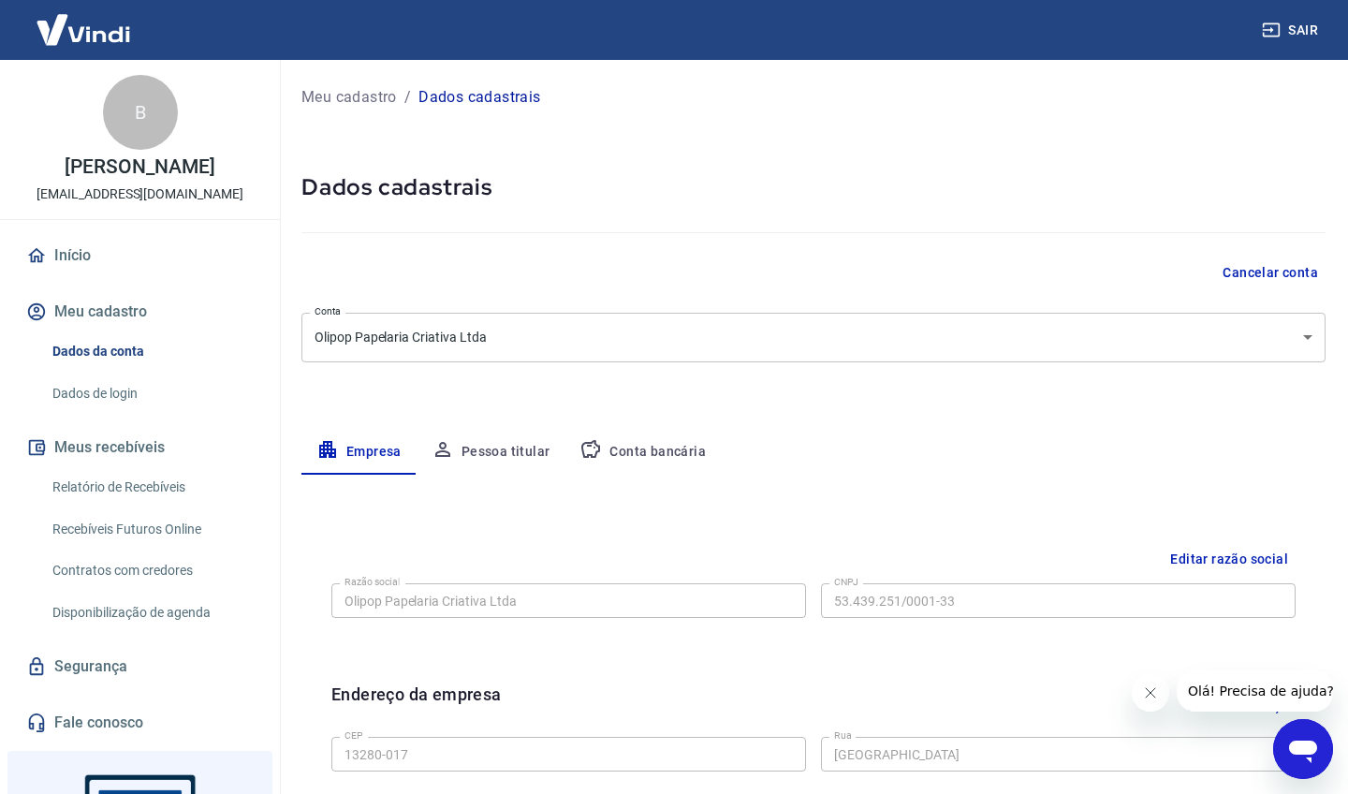
click at [137, 304] on button "Meu cadastro" at bounding box center [139, 311] width 235 height 41
click at [360, 92] on p "Meu cadastro" at bounding box center [348, 97] width 95 height 22
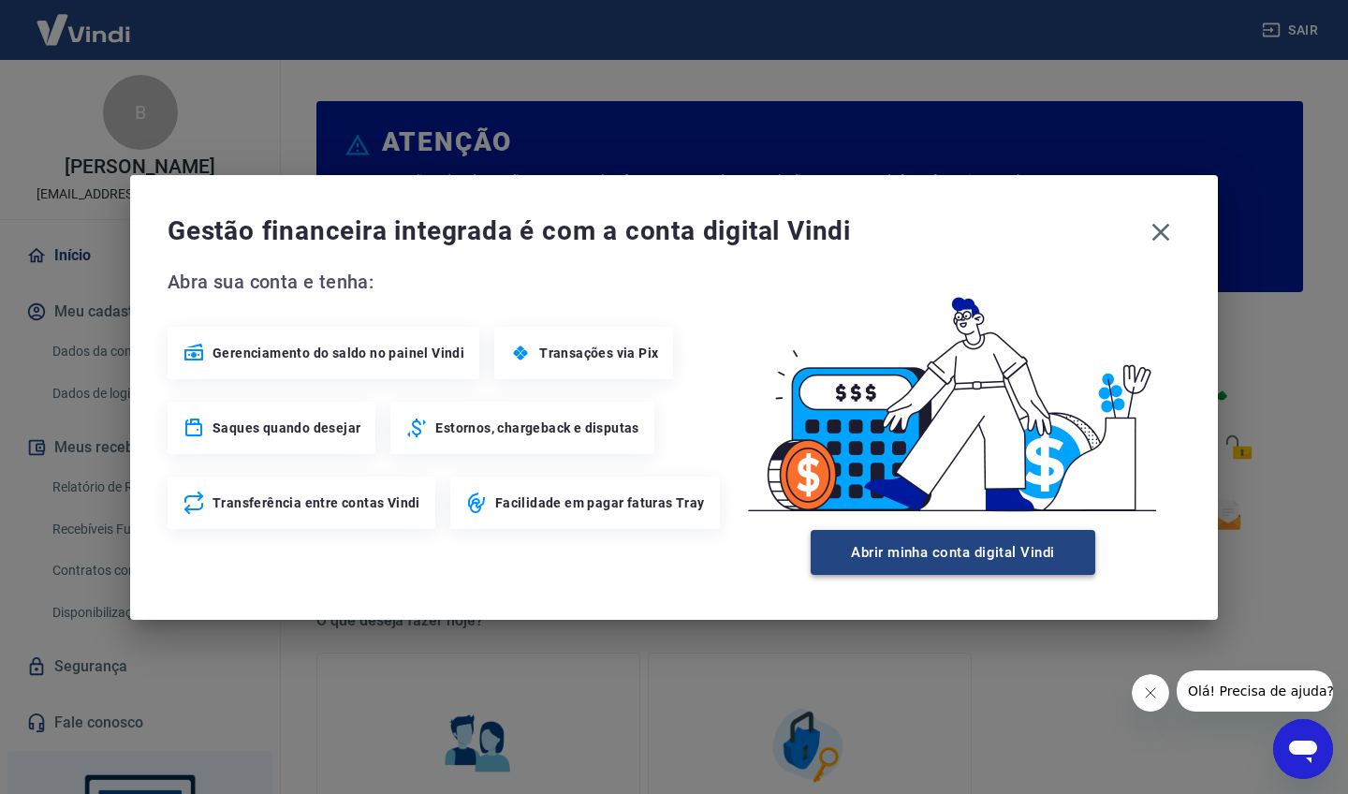
click at [967, 554] on button "Abrir minha conta digital Vindi" at bounding box center [953, 552] width 285 height 45
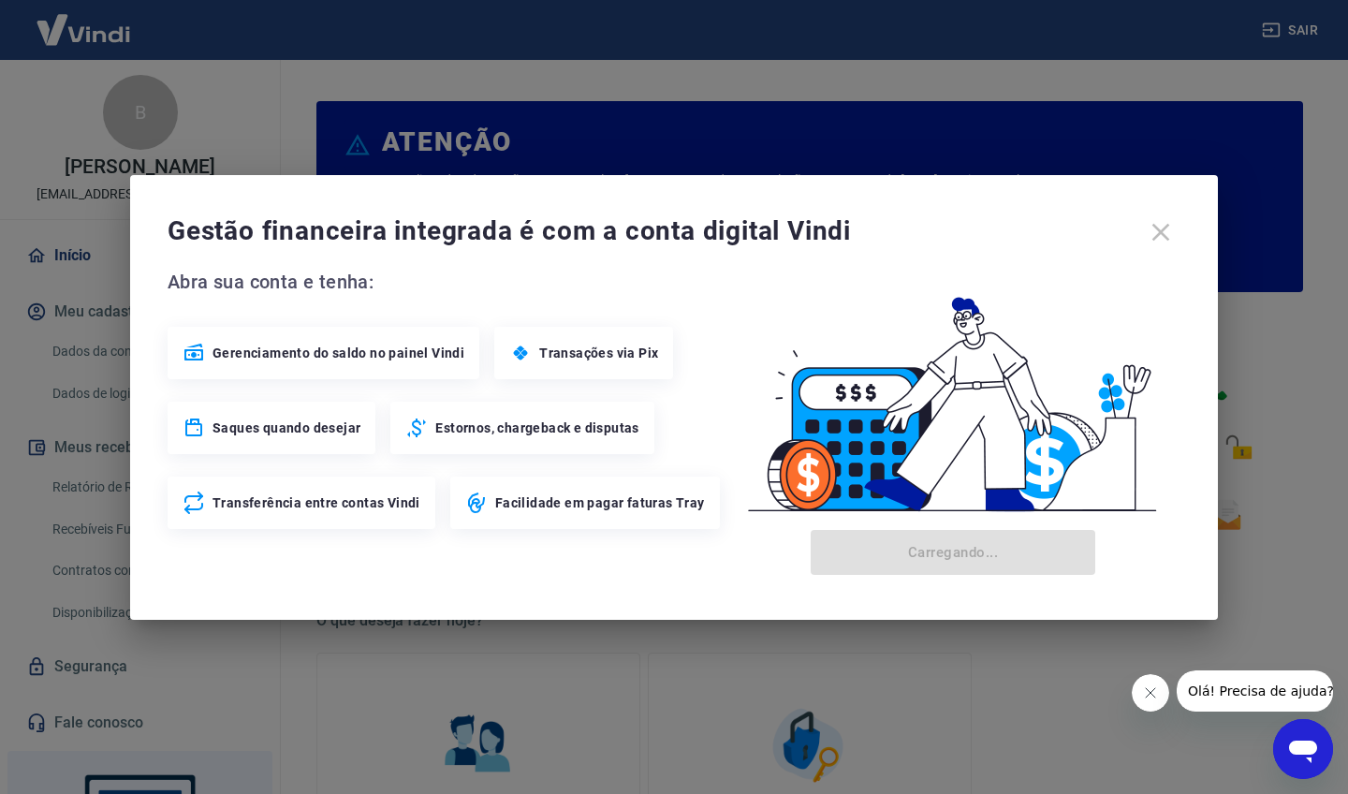
click at [1161, 233] on div "Gestão financeira integrada é com a conta digital Vindi" at bounding box center [674, 232] width 1013 height 39
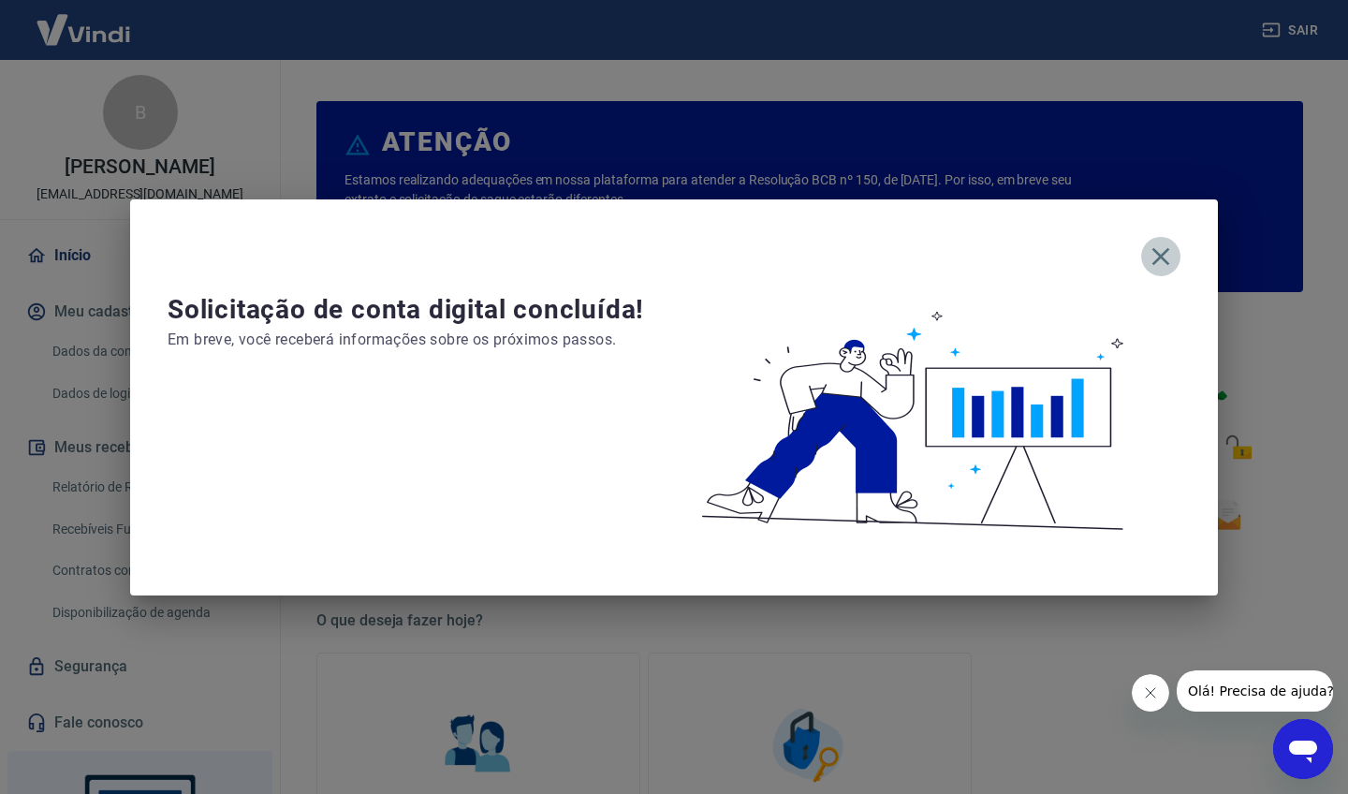
click at [1154, 258] on icon "button" at bounding box center [1161, 257] width 30 height 30
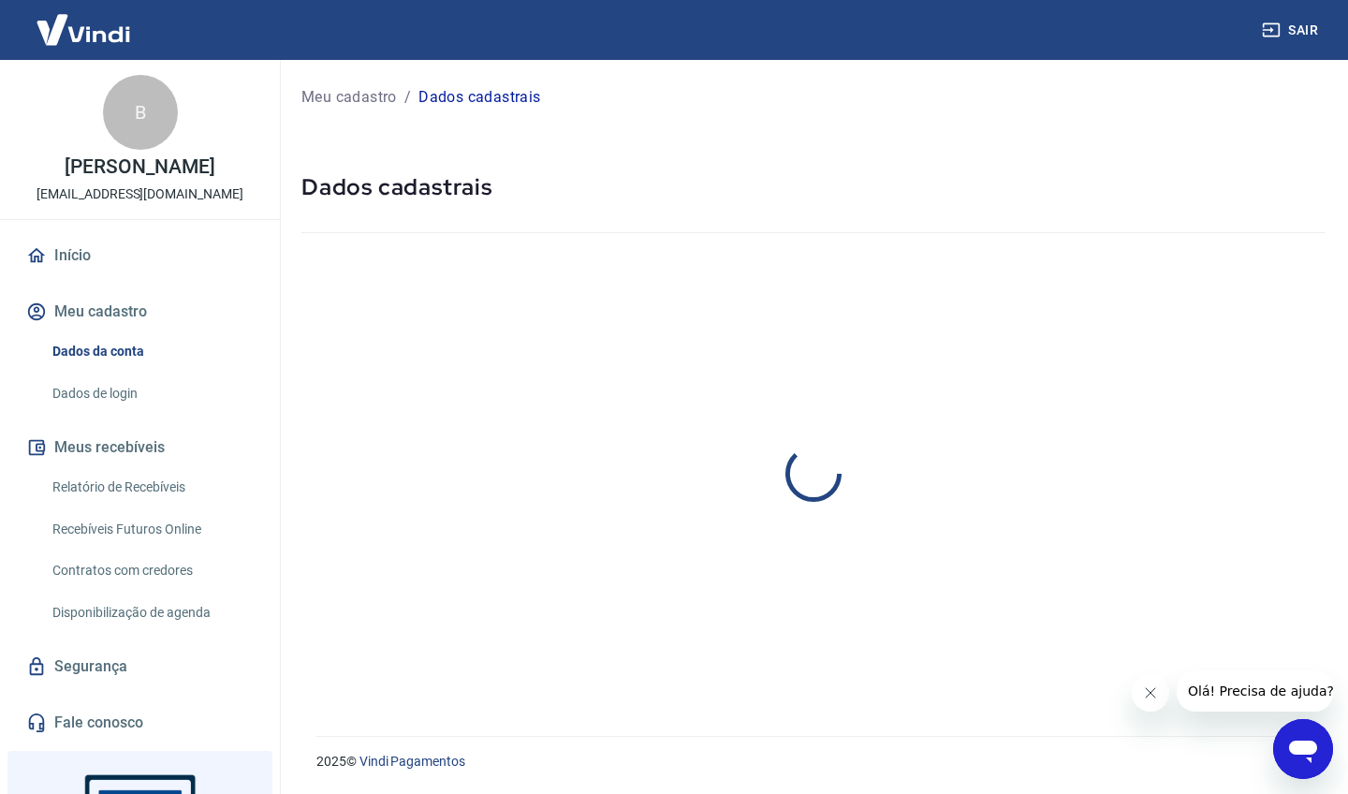
select select "SP"
select select "business"
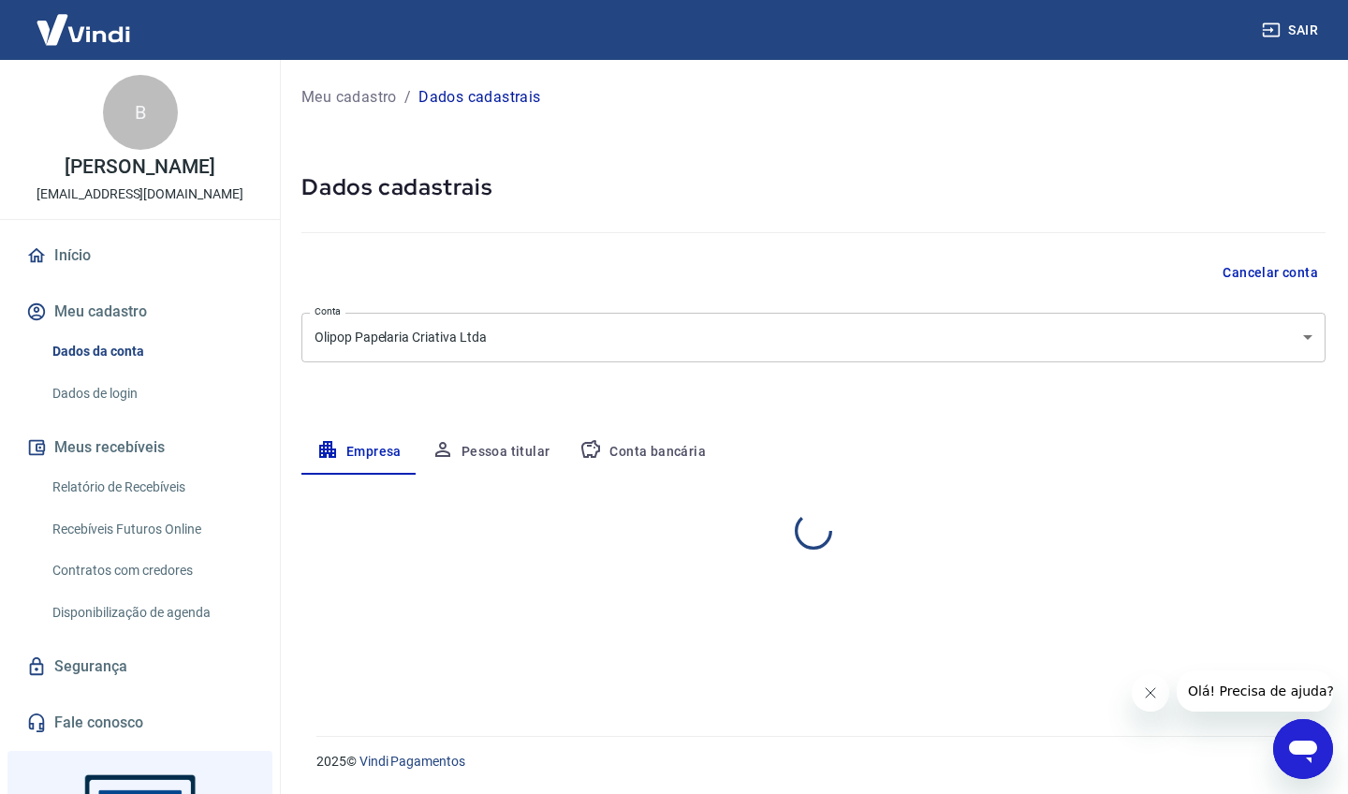
select select "SP"
select select "business"
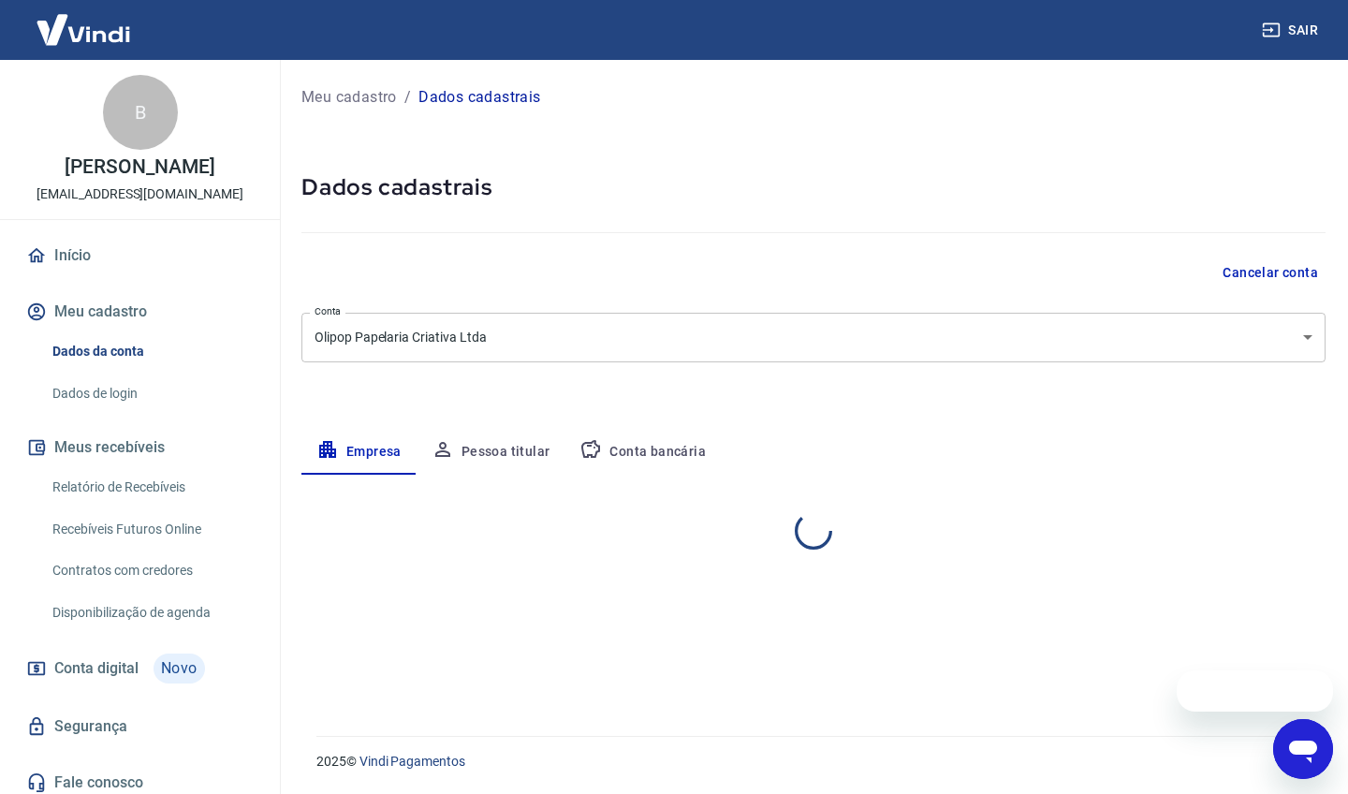
select select "SP"
select select "business"
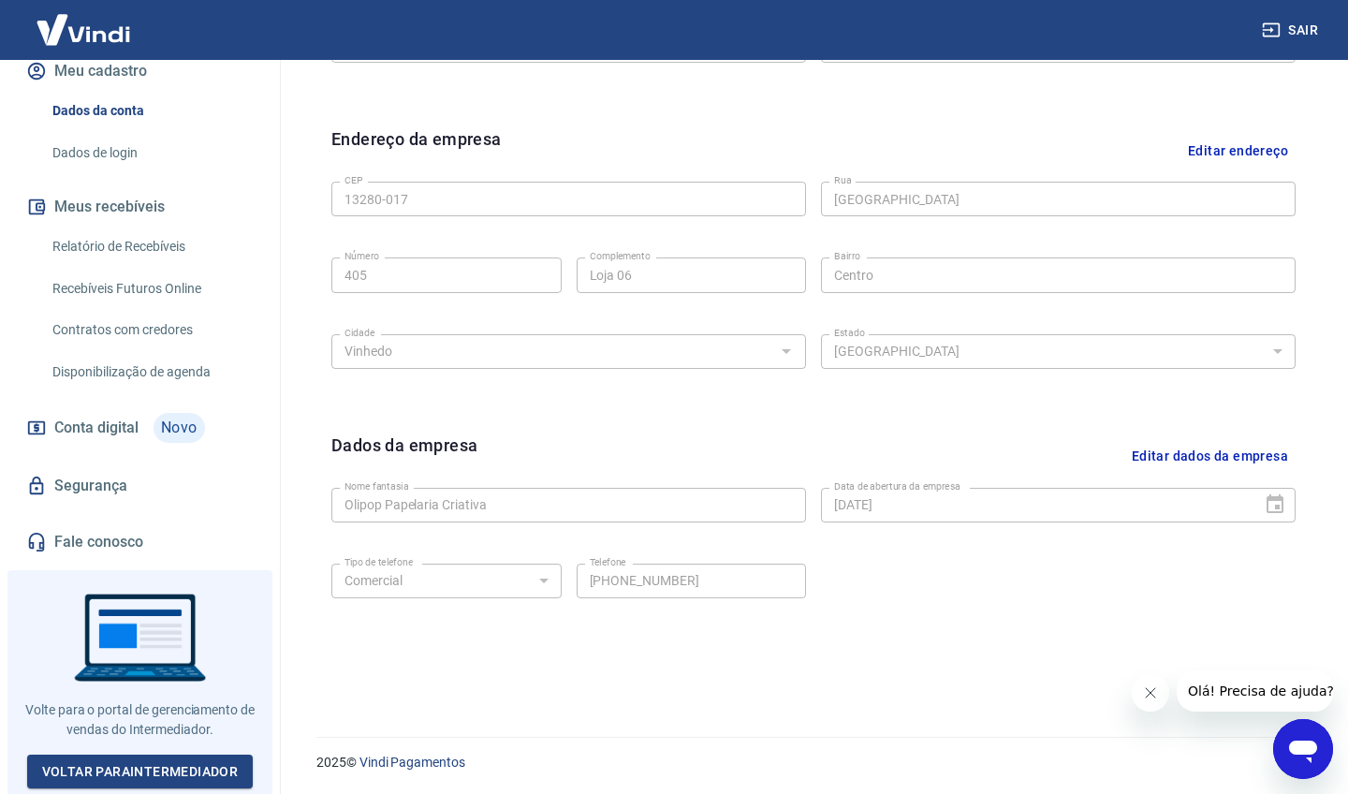
scroll to position [240, 0]
click at [151, 771] on link "Voltar para Intermediador" at bounding box center [140, 773] width 227 height 35
